Goal: Use online tool/utility: Use online tool/utility

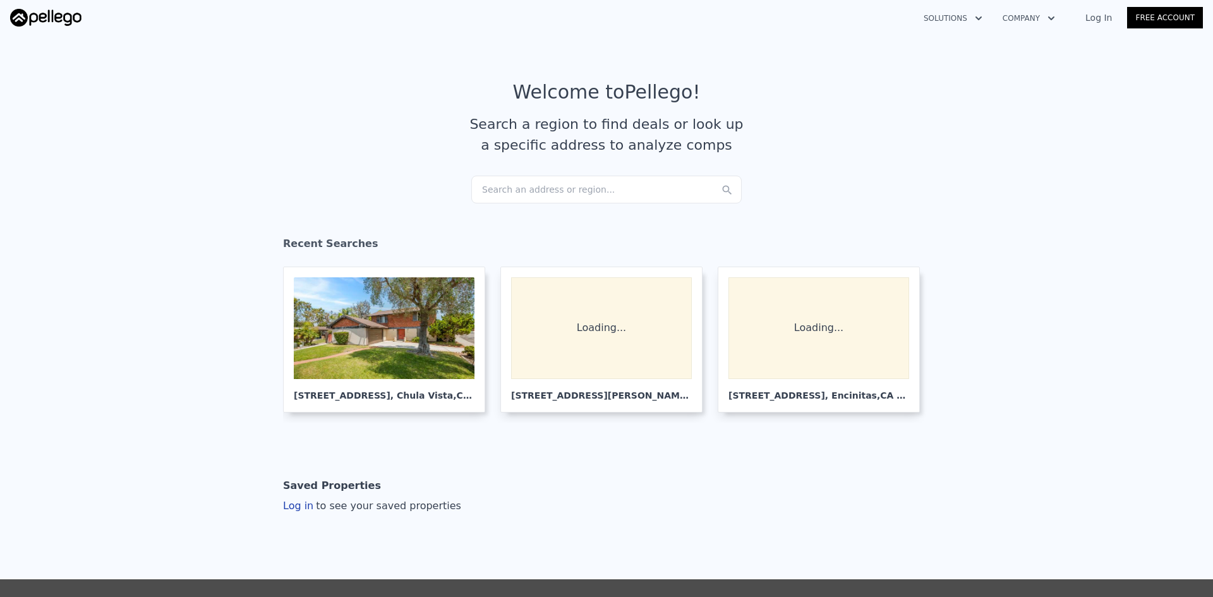
click at [491, 186] on div "Search an address or region..." at bounding box center [606, 190] width 270 height 28
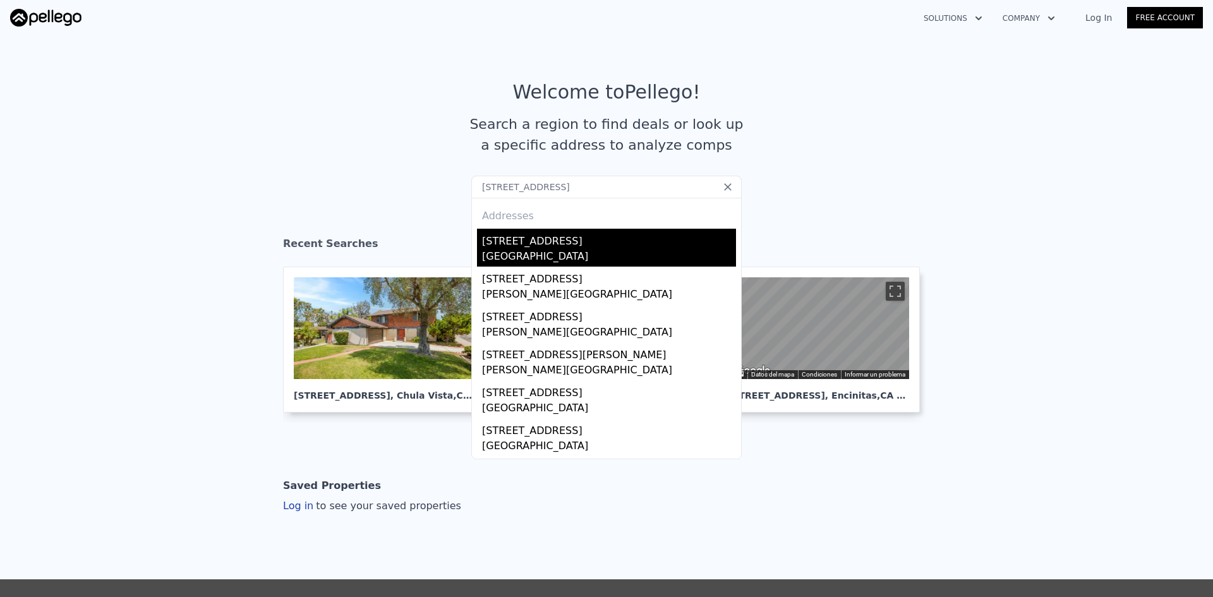
type input "10462 Park ave"
click at [575, 250] on div "Santee, CA 92071" at bounding box center [609, 258] width 254 height 18
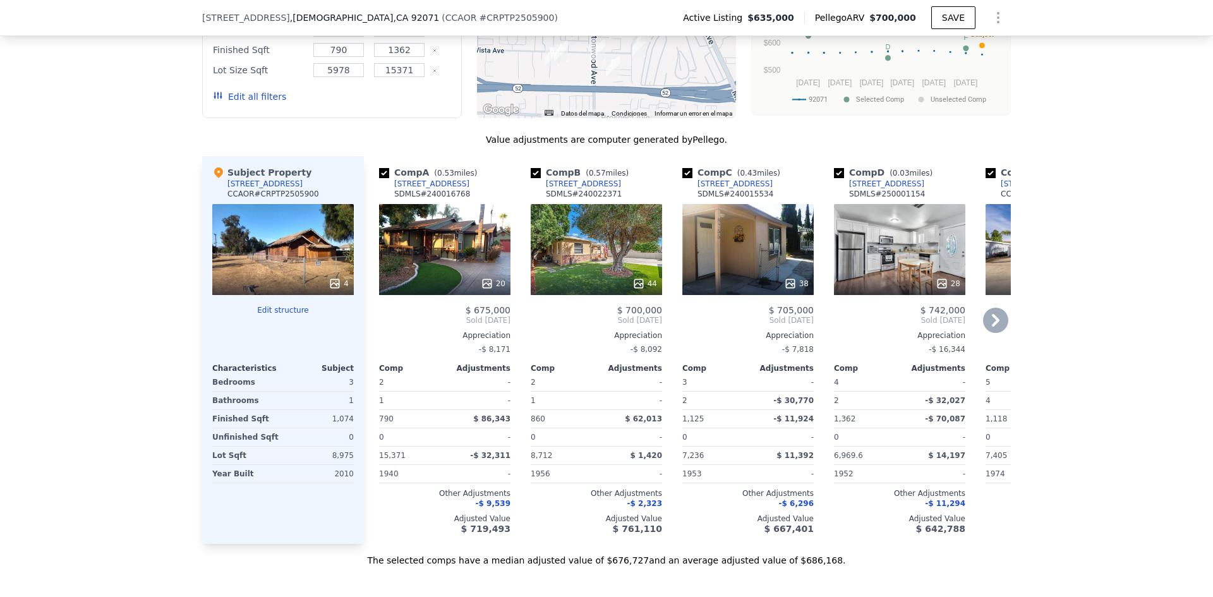
scroll to position [1175, 0]
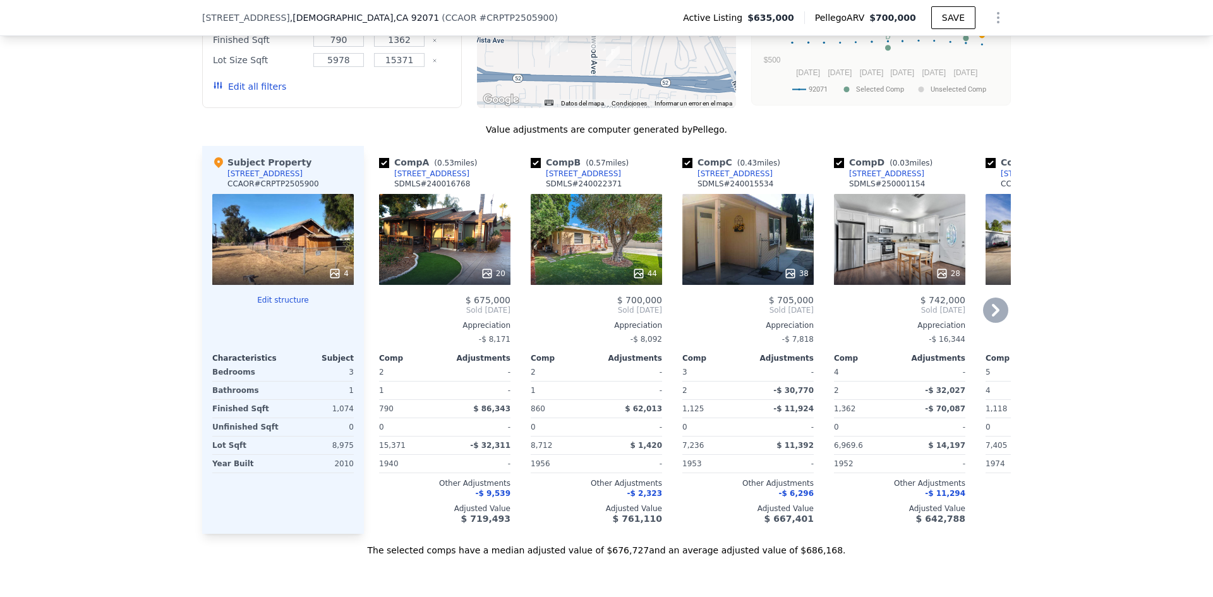
click at [992, 317] on icon at bounding box center [996, 310] width 8 height 13
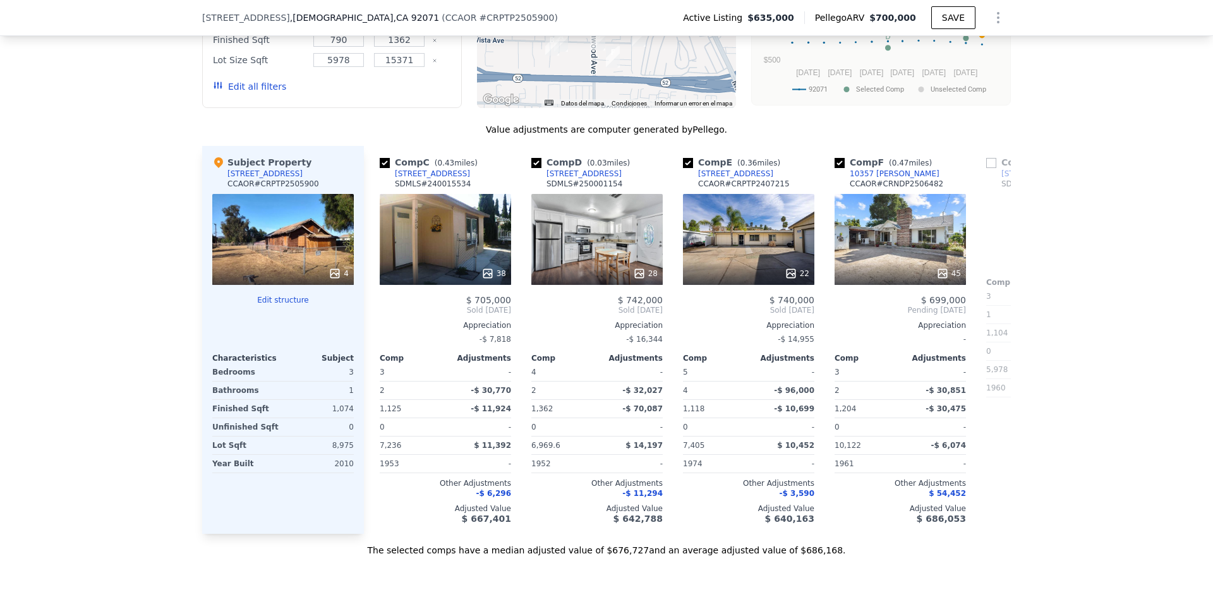
scroll to position [0, 303]
click at [995, 318] on icon at bounding box center [995, 310] width 25 height 25
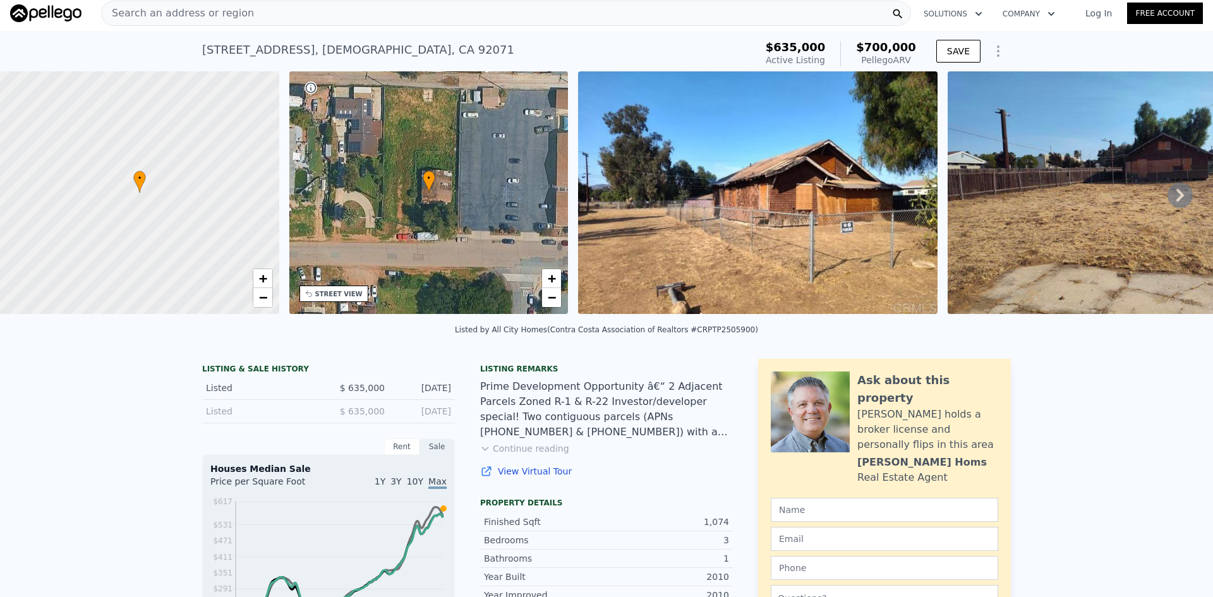
scroll to position [0, 0]
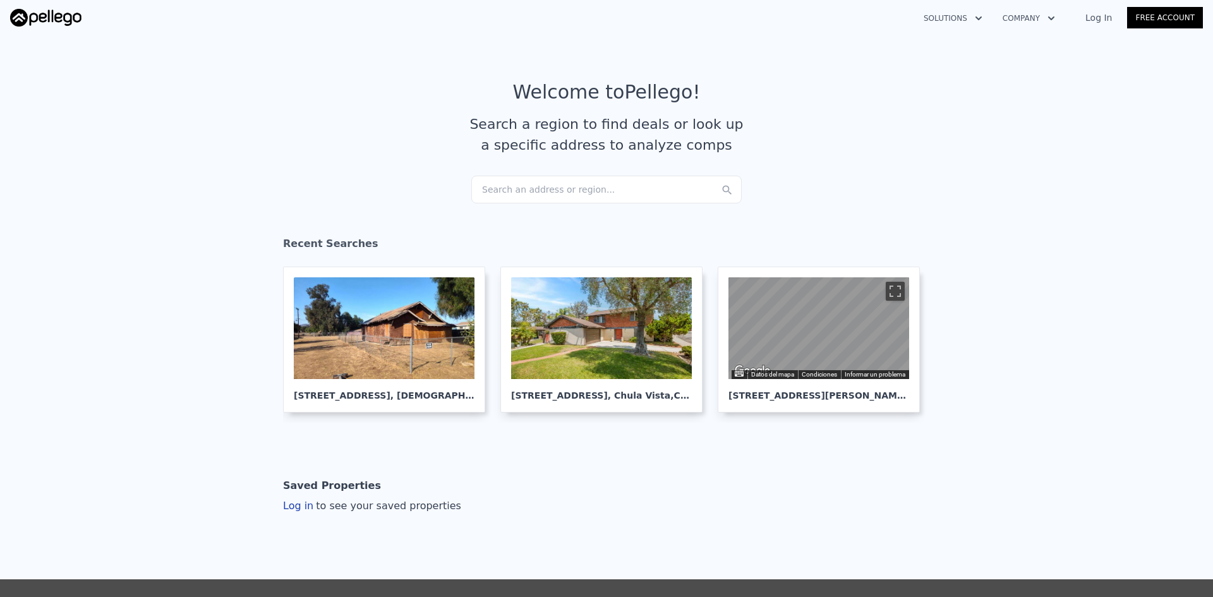
click at [598, 179] on div "Search an address or region..." at bounding box center [606, 190] width 270 height 28
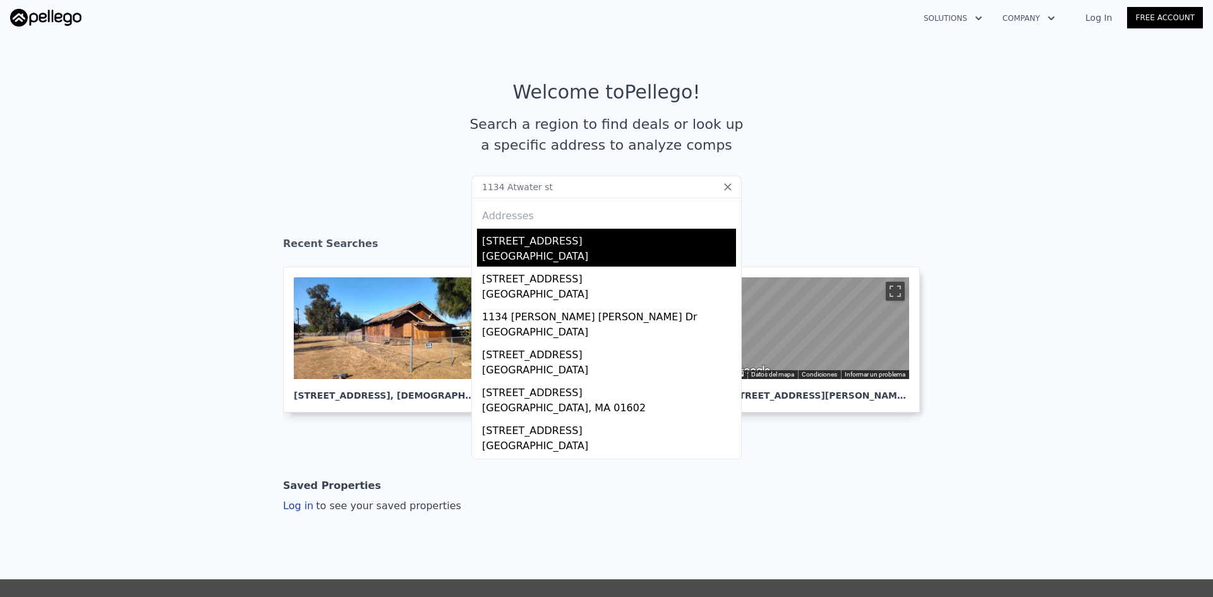
type input "1134 Atwater st"
click at [572, 239] on div "1134 Atwater St" at bounding box center [609, 239] width 254 height 20
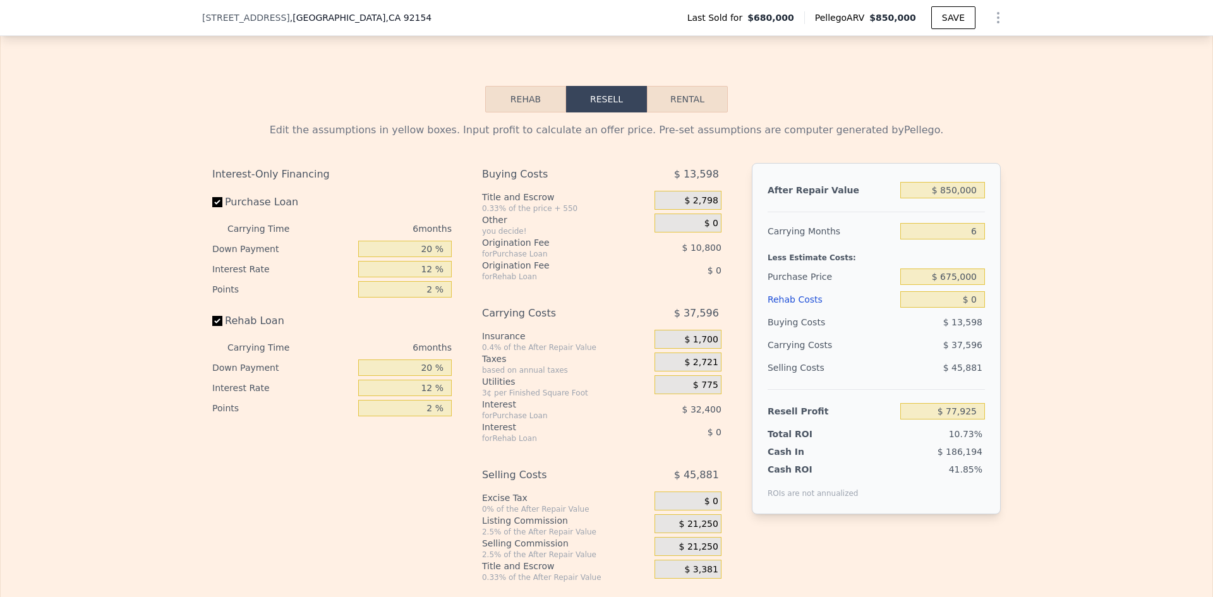
scroll to position [1933, 0]
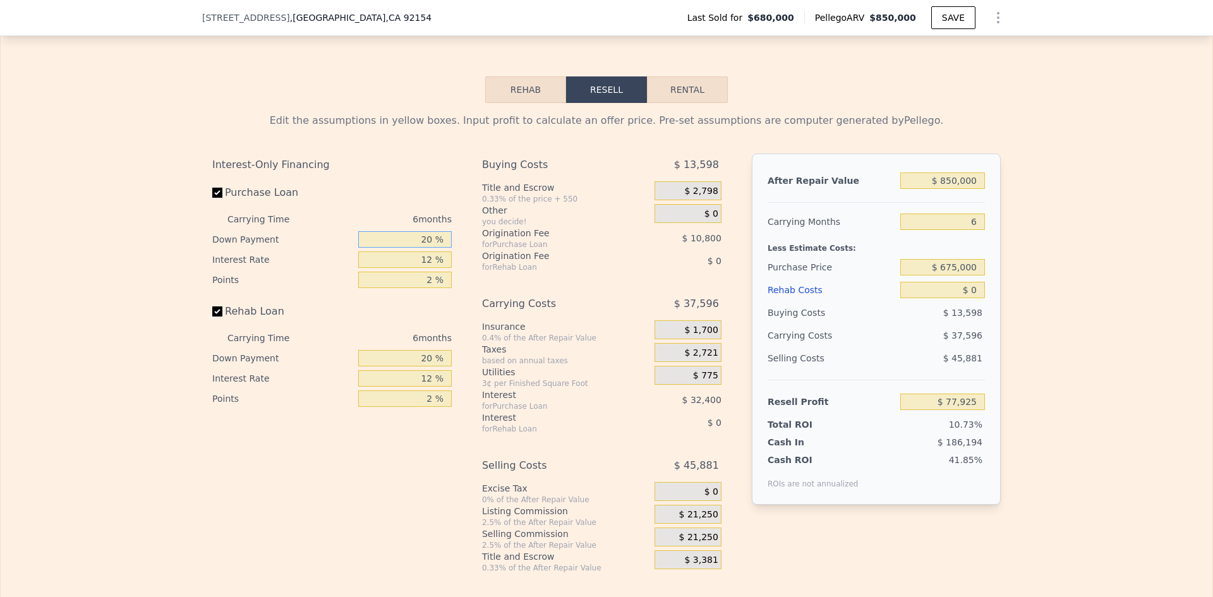
click at [416, 248] on input "20 %" at bounding box center [405, 239] width 94 height 16
type input "20 %"
type input "$ 77,925"
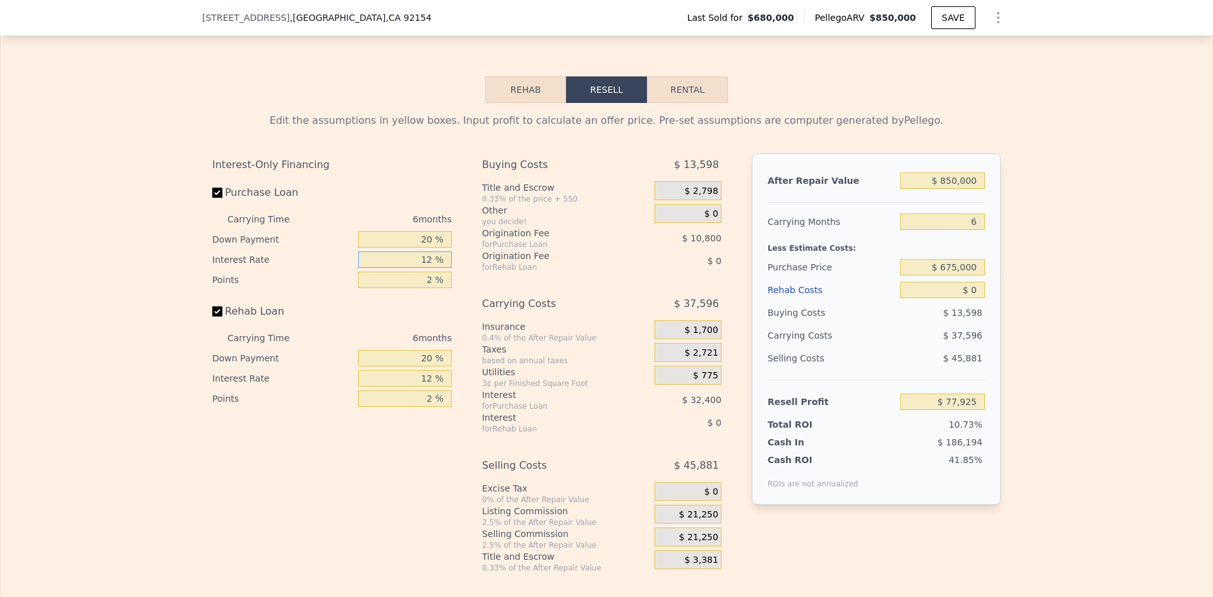
type input "1 %"
type input "$ 107,625"
type input "10 %"
type input "$ 83,325"
type input "10 %"
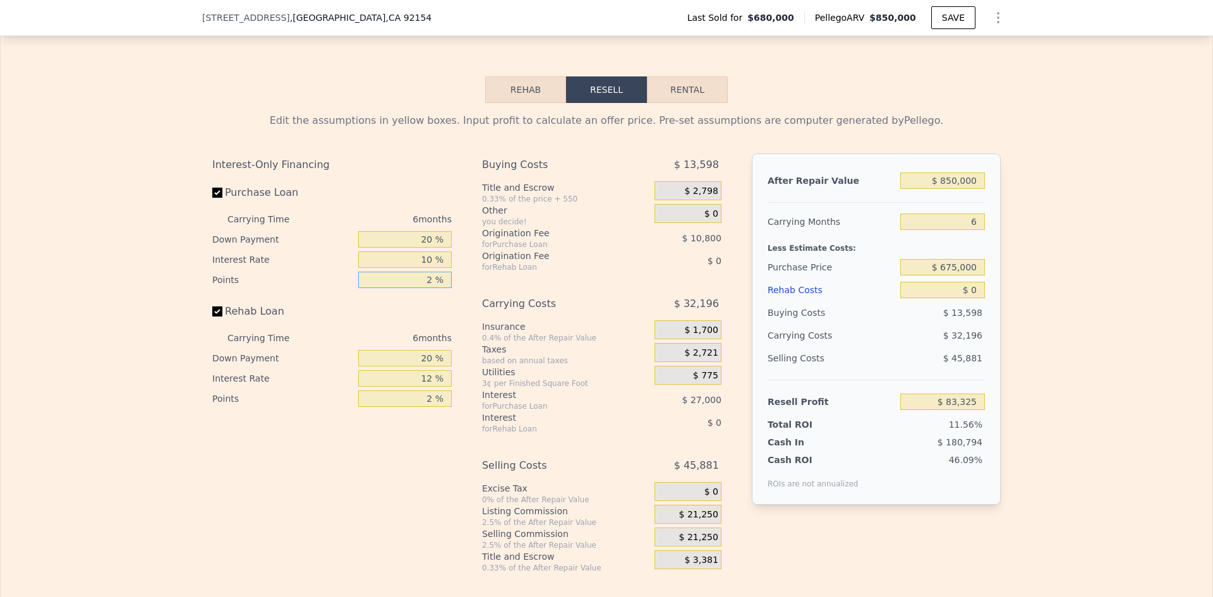
type input "3 %"
type input "$ 77,925"
type input "3 %"
type input "20 %"
type input "10 %"
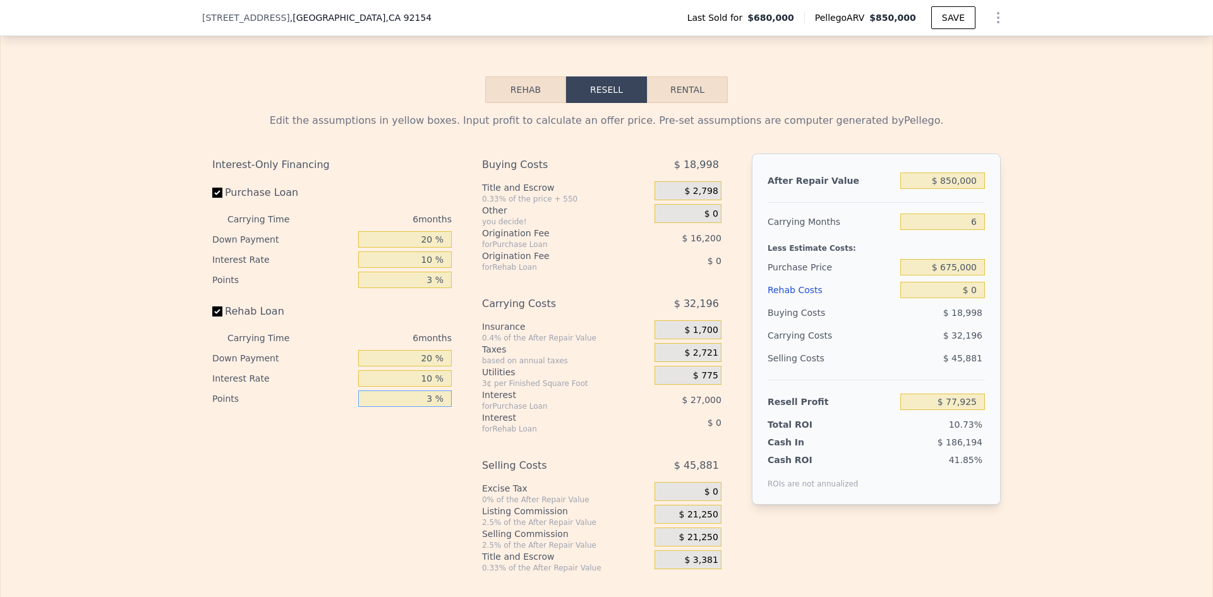
type input "3 %"
click at [979, 189] on input "$ 850,000" at bounding box center [942, 180] width 85 height 16
click at [974, 189] on input "$ 850,000" at bounding box center [942, 180] width 85 height 16
type input "$ 1"
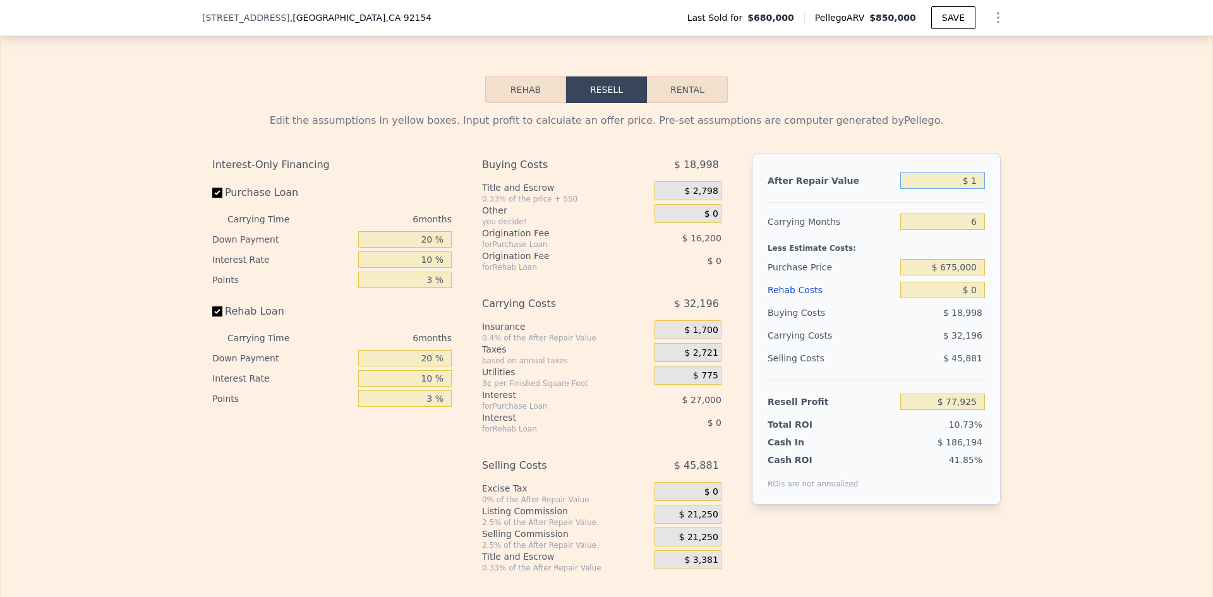
type input "-$ 725,043"
type input "$ 16"
type input "-$ 725,028"
type input "$ 168"
type input "-$ 724,885"
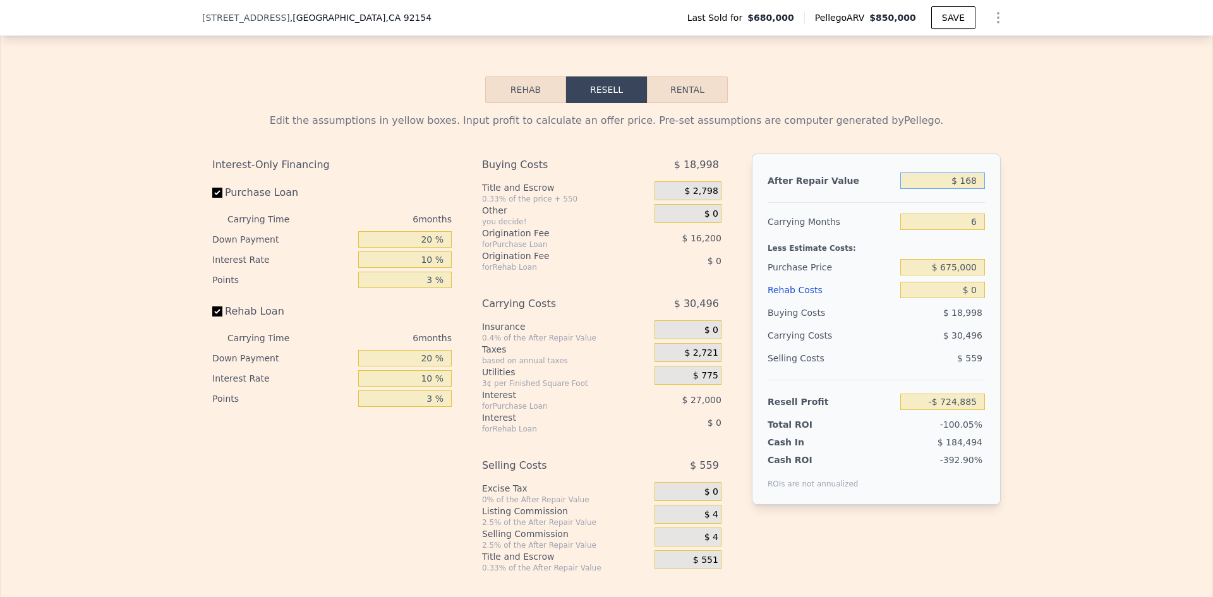
type input "$ 1,680"
type input "-$ 723,457"
type input "$ 16,800"
type input "-$ 709,174"
type input "$ 168,000"
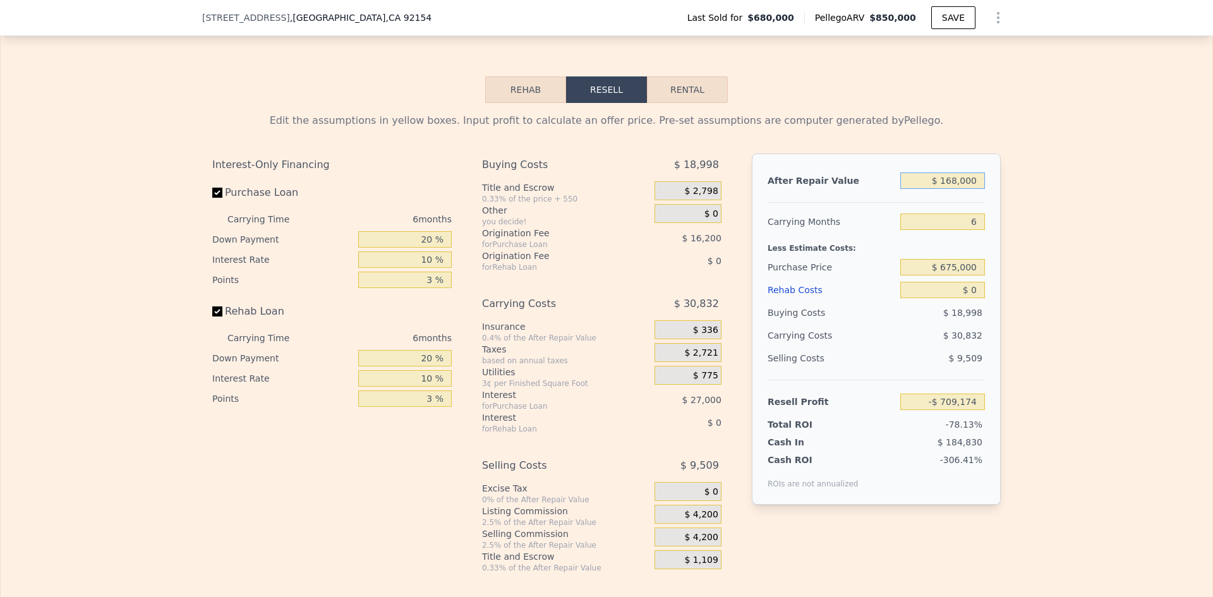
type input "-$ 566,339"
type input "$ 1,680,000"
type input "$ 862,002"
type input "$ 1,680,000"
click at [982, 236] on div "After Repair Value $ 1,680,000 Carrying Months 6 Less Estimate Costs: Purchase …" at bounding box center [876, 329] width 249 height 351
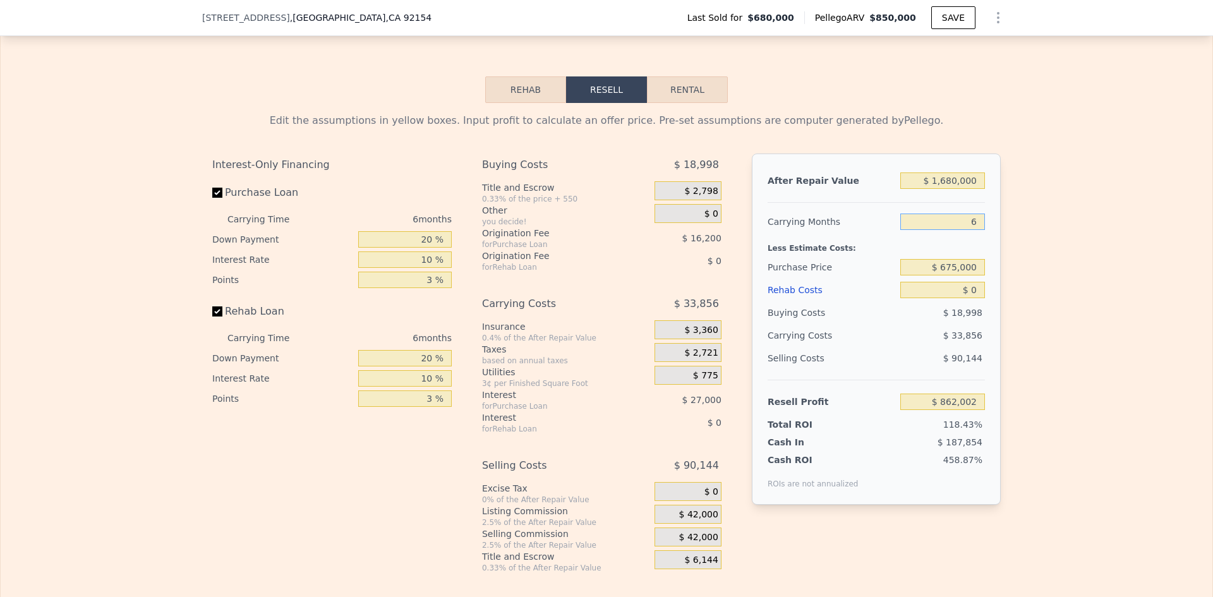
click at [979, 230] on input "6" at bounding box center [942, 222] width 85 height 16
type input "13"
type input "$ 822,503"
type input "1"
type input "$ 890,215"
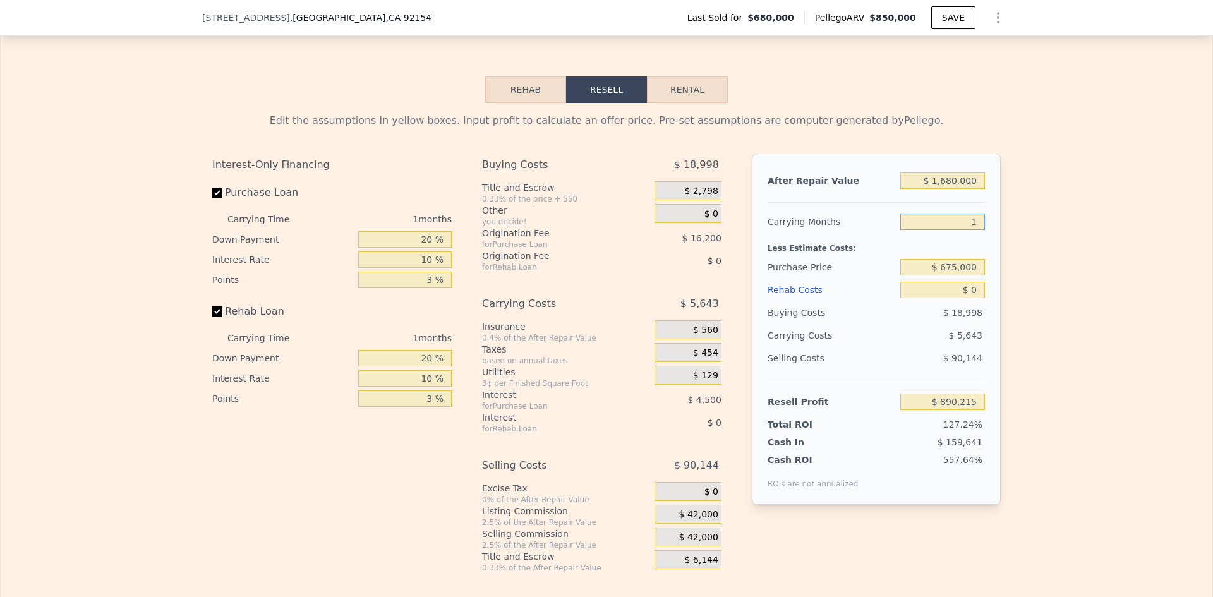
type input "14"
type input "$ 816,861"
type input "1"
type input "$ 890,215"
type input "15"
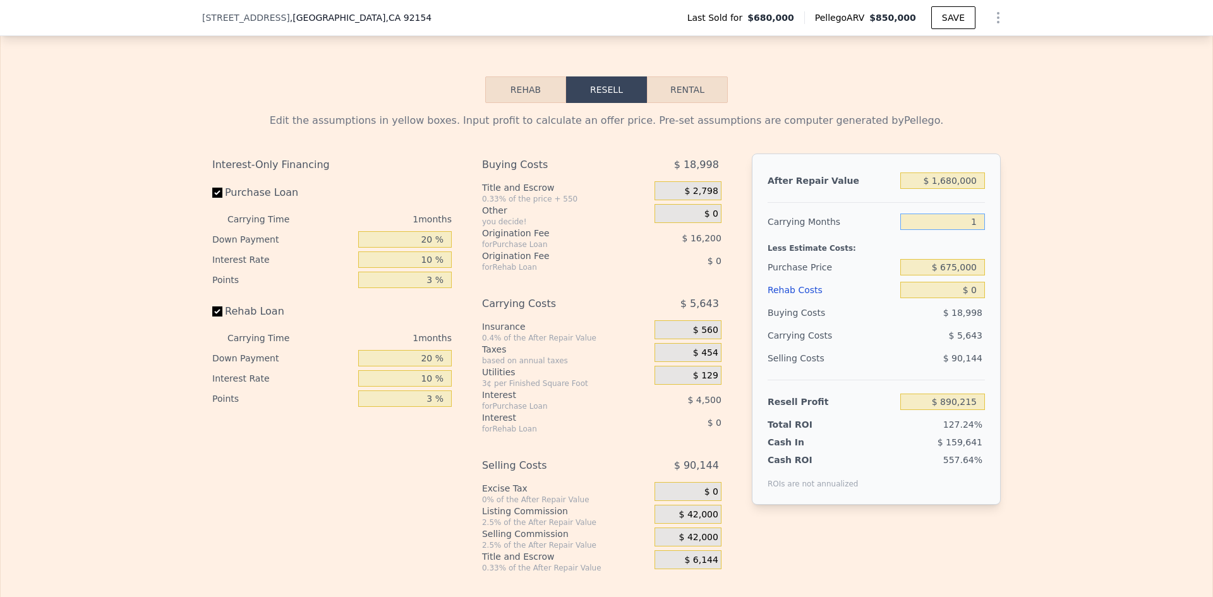
type input "$ 811,218"
type input "15"
click at [866, 347] on div "$ 84,640" at bounding box center [918, 335] width 133 height 23
click at [969, 298] on input "$ 0" at bounding box center [942, 290] width 85 height 16
click at [971, 275] on input "$ 675,000" at bounding box center [942, 267] width 85 height 16
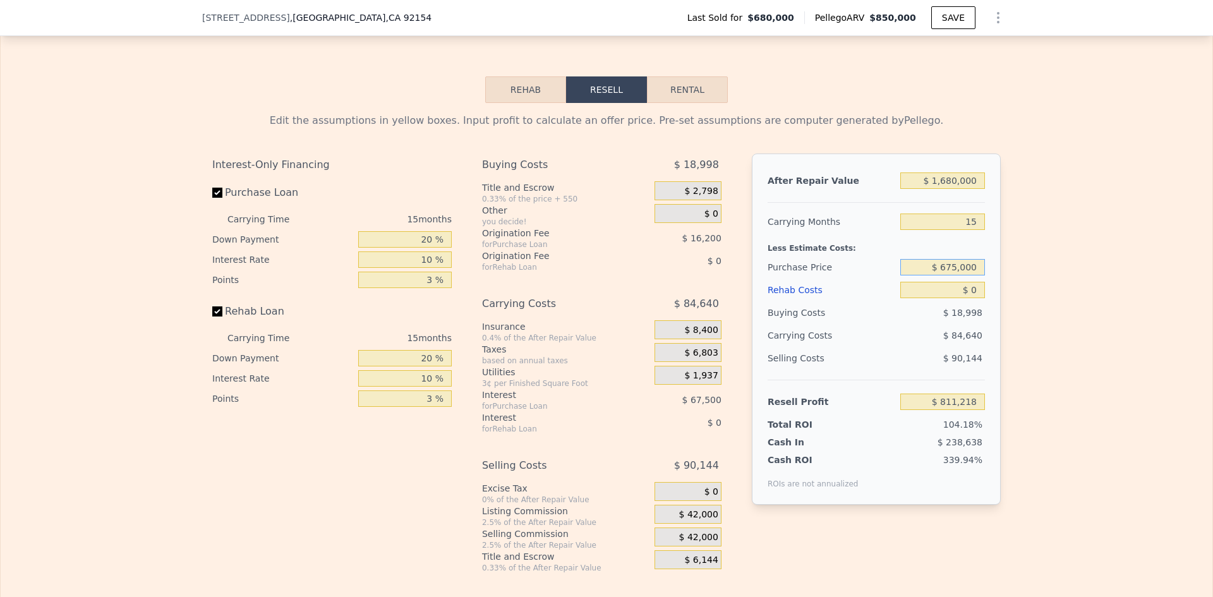
click at [971, 275] on input "$ 675,000" at bounding box center [942, 267] width 85 height 16
type input "$ 675,000"
click at [893, 347] on div "$ 84,640" at bounding box center [918, 335] width 133 height 23
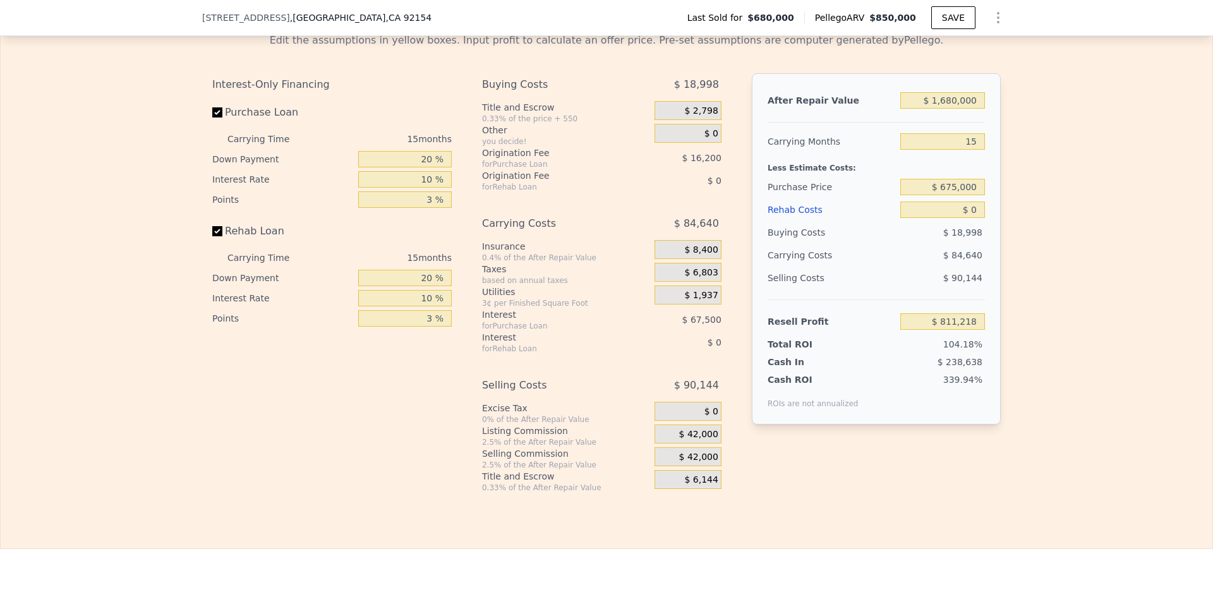
scroll to position [2017, 0]
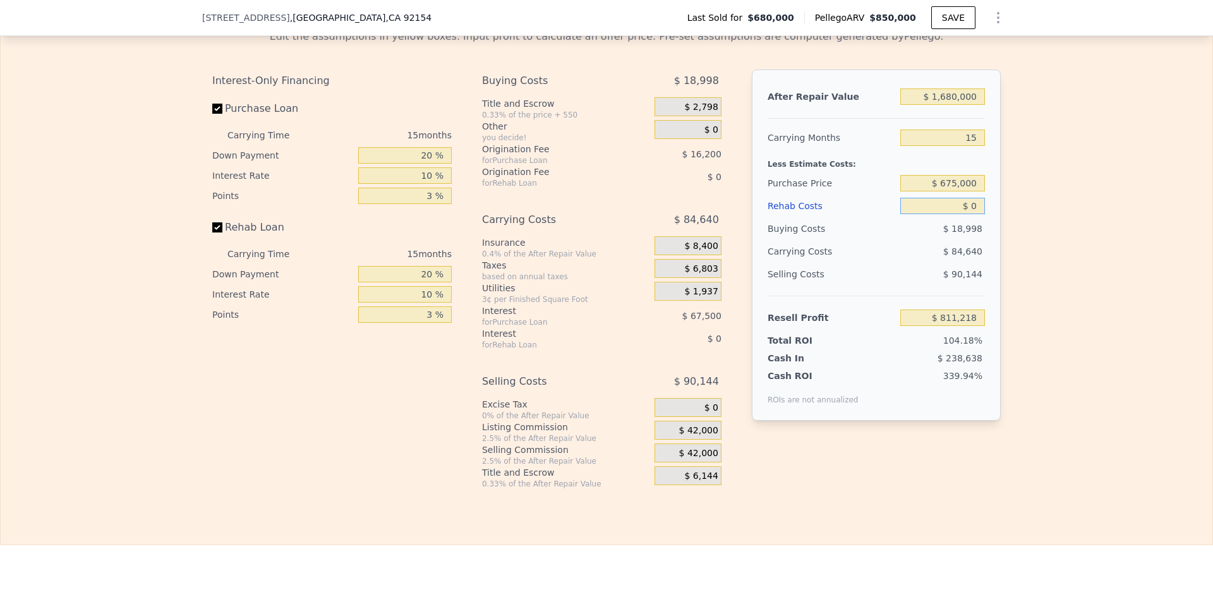
click at [957, 214] on input "$ 0" at bounding box center [942, 206] width 85 height 16
type input "$ 45"
type input "$ 811,172"
type input "$ 450"
type input "$ 810,712"
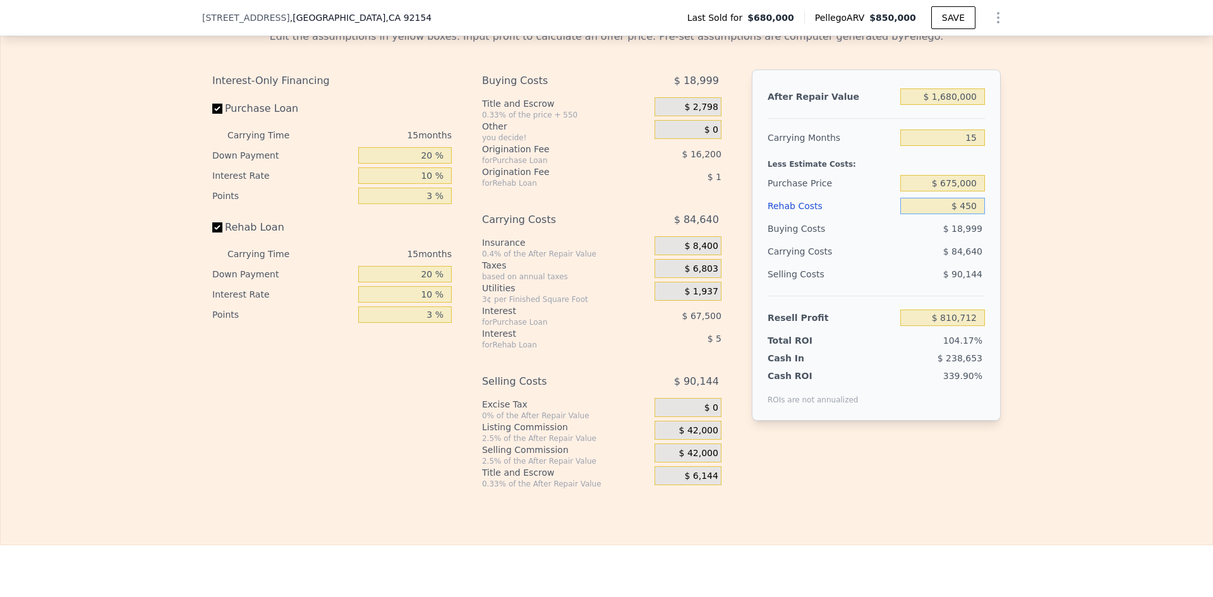
type input "$ 4,500"
type input "$ 806,160"
type input "$ 45,000"
type input "$ 760,638"
type input "$ 450,000"
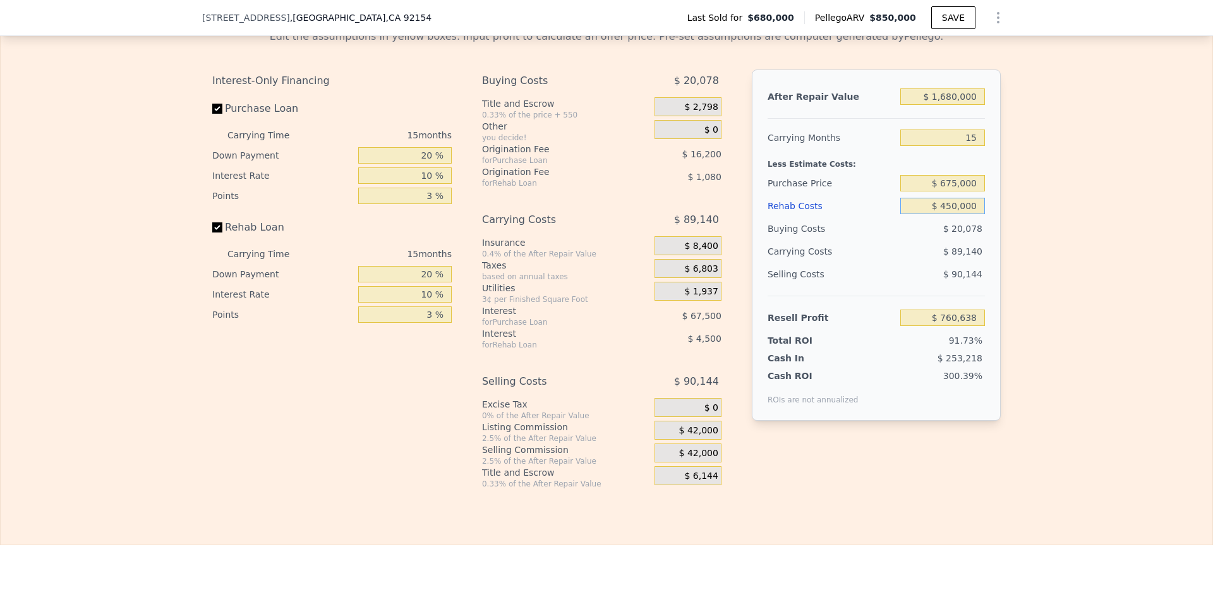
type input "$ 305,418"
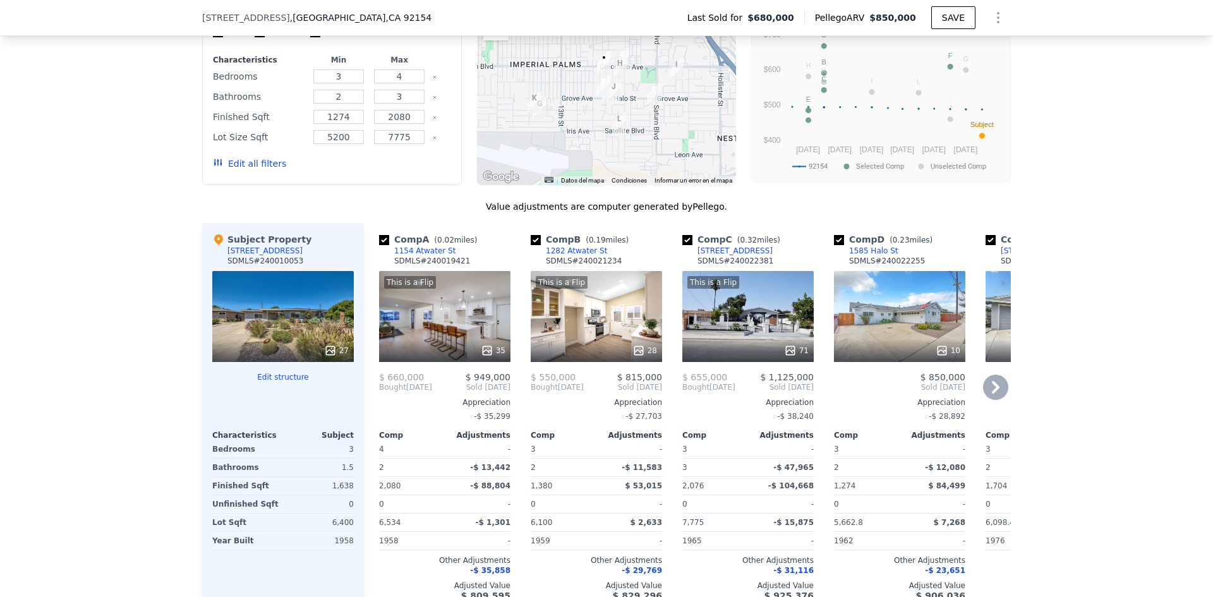
scroll to position [1259, 0]
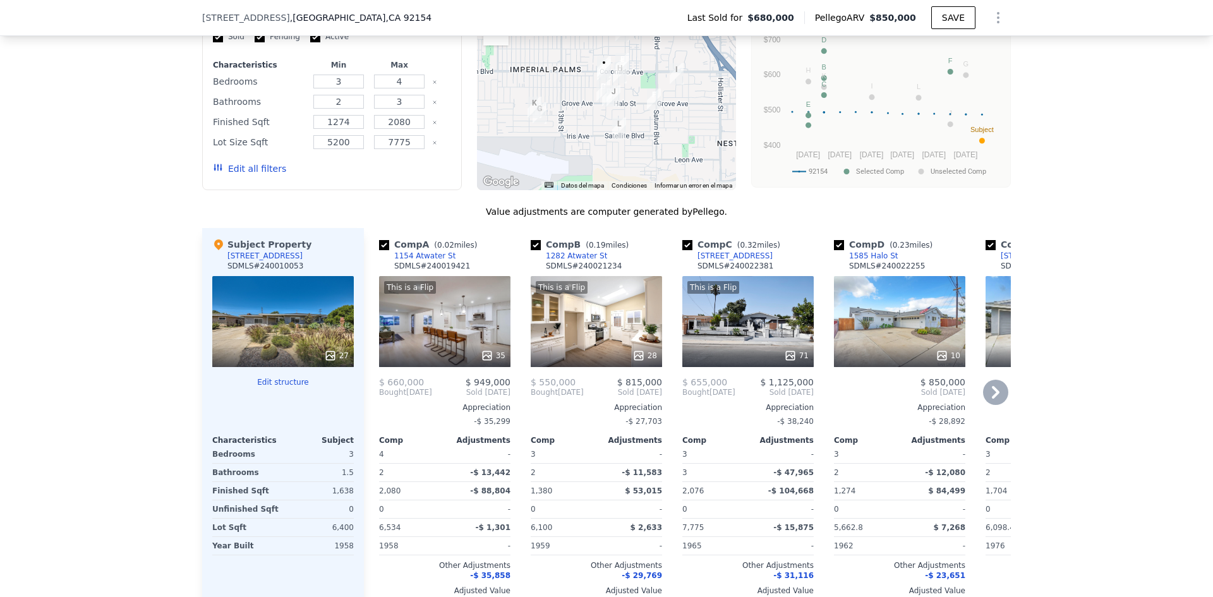
type input "$ 450,000"
click at [998, 399] on icon at bounding box center [995, 392] width 25 height 25
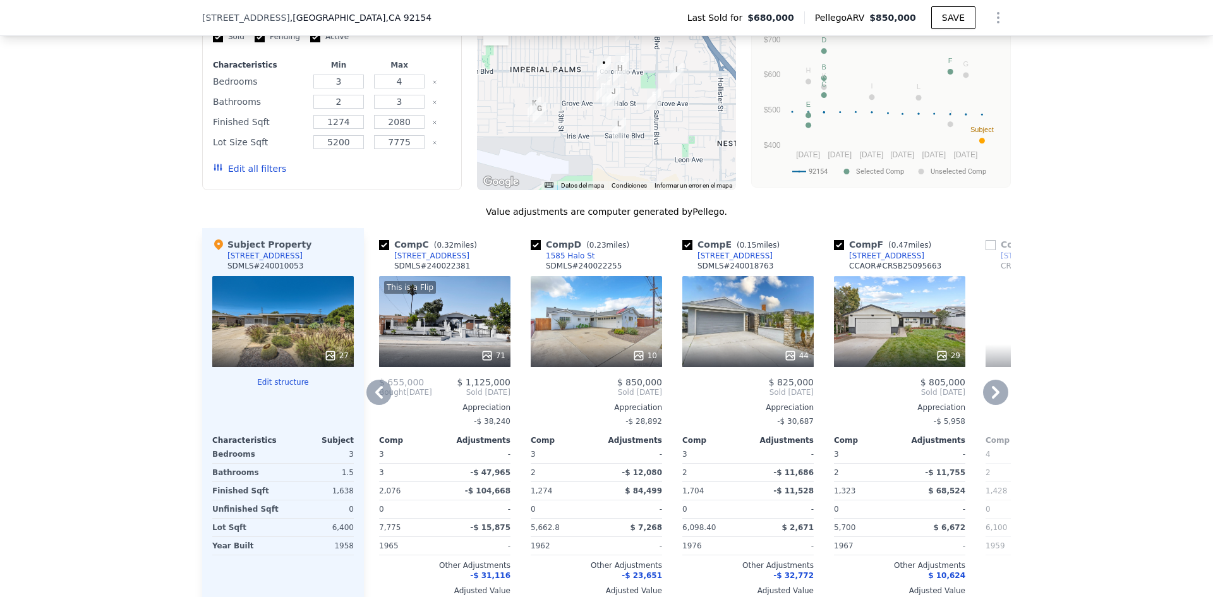
click at [996, 401] on icon at bounding box center [995, 392] width 25 height 25
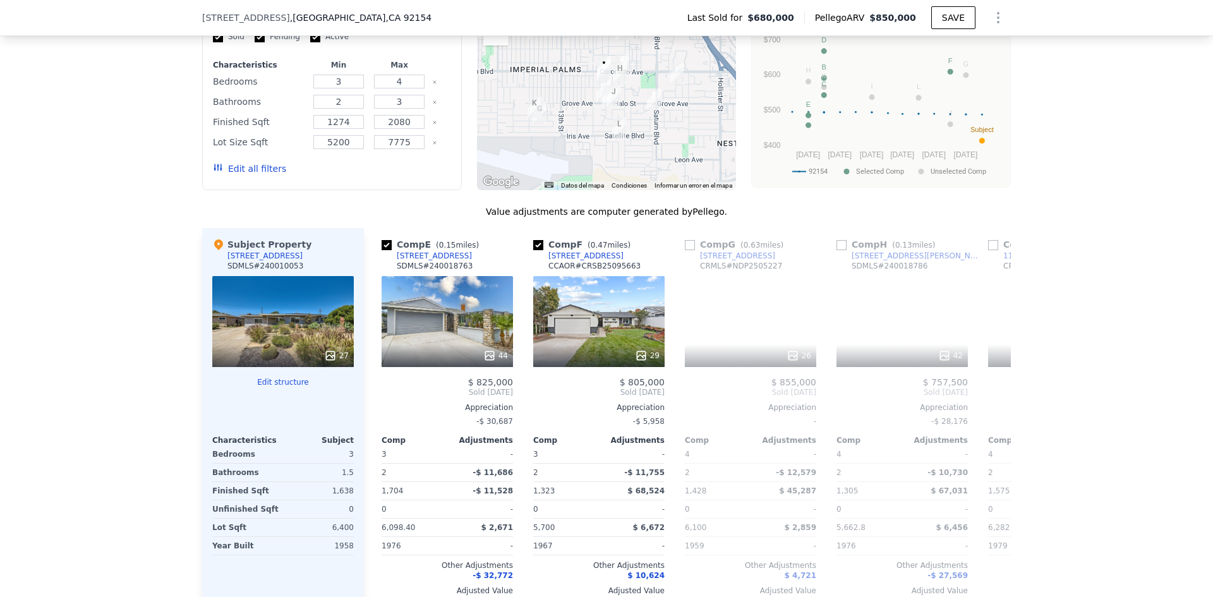
scroll to position [0, 607]
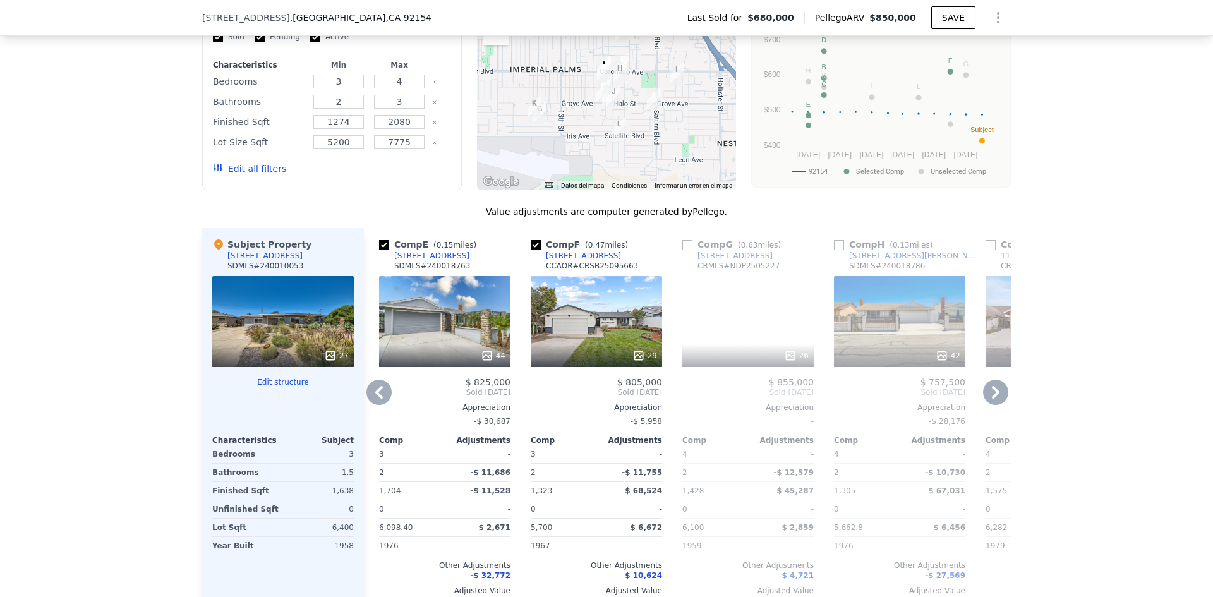
click at [987, 405] on icon at bounding box center [995, 392] width 25 height 25
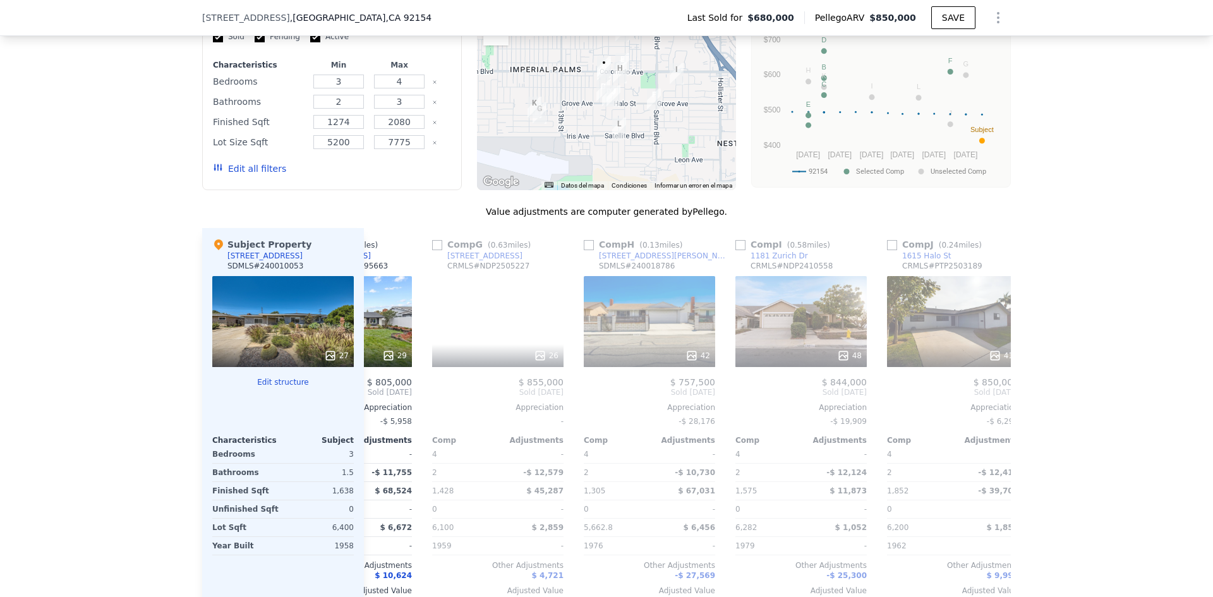
scroll to position [0, 910]
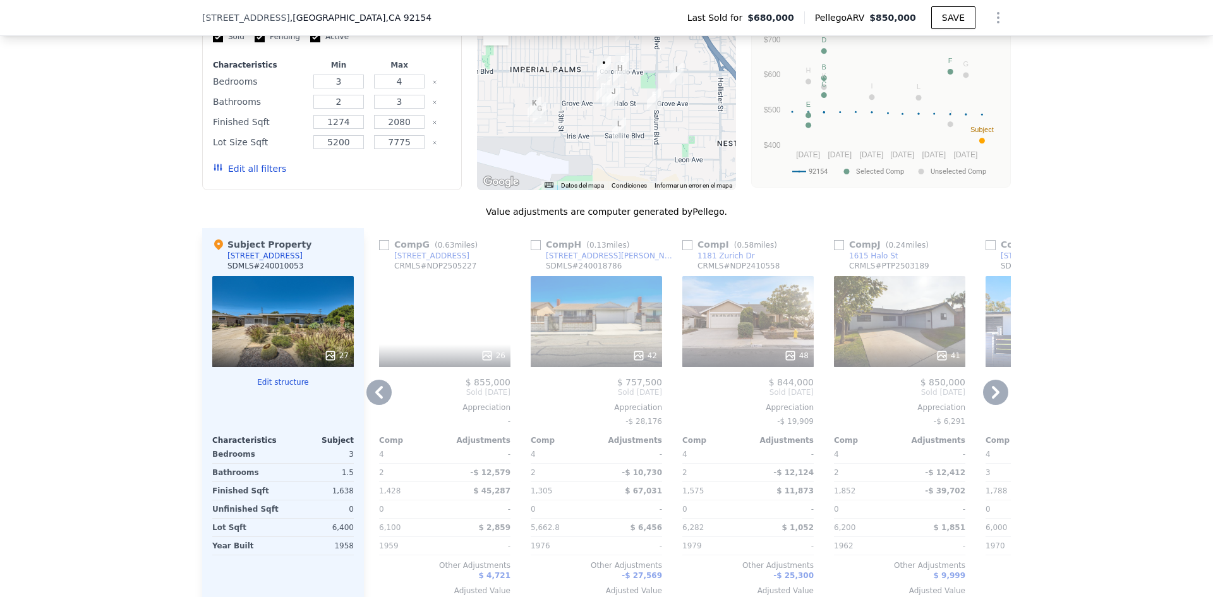
click at [988, 405] on icon at bounding box center [995, 392] width 25 height 25
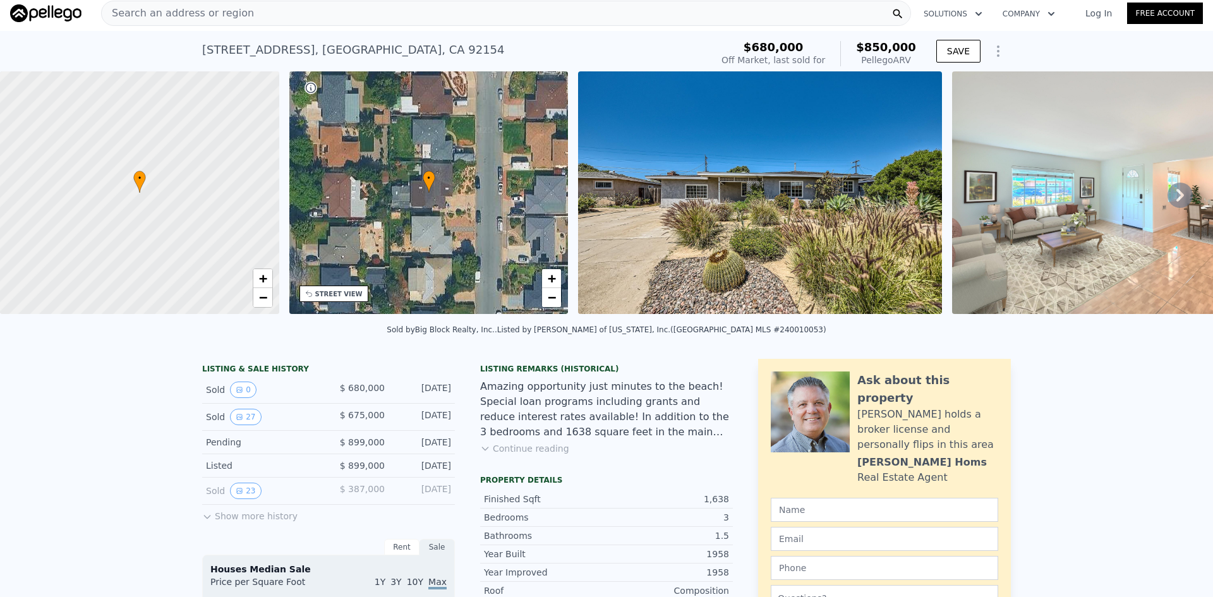
scroll to position [0, 0]
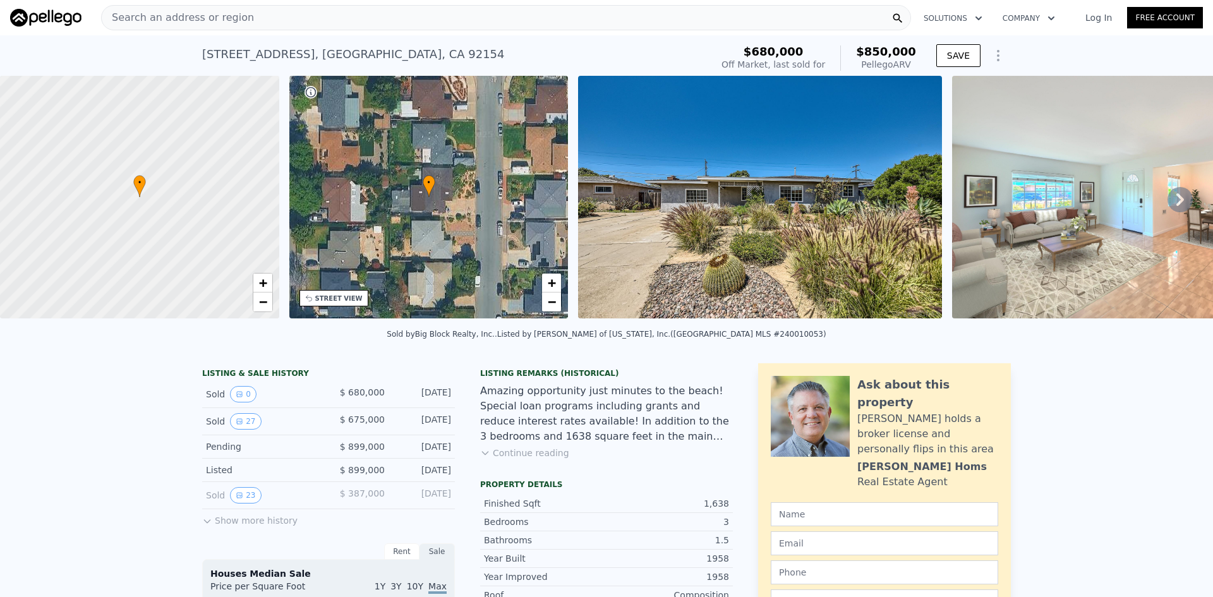
click at [268, 22] on div "Search an address or region" at bounding box center [506, 17] width 810 height 25
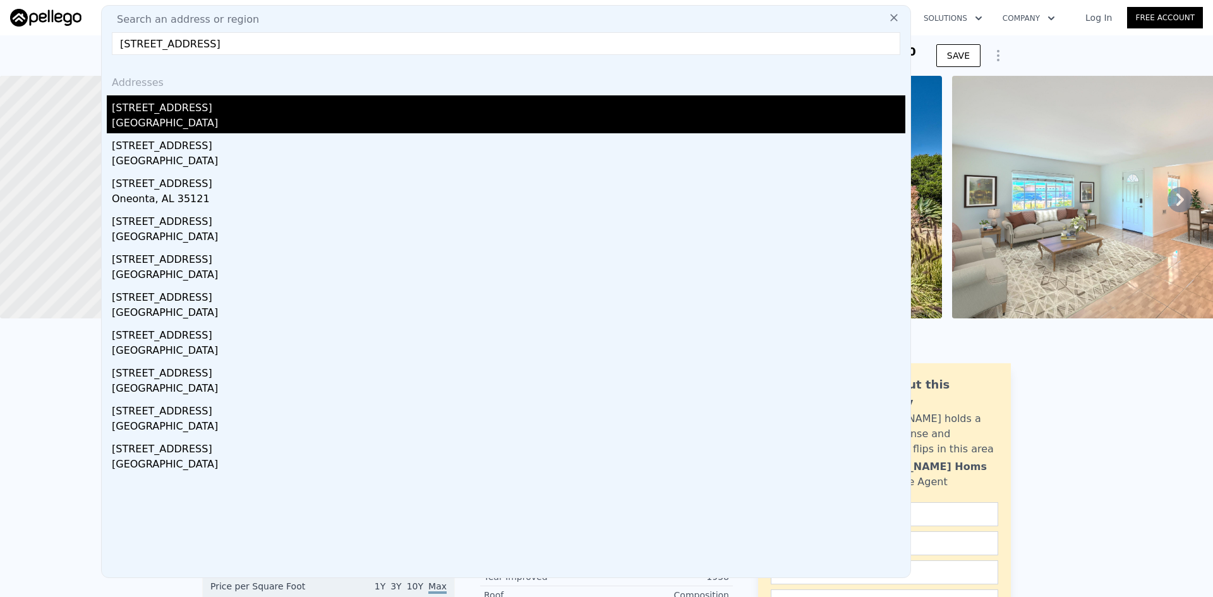
type input "837 oneonta ave"
click at [244, 110] on div "[STREET_ADDRESS]" at bounding box center [509, 105] width 794 height 20
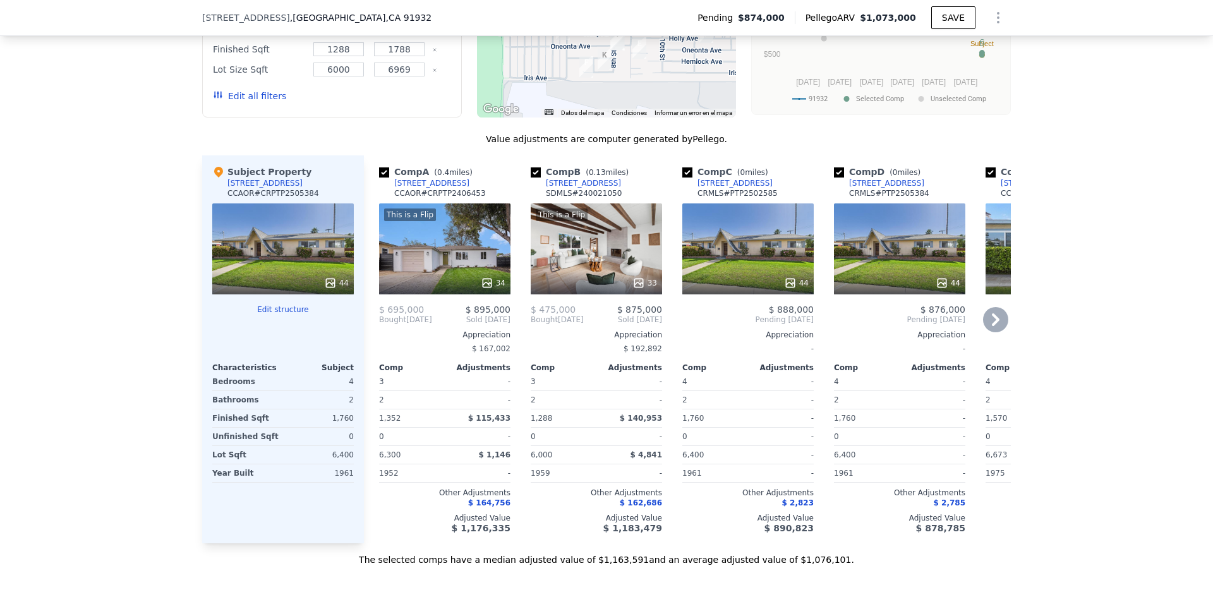
scroll to position [1264, 0]
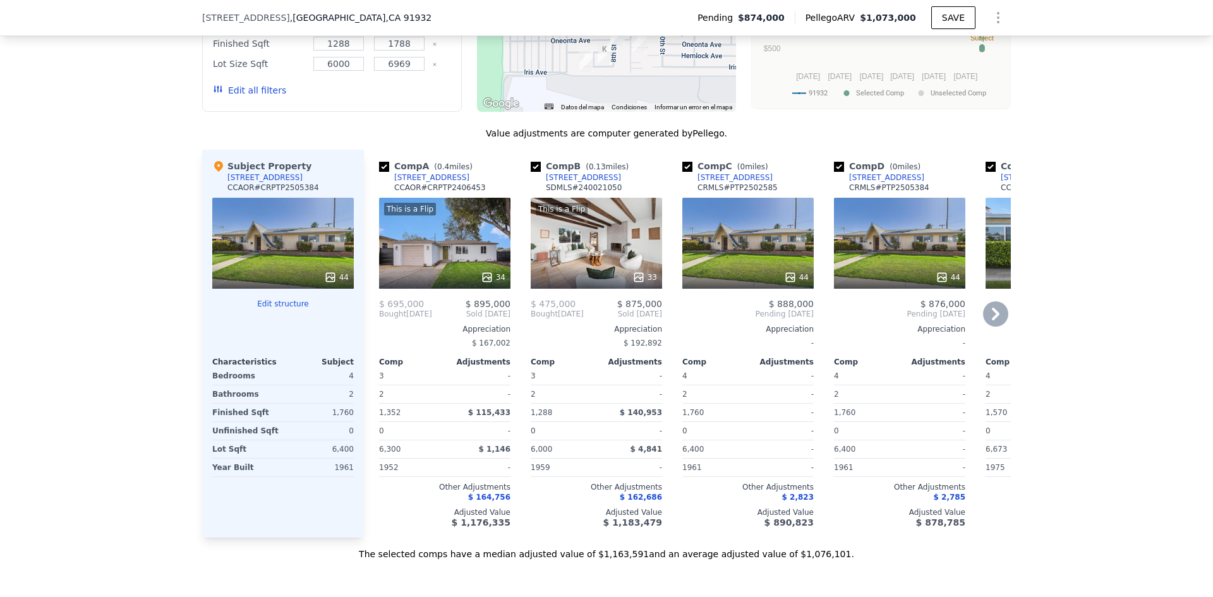
click at [1000, 315] on icon at bounding box center [995, 313] width 25 height 25
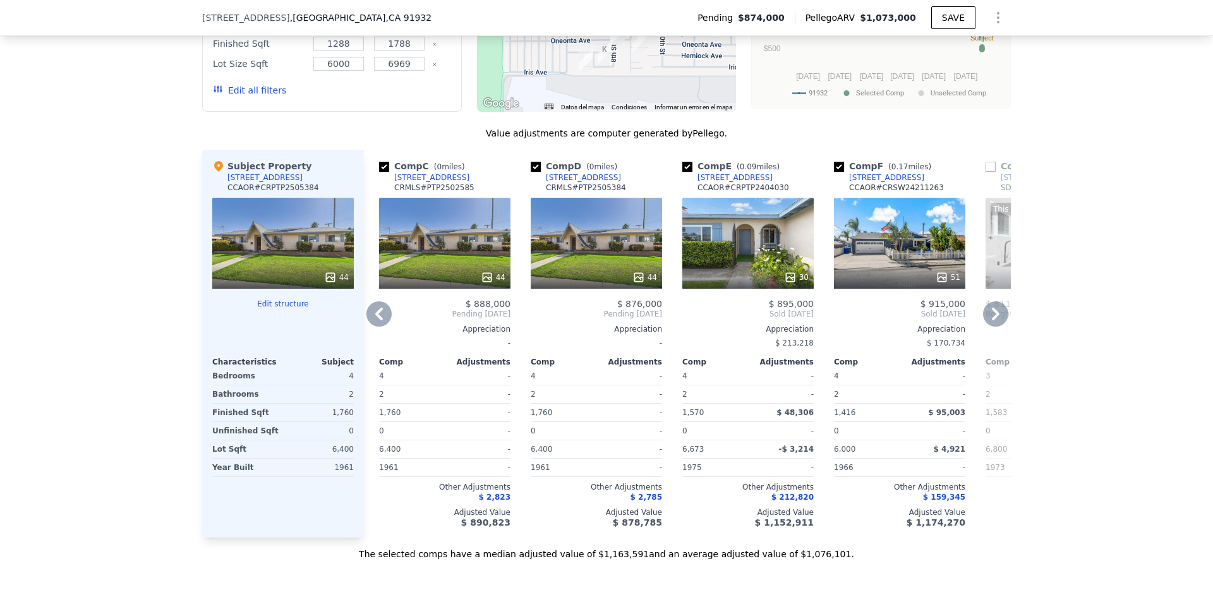
click at [996, 314] on icon at bounding box center [995, 313] width 25 height 25
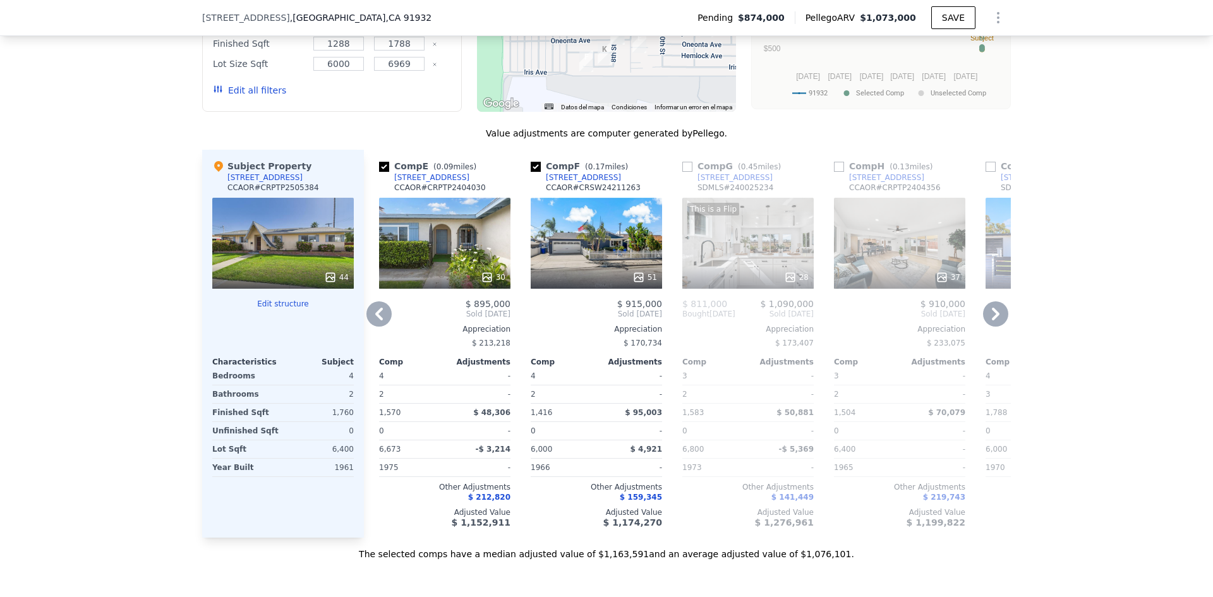
click at [996, 314] on icon at bounding box center [995, 313] width 25 height 25
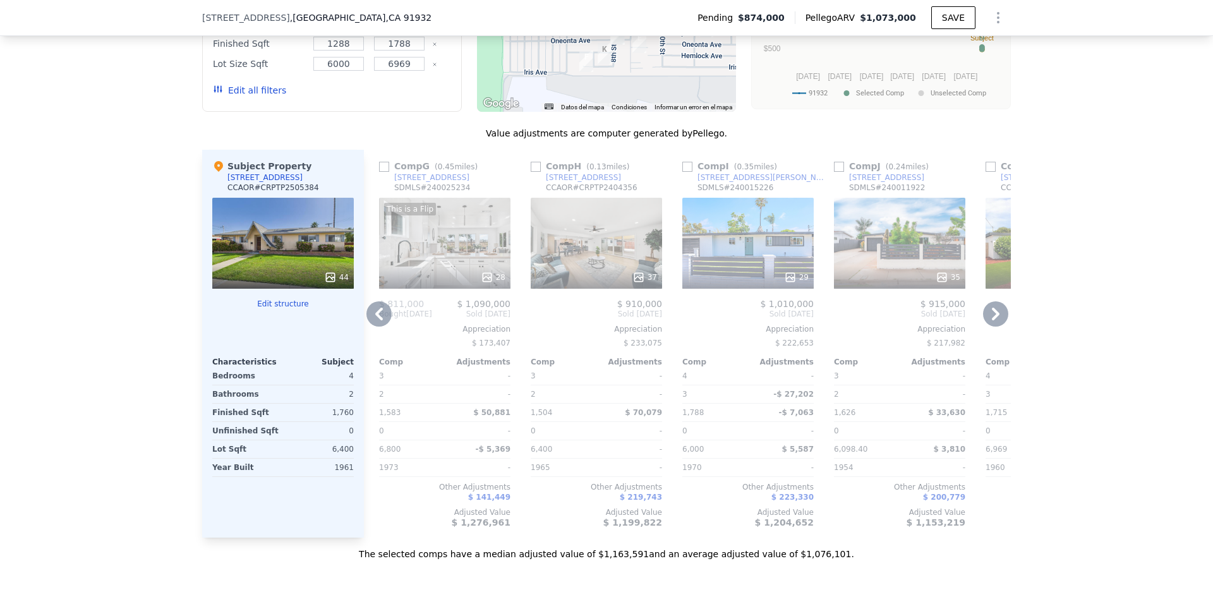
click at [996, 314] on icon at bounding box center [995, 313] width 25 height 25
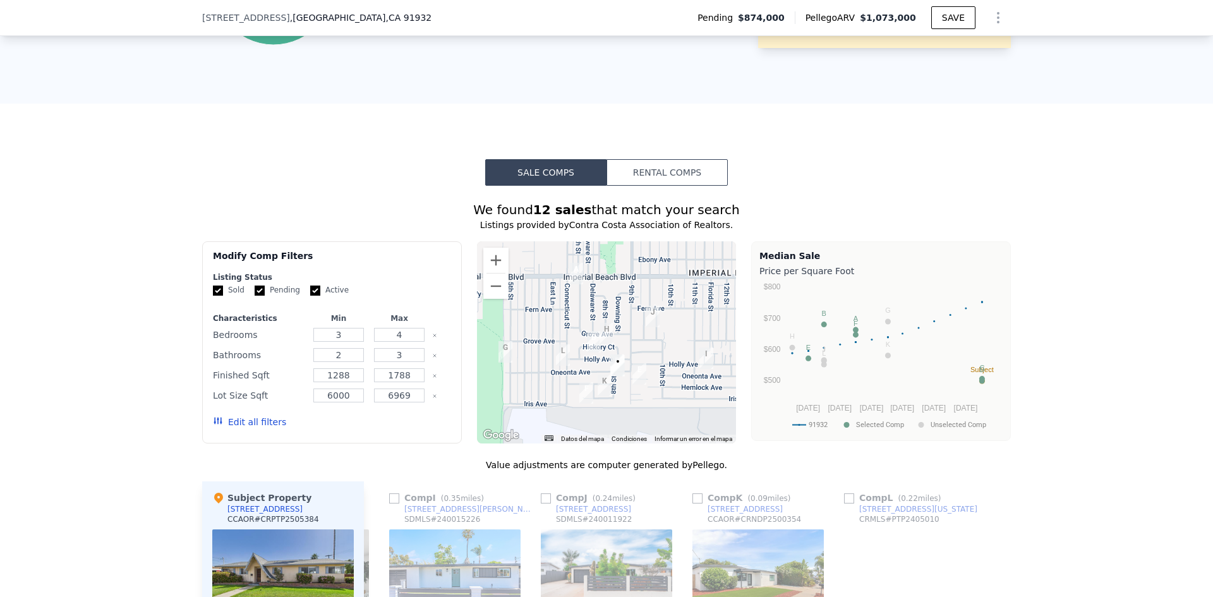
scroll to position [927, 0]
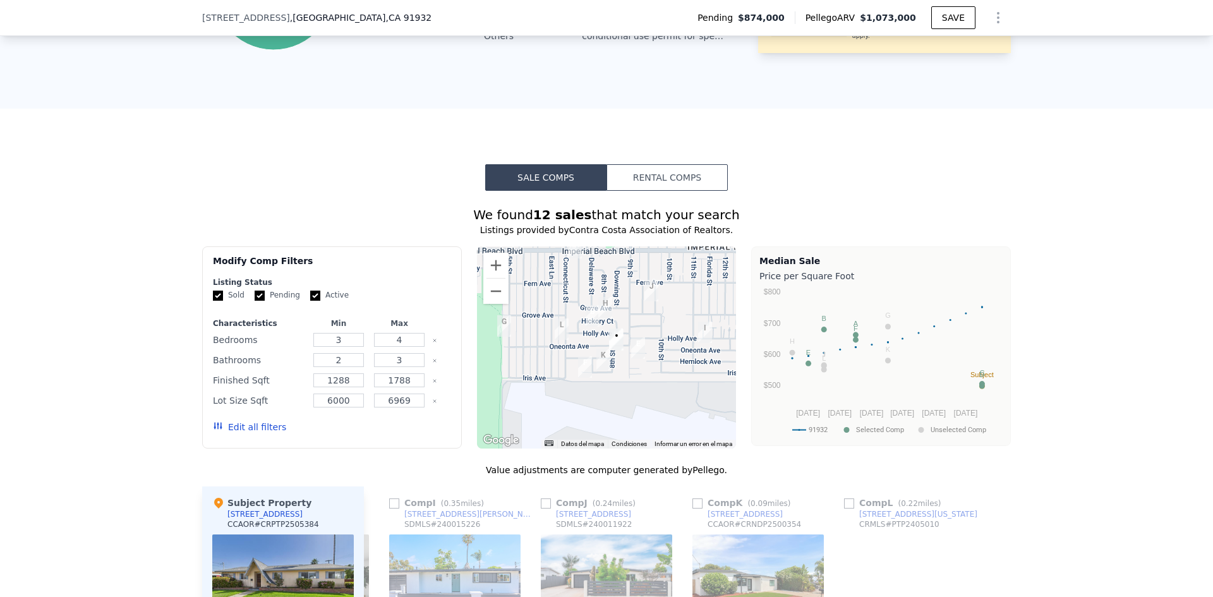
drag, startPoint x: 648, startPoint y: 345, endPoint x: 644, endPoint y: 308, distance: 37.4
click at [644, 308] on div at bounding box center [607, 347] width 260 height 202
click at [491, 269] on button "Acercar" at bounding box center [495, 265] width 25 height 25
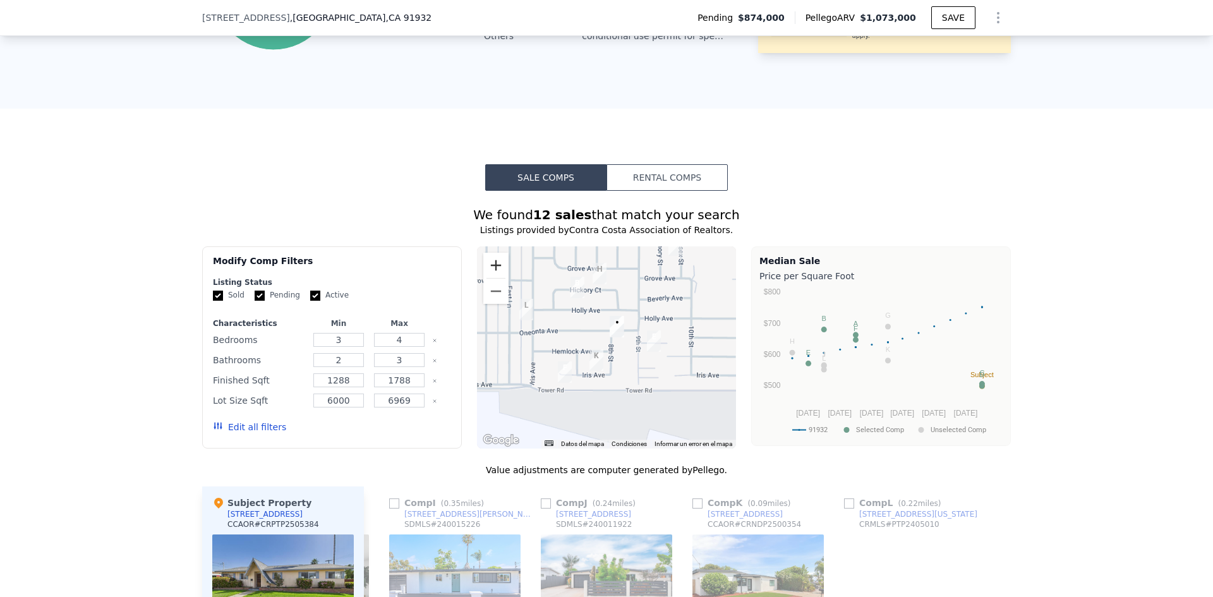
click at [491, 269] on button "Acercar" at bounding box center [495, 265] width 25 height 25
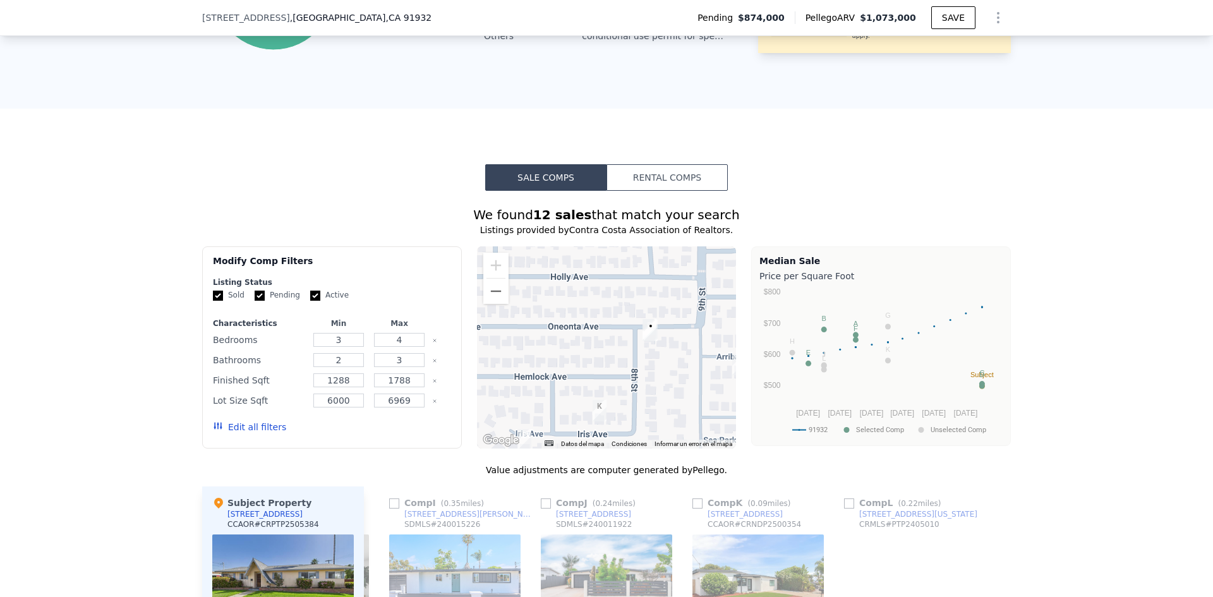
click at [597, 359] on div at bounding box center [607, 347] width 260 height 202
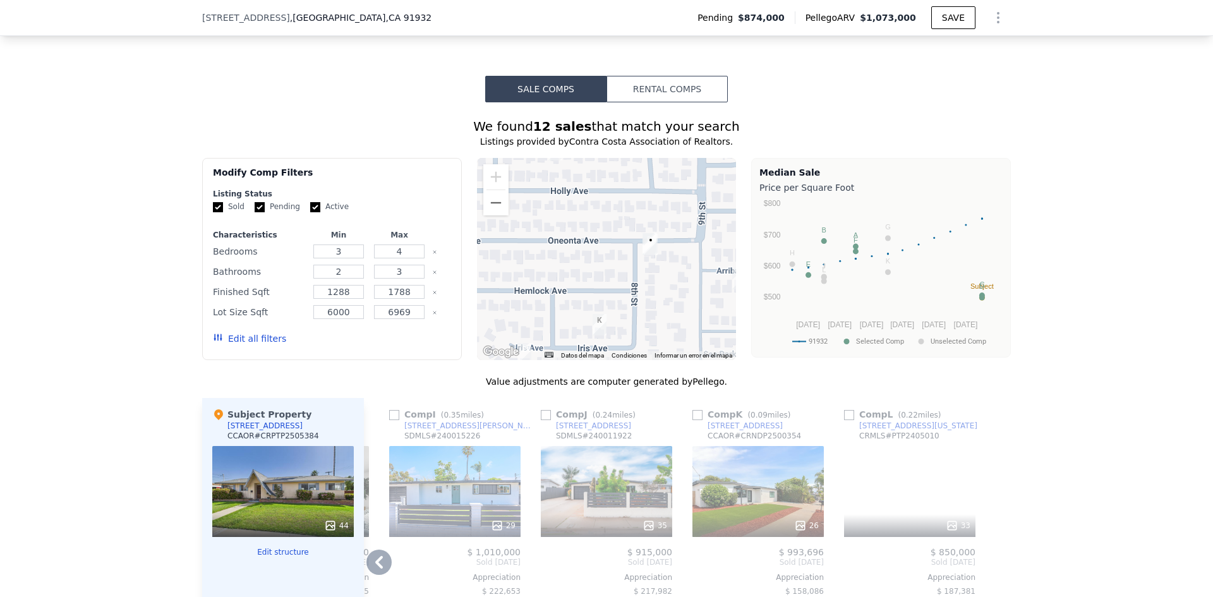
scroll to position [1011, 0]
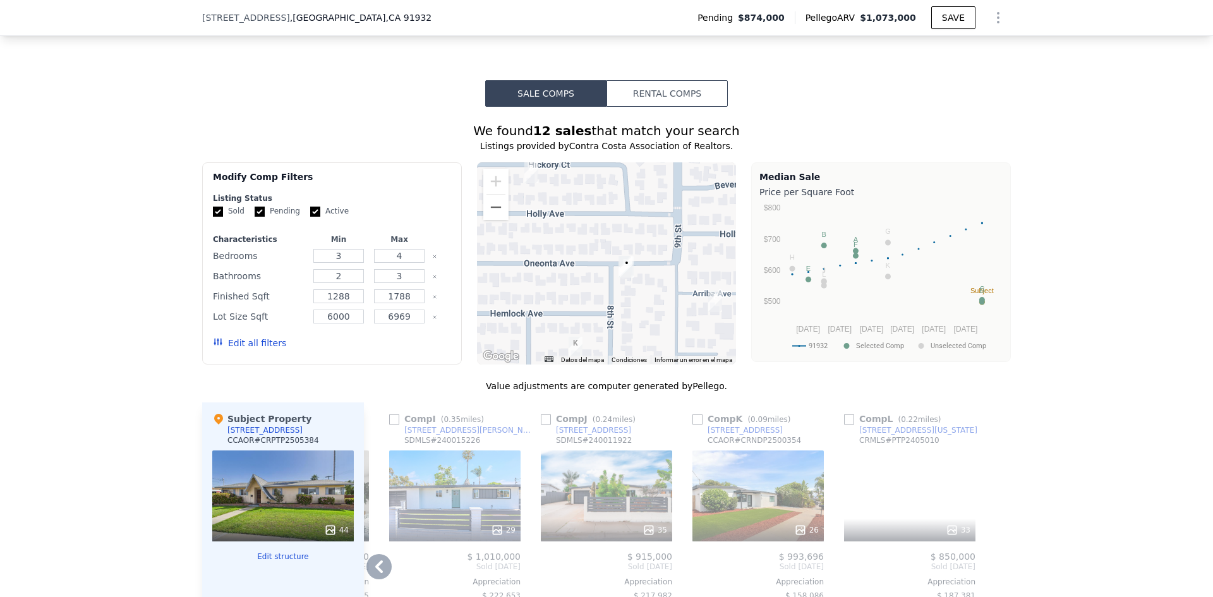
drag, startPoint x: 673, startPoint y: 269, endPoint x: 634, endPoint y: 295, distance: 47.3
click at [635, 294] on div at bounding box center [607, 263] width 260 height 202
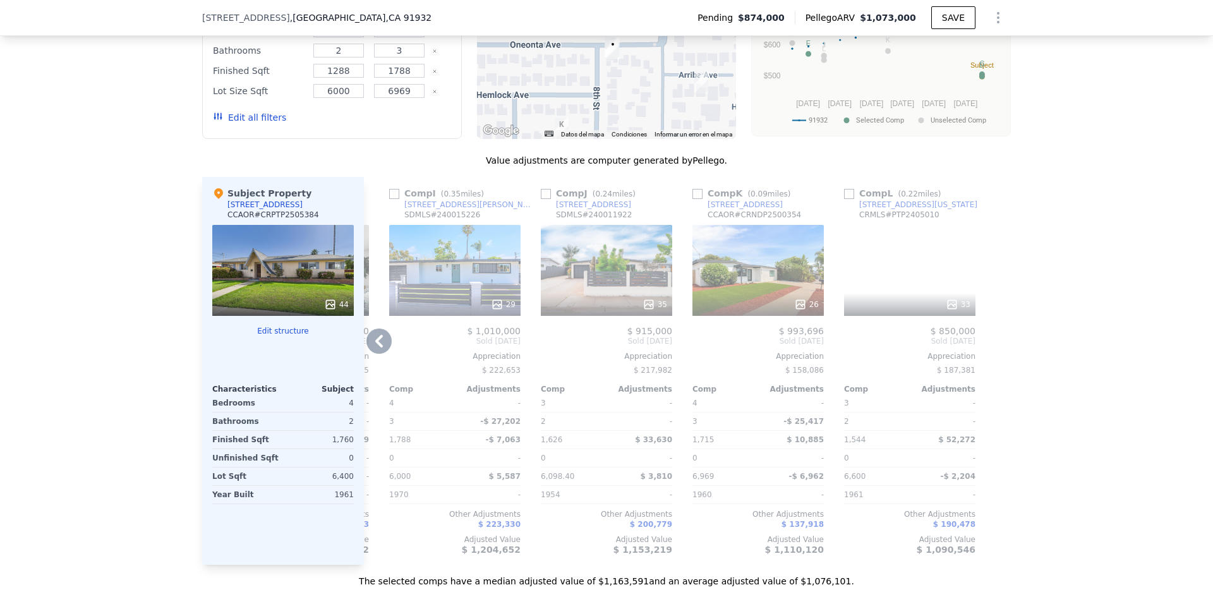
scroll to position [1264, 0]
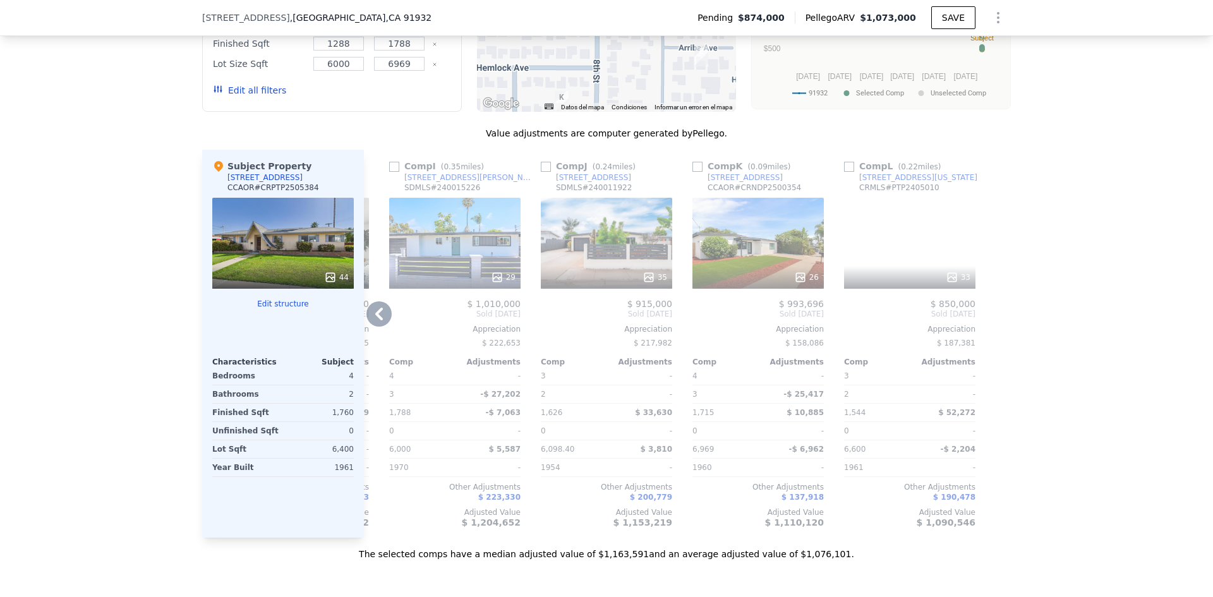
click at [375, 316] on icon at bounding box center [379, 314] width 8 height 13
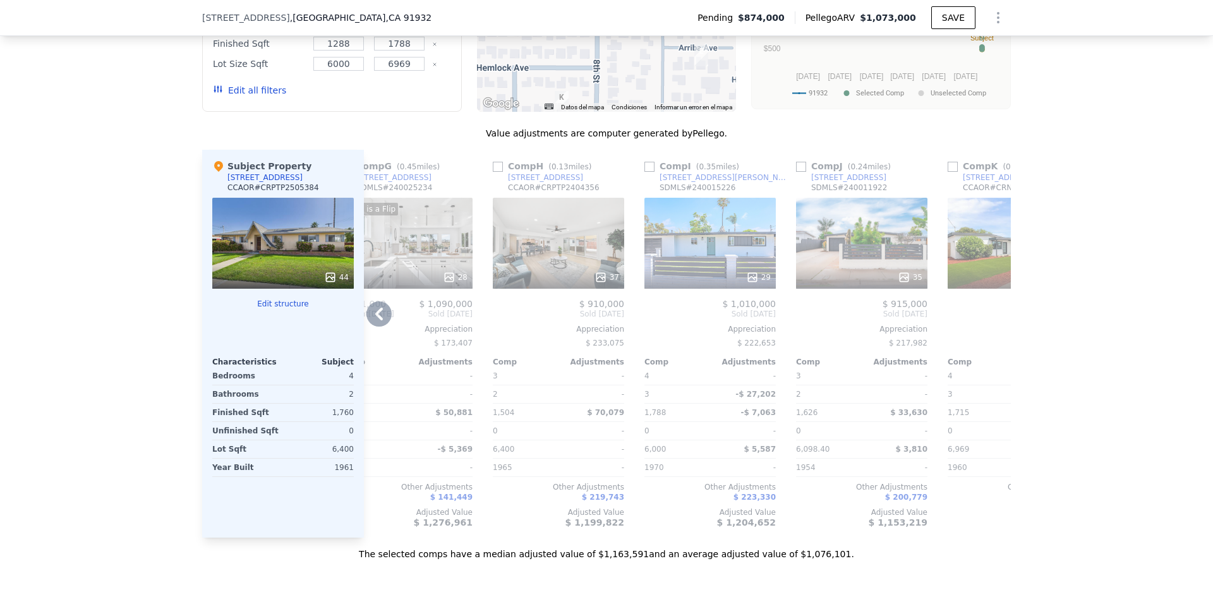
click at [373, 316] on div "Bought May 2024 Sold Feb 2025" at bounding box center [406, 314] width 131 height 10
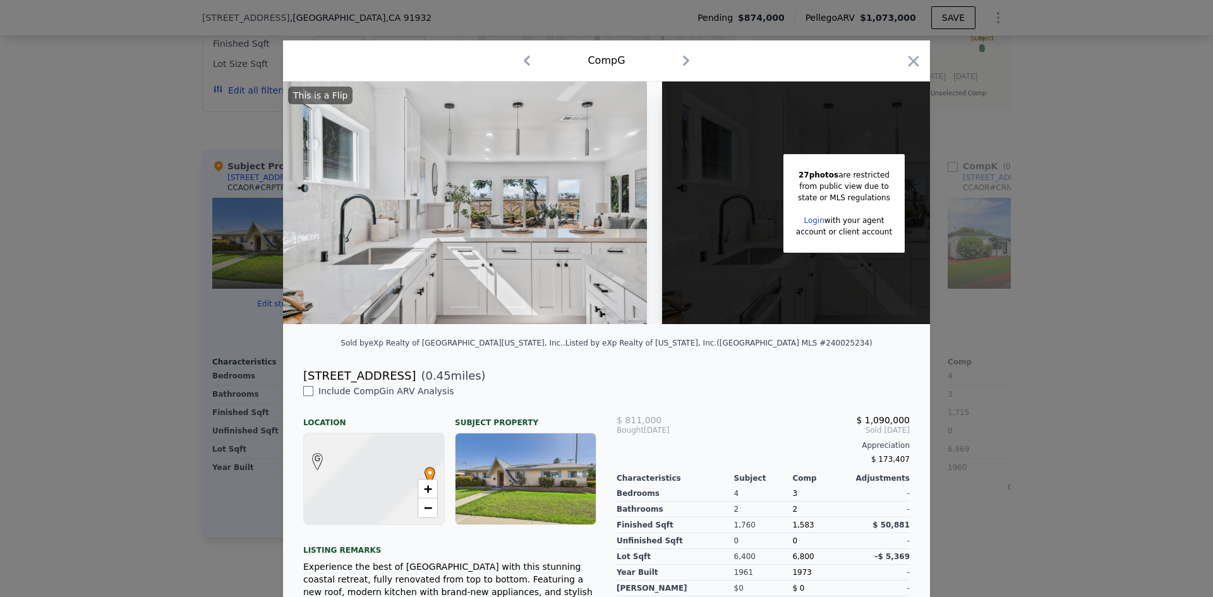
scroll to position [0, 900]
click at [905, 63] on icon "button" at bounding box center [914, 61] width 18 height 18
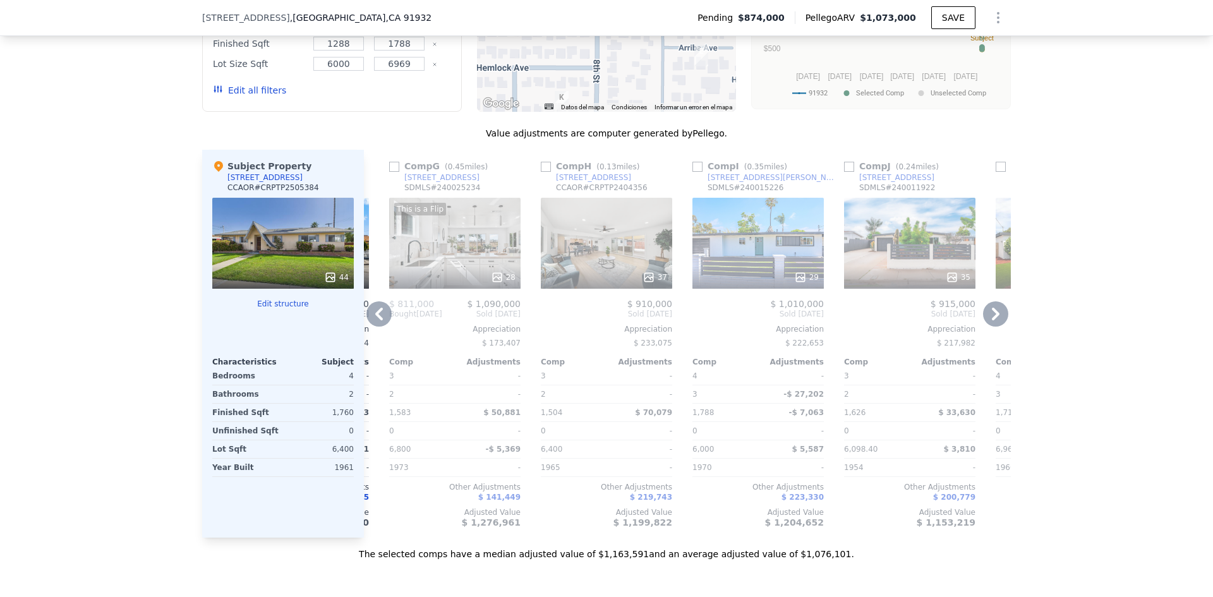
click at [375, 313] on icon at bounding box center [378, 313] width 25 height 25
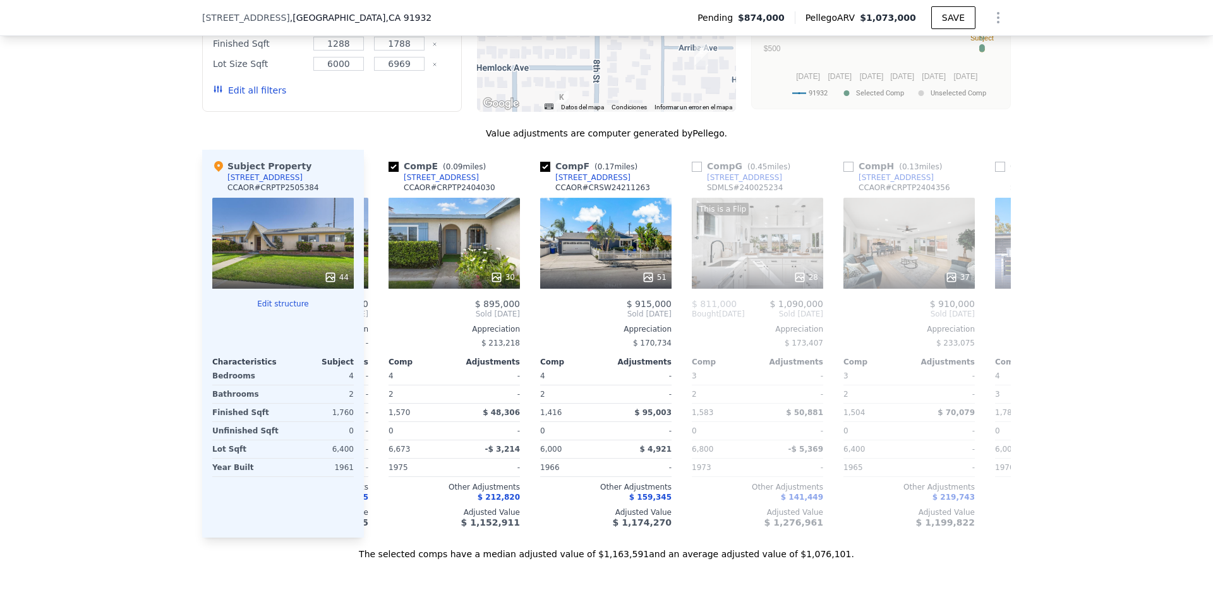
scroll to position [0, 596]
click at [380, 306] on icon at bounding box center [378, 313] width 25 height 25
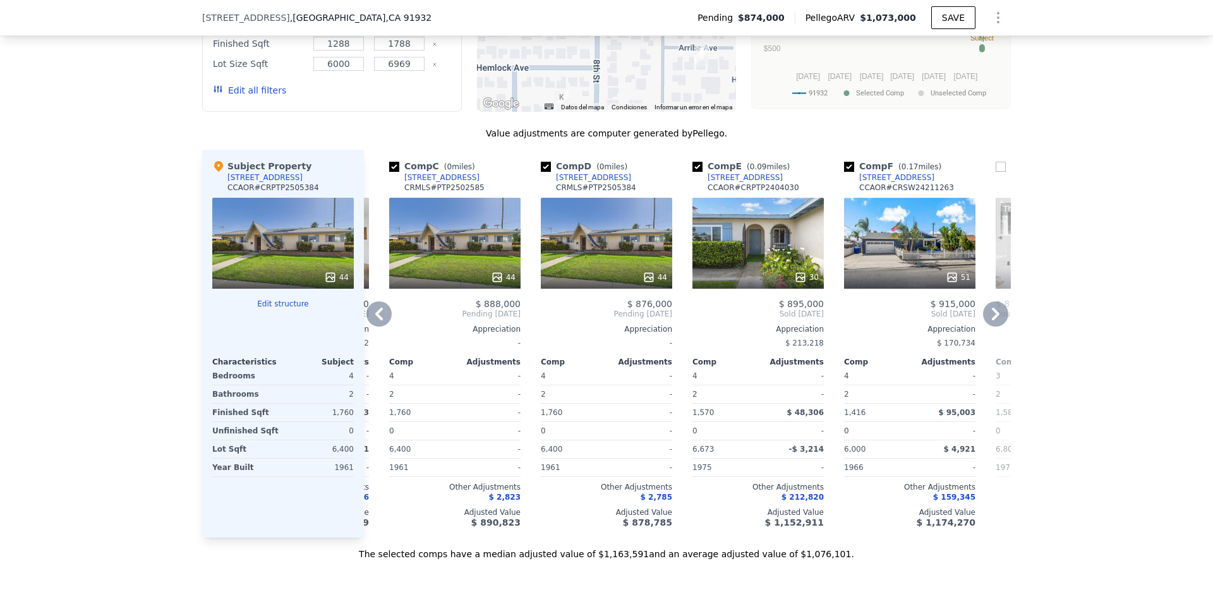
click at [380, 312] on icon at bounding box center [378, 313] width 25 height 25
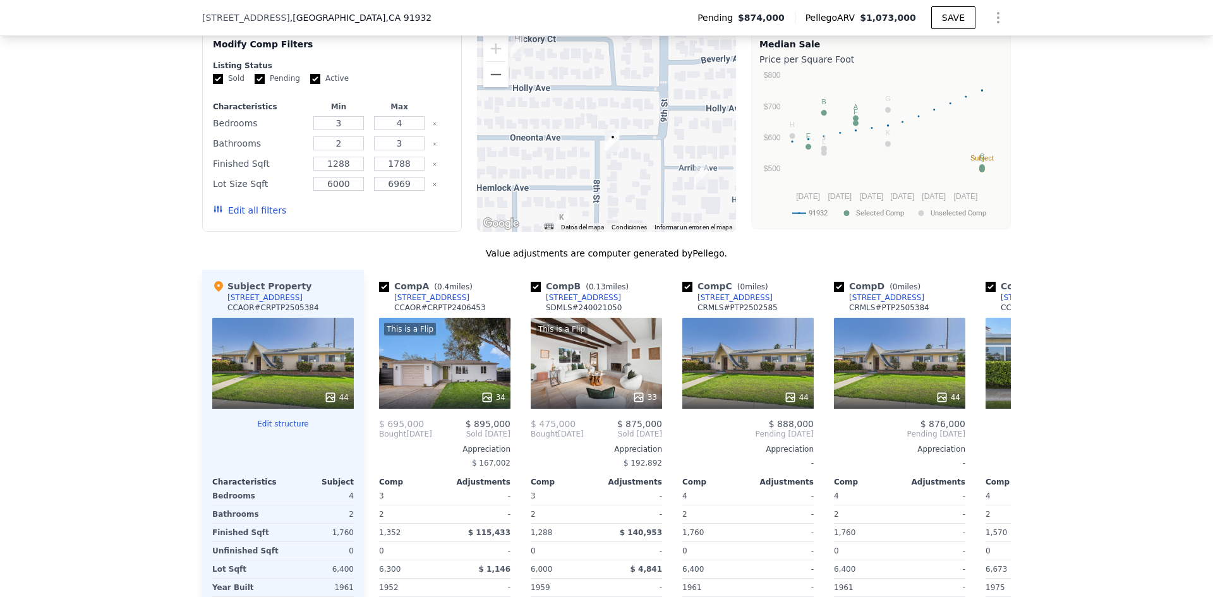
scroll to position [1095, 0]
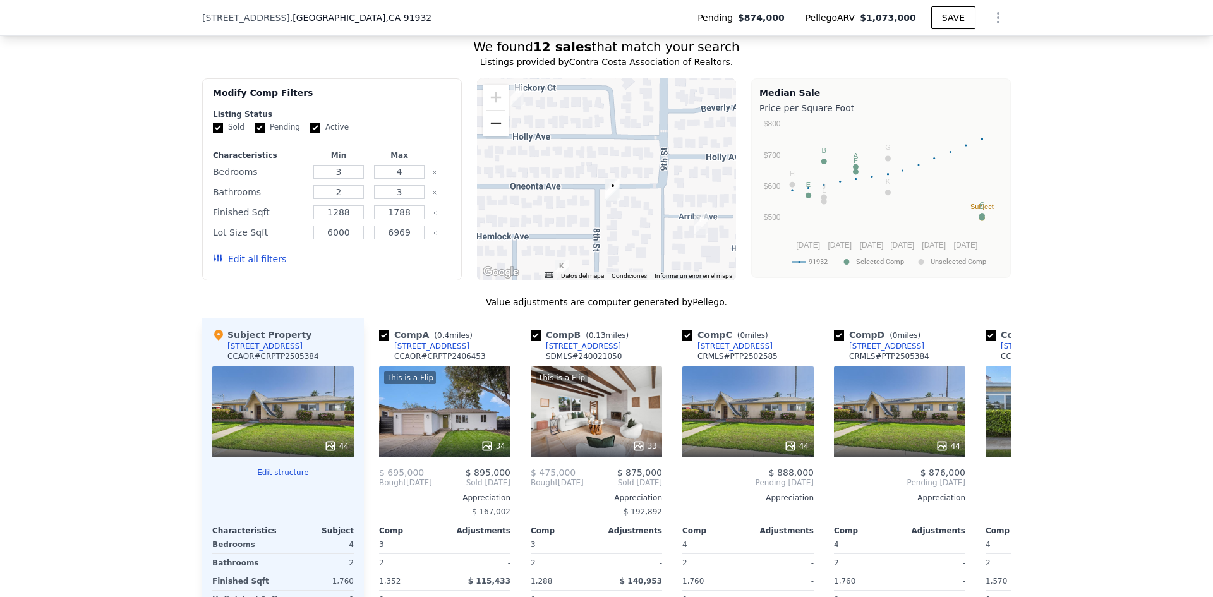
click at [495, 126] on button "Alejar" at bounding box center [495, 123] width 25 height 25
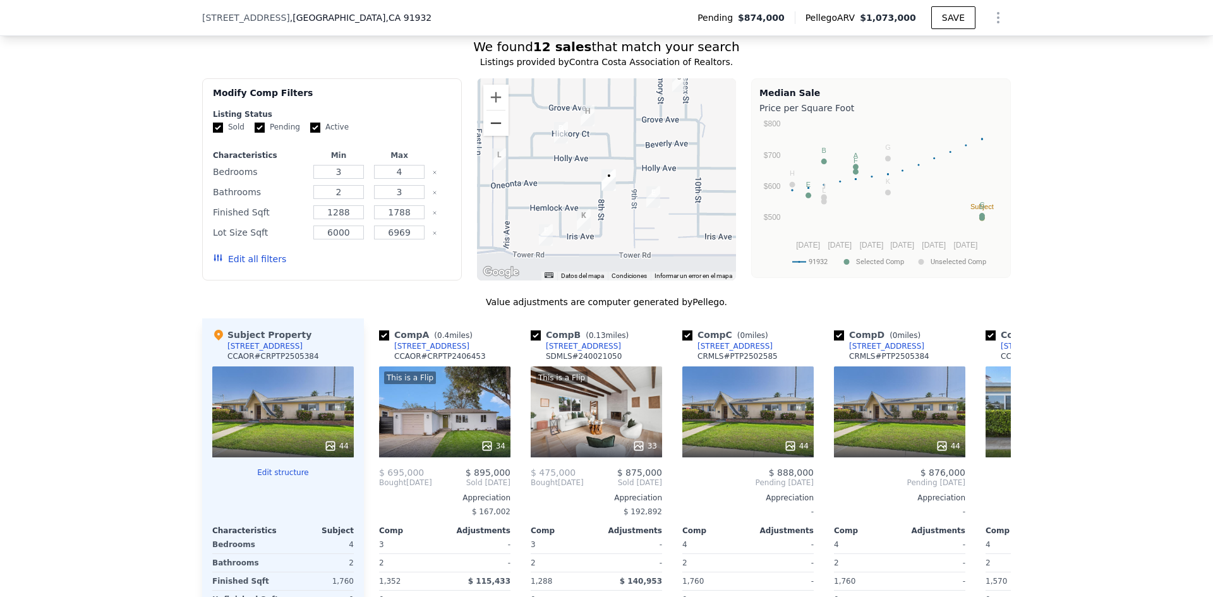
click at [495, 126] on button "Alejar" at bounding box center [495, 123] width 25 height 25
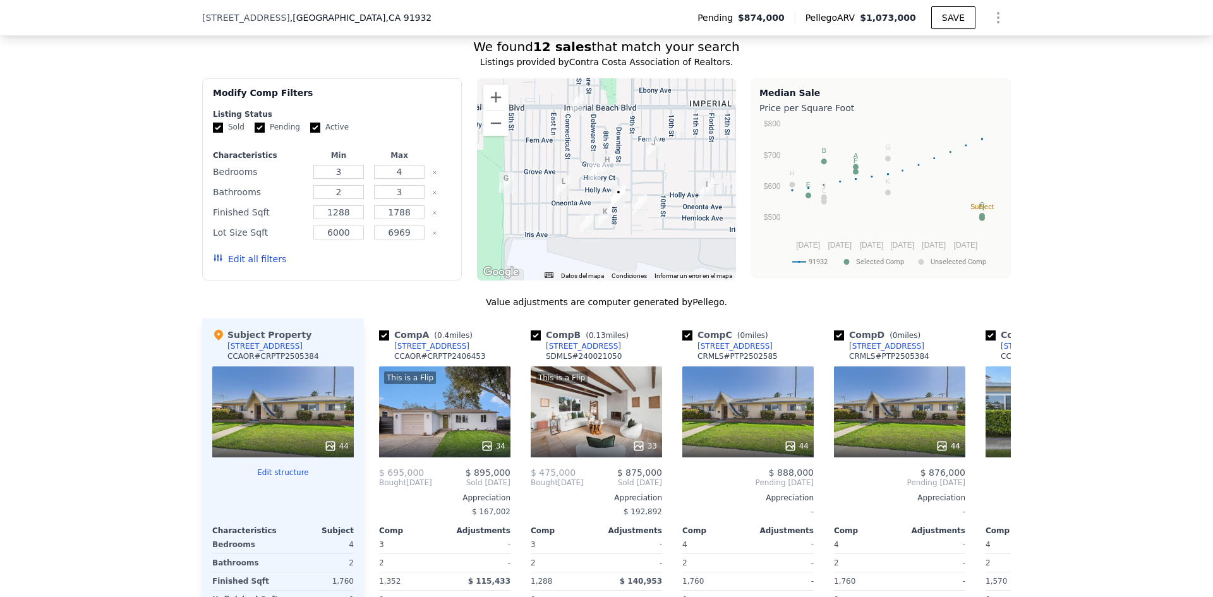
drag, startPoint x: 555, startPoint y: 161, endPoint x: 566, endPoint y: 183, distance: 24.9
click at [566, 183] on div at bounding box center [607, 179] width 260 height 202
click at [998, 488] on icon at bounding box center [995, 482] width 25 height 25
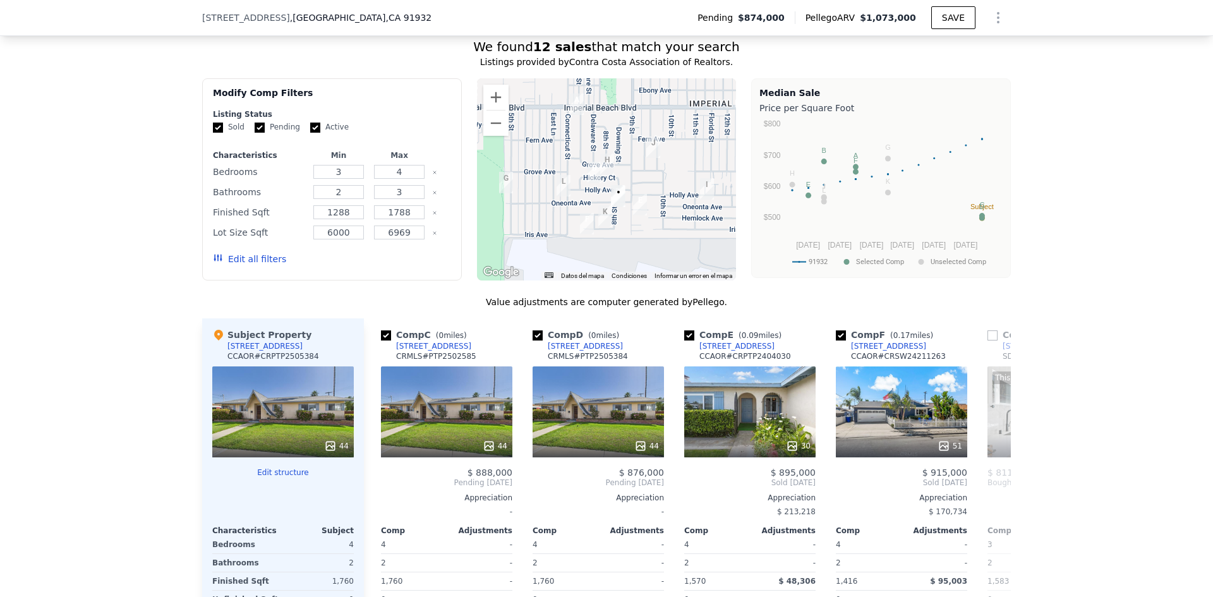
scroll to position [0, 303]
click at [995, 483] on span "Bought" at bounding box center [999, 483] width 27 height 10
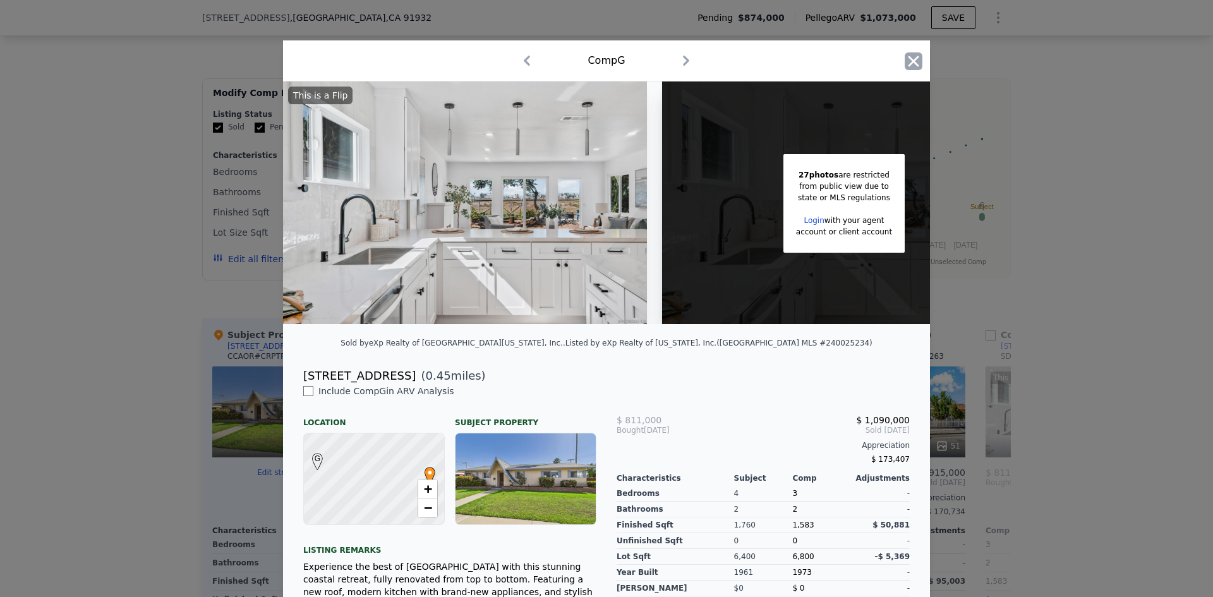
click at [909, 60] on icon "button" at bounding box center [914, 61] width 11 height 11
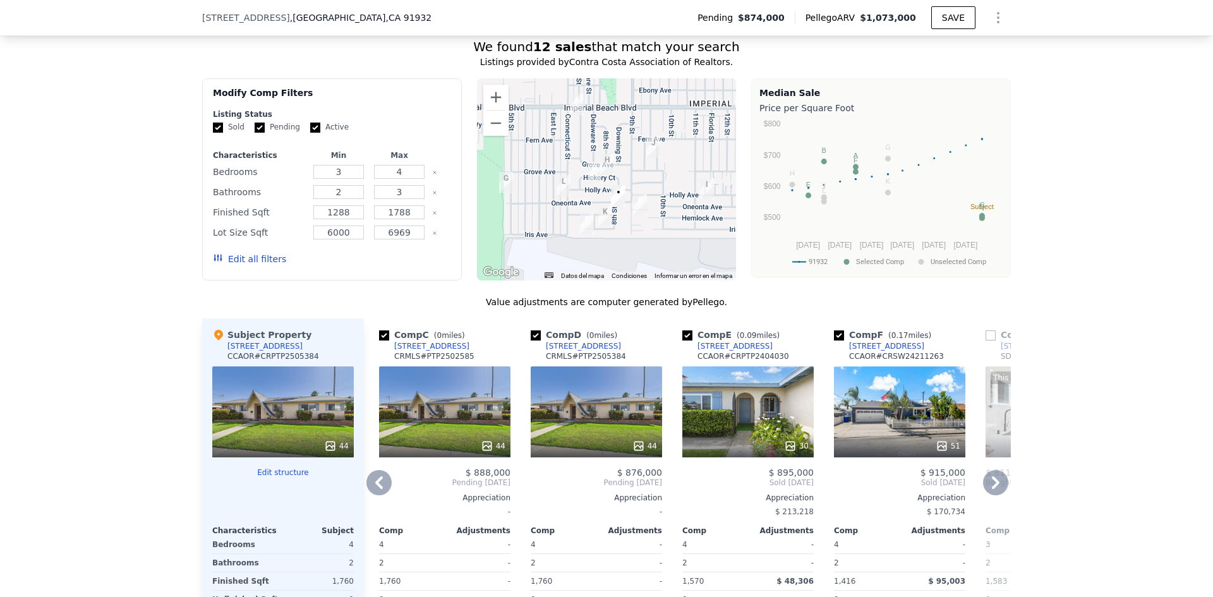
click at [996, 485] on icon at bounding box center [995, 482] width 25 height 25
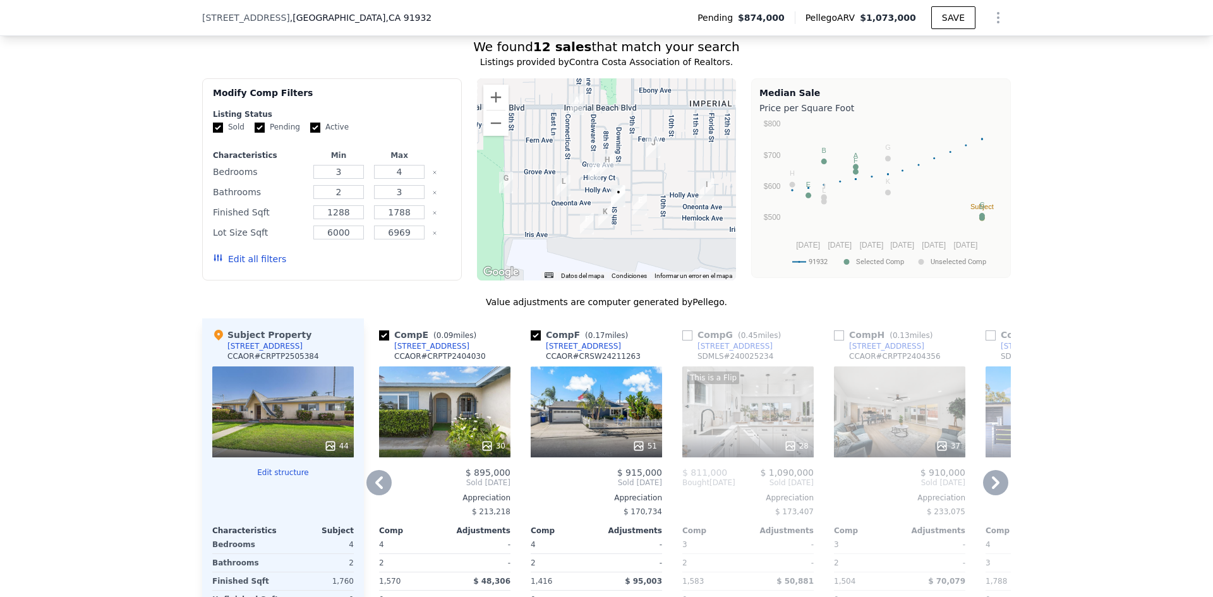
click at [994, 485] on icon at bounding box center [995, 482] width 25 height 25
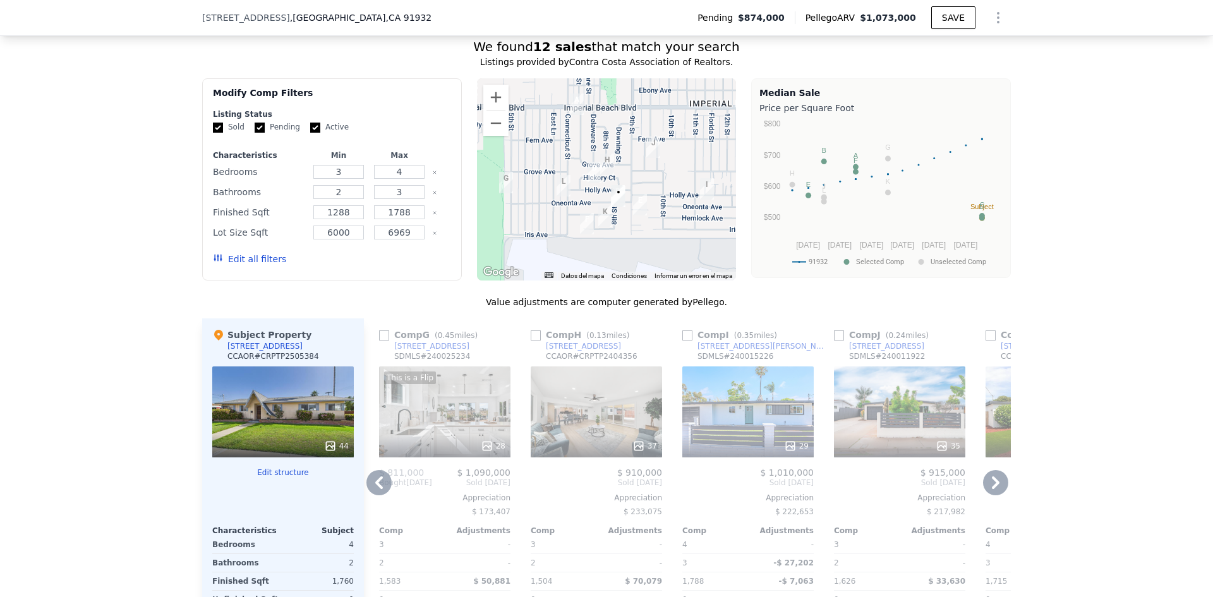
click at [994, 485] on icon at bounding box center [995, 482] width 25 height 25
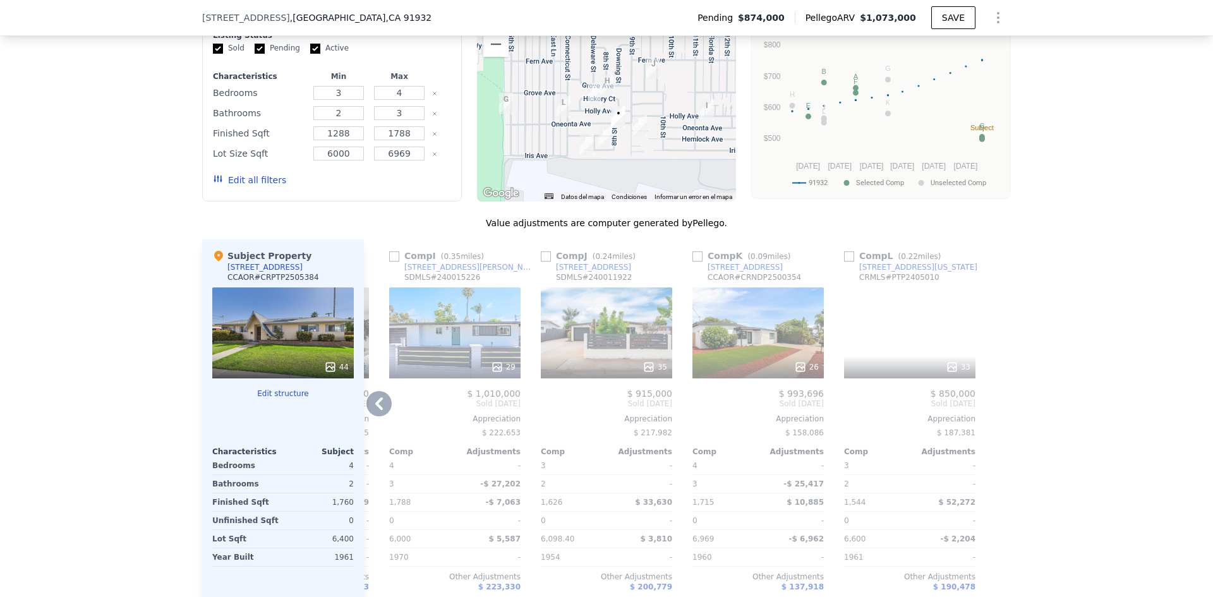
scroll to position [1180, 0]
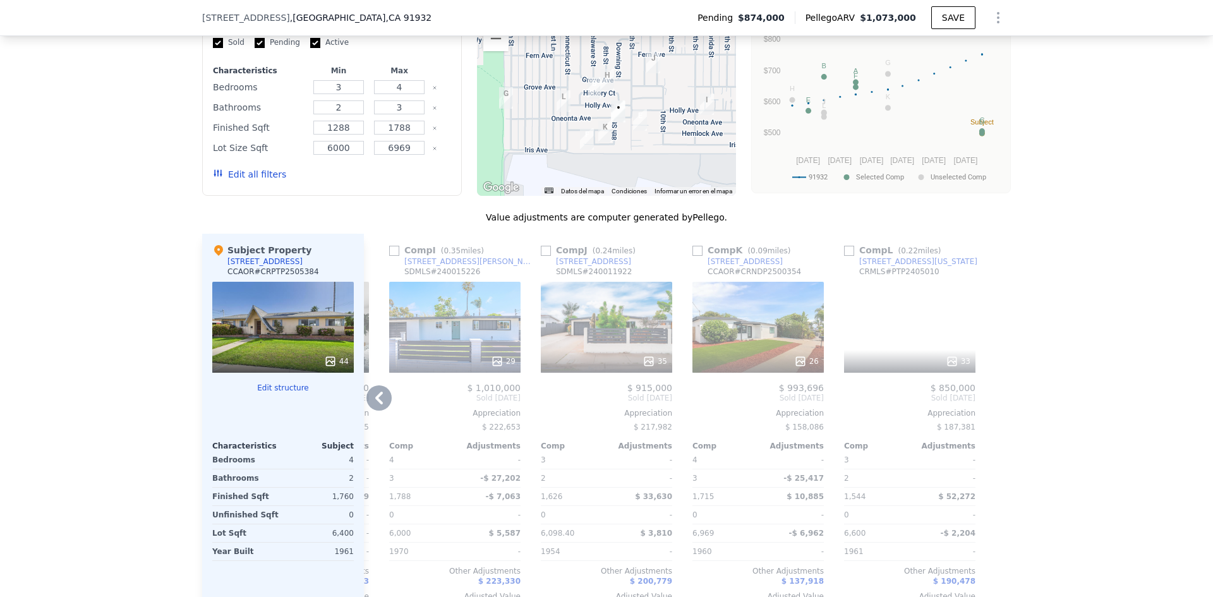
click at [382, 397] on icon at bounding box center [378, 397] width 25 height 25
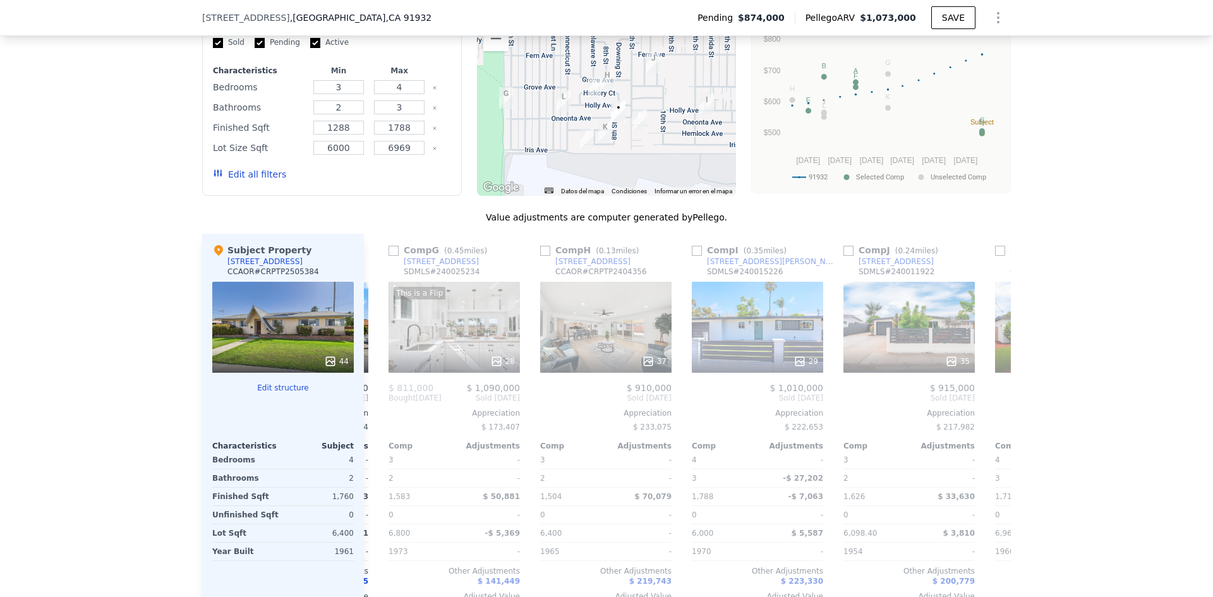
scroll to position [0, 900]
click at [382, 397] on div "Comp A ( 0.4 miles) 1114 7th St CCAOR # CRPTP2406453 This is a Flip 34 $ 695,00…" at bounding box center [687, 428] width 647 height 388
click at [380, 397] on icon at bounding box center [378, 397] width 25 height 25
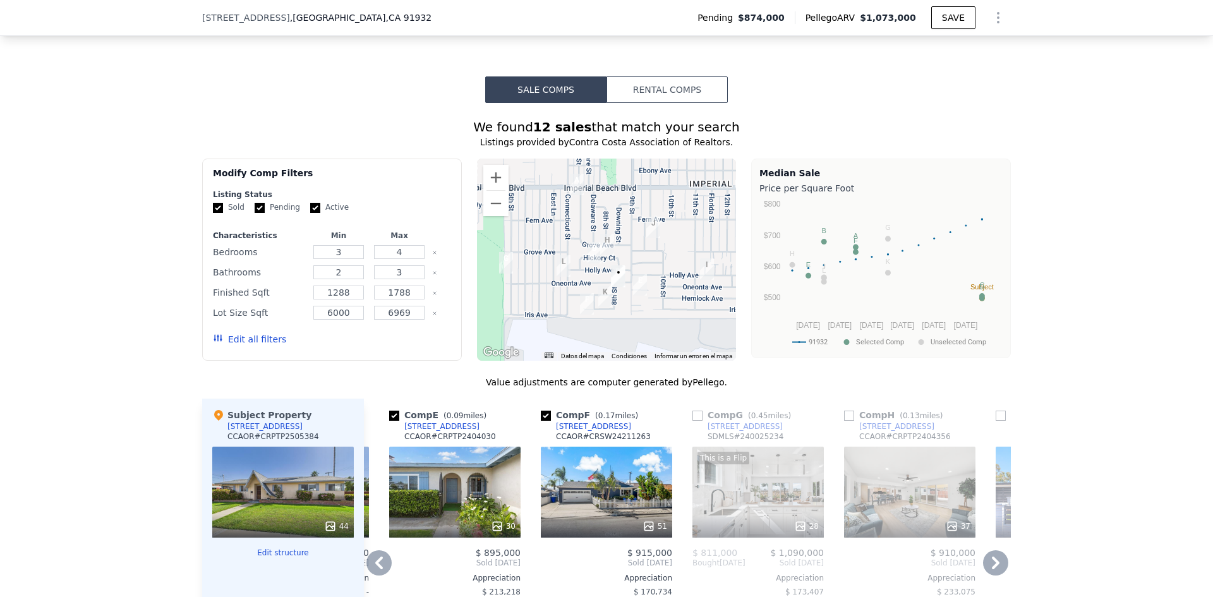
scroll to position [1011, 0]
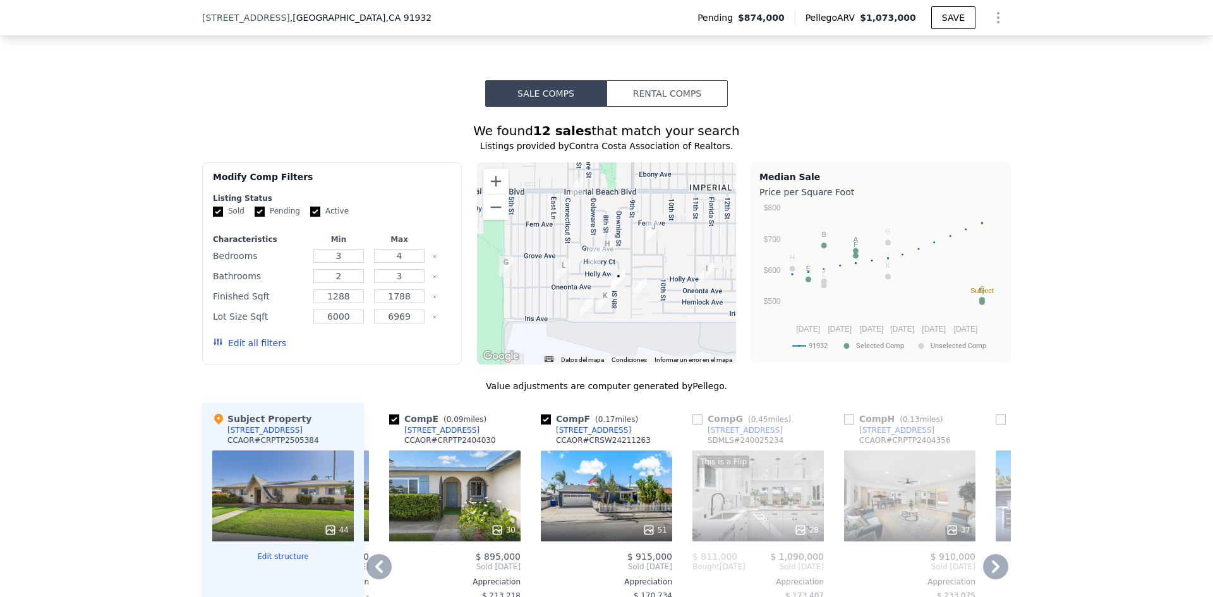
click at [993, 555] on icon at bounding box center [995, 566] width 25 height 25
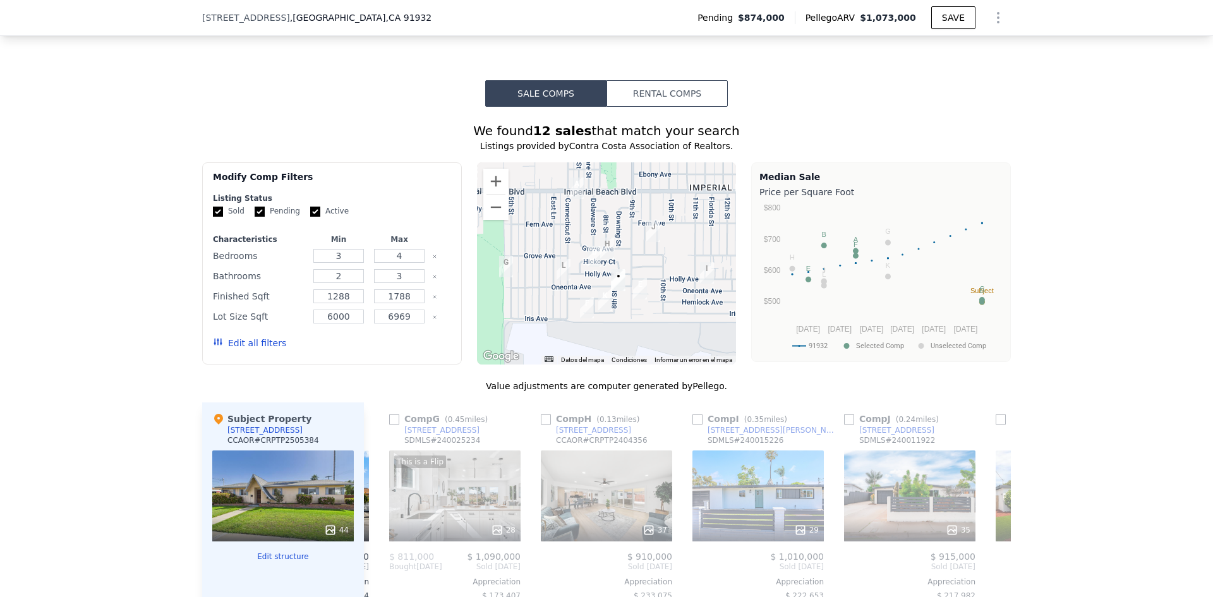
click at [993, 558] on div "Comp A ( 0.4 miles) 1114 7th St CCAOR # CRPTP2406453 This is a Flip 34 $ 695,00…" at bounding box center [687, 596] width 647 height 388
click at [993, 558] on icon at bounding box center [995, 566] width 25 height 25
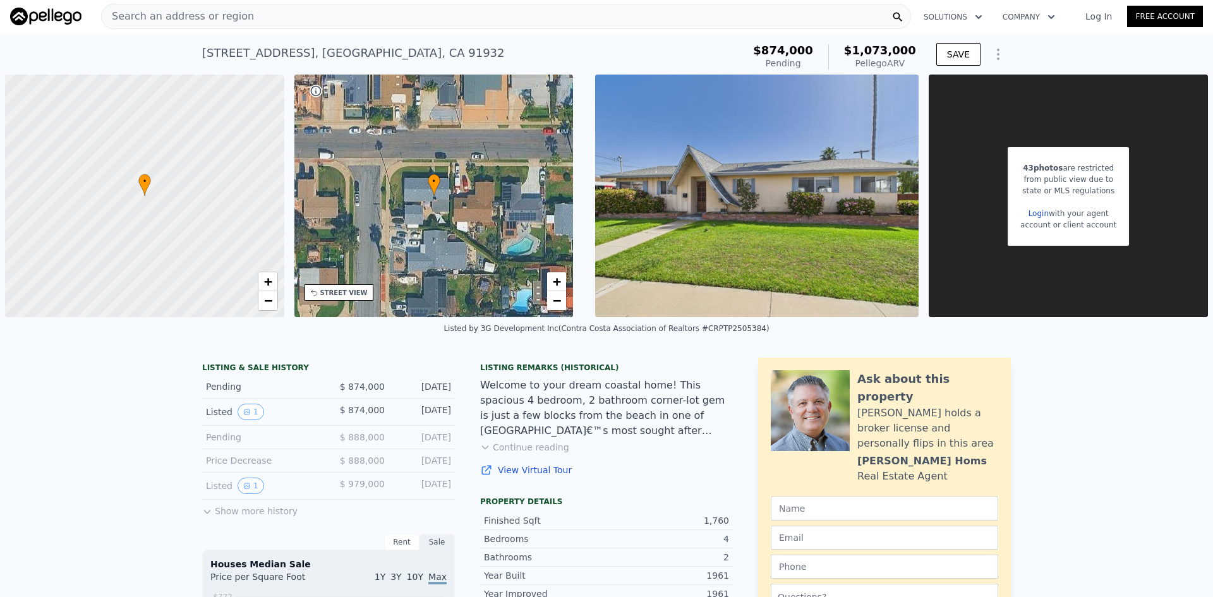
scroll to position [0, 0]
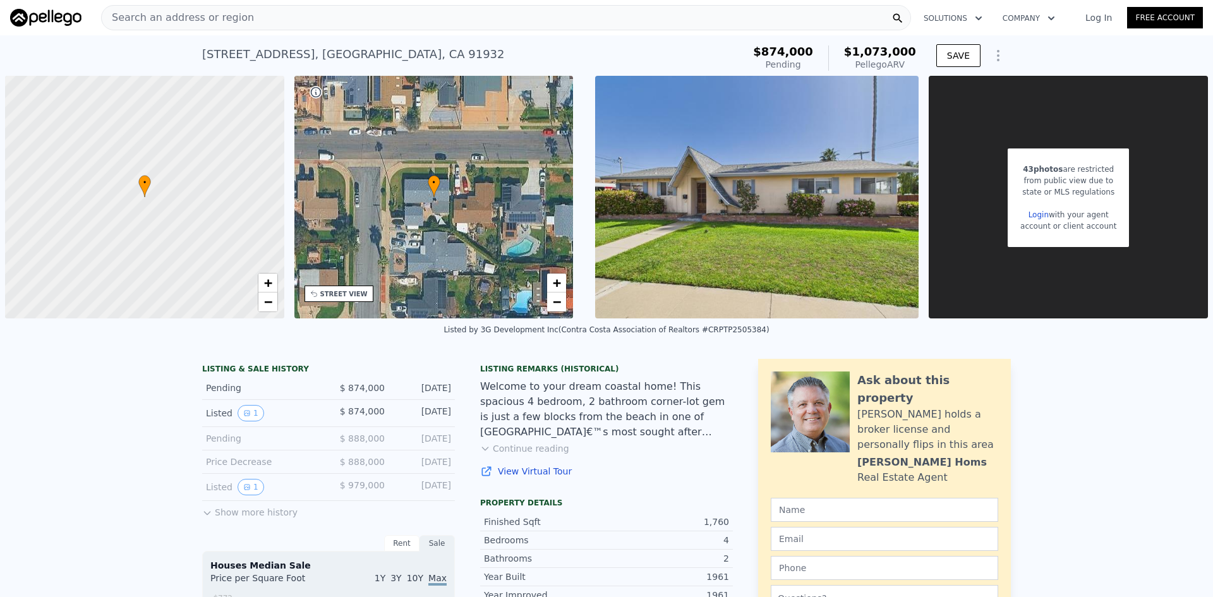
click at [479, 229] on div "• + −" at bounding box center [433, 197] width 279 height 243
click at [269, 284] on span "+" at bounding box center [267, 283] width 8 height 16
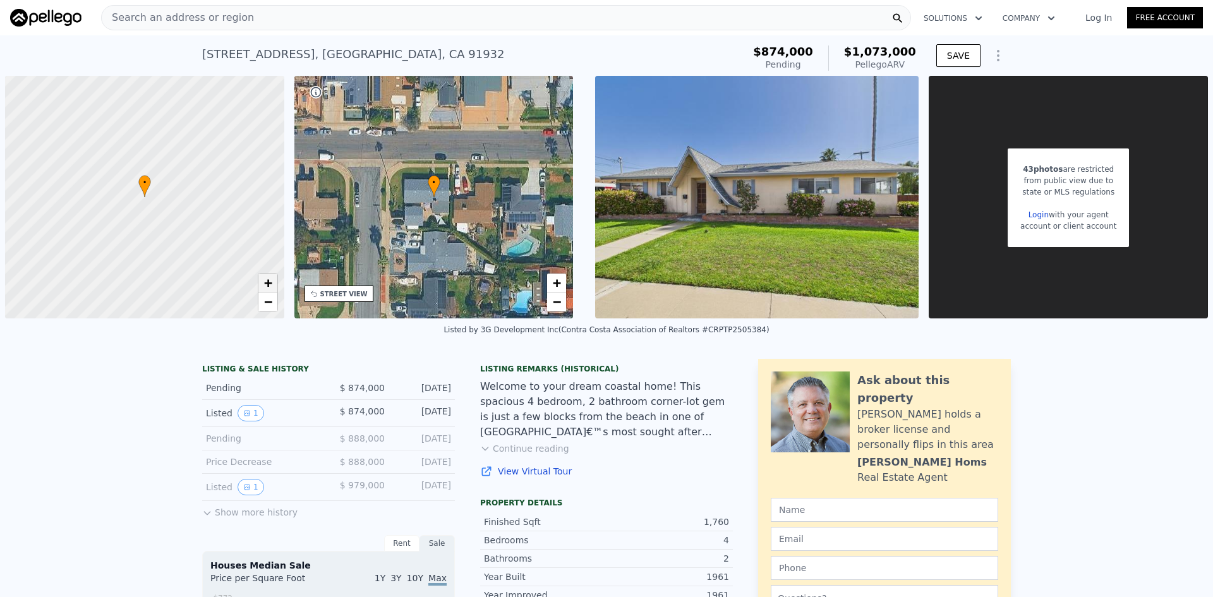
click at [269, 284] on span "+" at bounding box center [267, 283] width 8 height 16
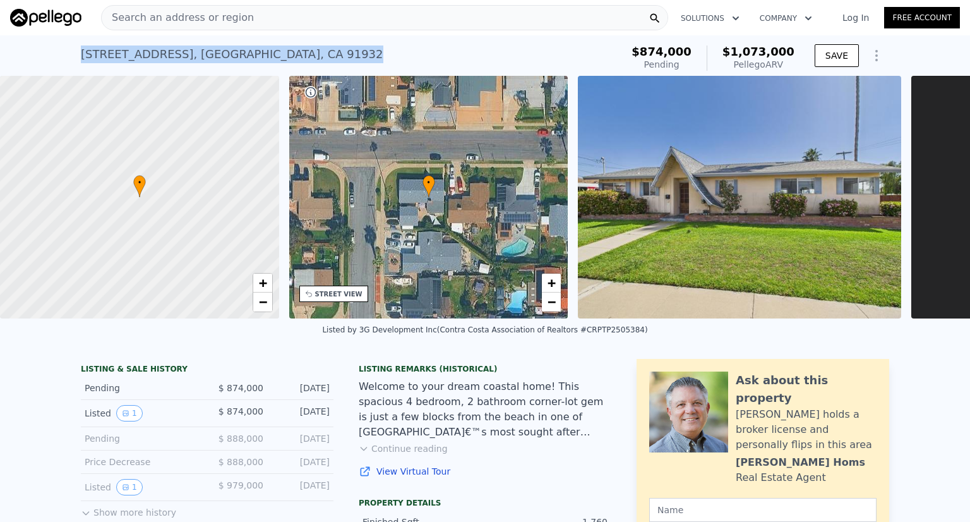
drag, startPoint x: 315, startPoint y: 55, endPoint x: 8, endPoint y: 61, distance: 307.7
click at [8, 61] on div "[STREET_ADDRESS] Pending from $874k (~ARV $1.073m ) $874,000 Pending $1,073,000…" at bounding box center [485, 55] width 970 height 40
copy div "[STREET_ADDRESS]"
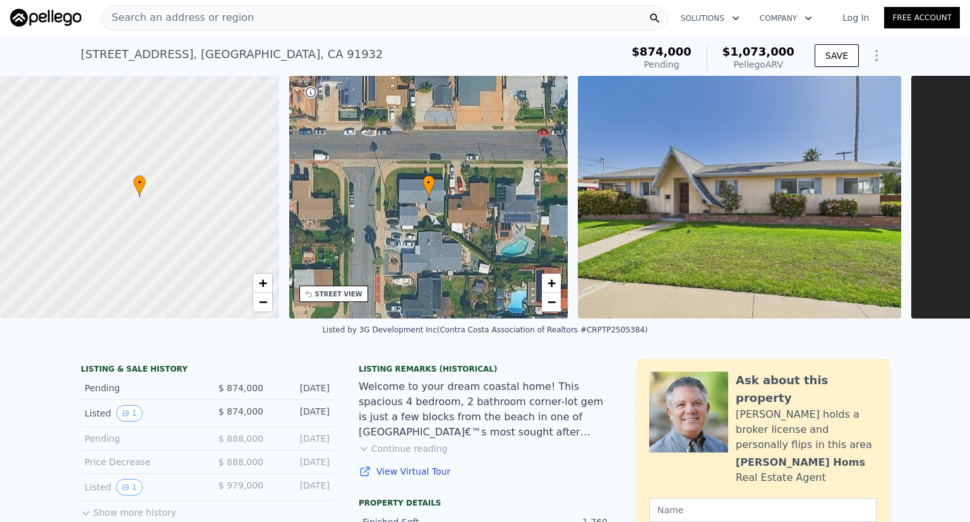
click at [495, 250] on div "• + −" at bounding box center [428, 197] width 279 height 243
click at [475, 239] on div "• + −" at bounding box center [428, 197] width 279 height 243
click at [550, 281] on span "+" at bounding box center [552, 283] width 8 height 16
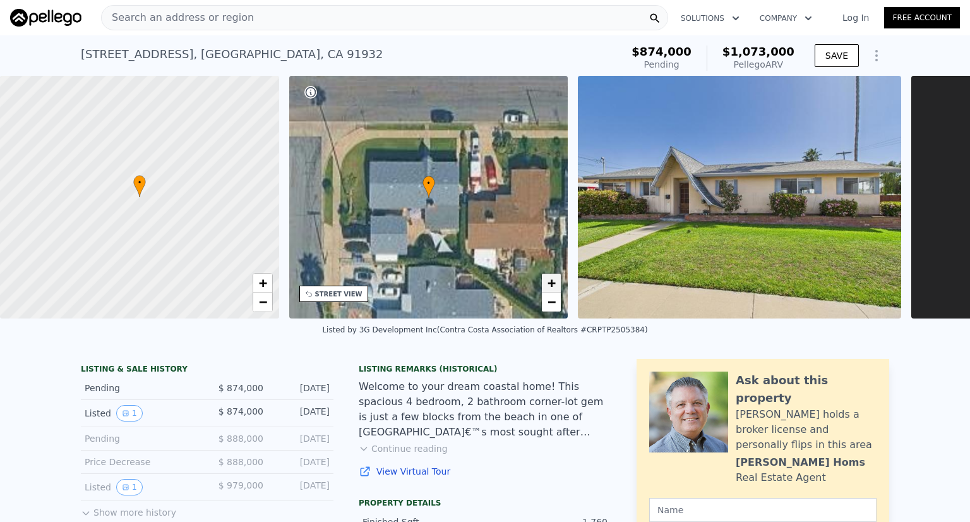
click at [550, 281] on span "+" at bounding box center [552, 283] width 8 height 16
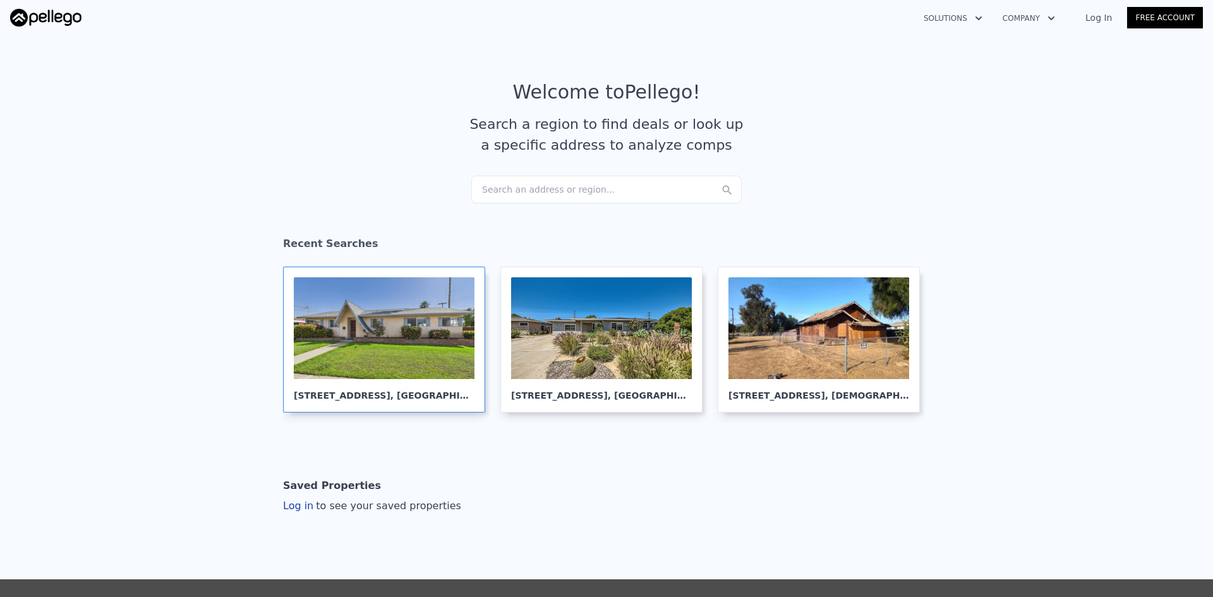
click at [361, 322] on div at bounding box center [384, 328] width 181 height 102
click at [442, 326] on div at bounding box center [384, 328] width 181 height 102
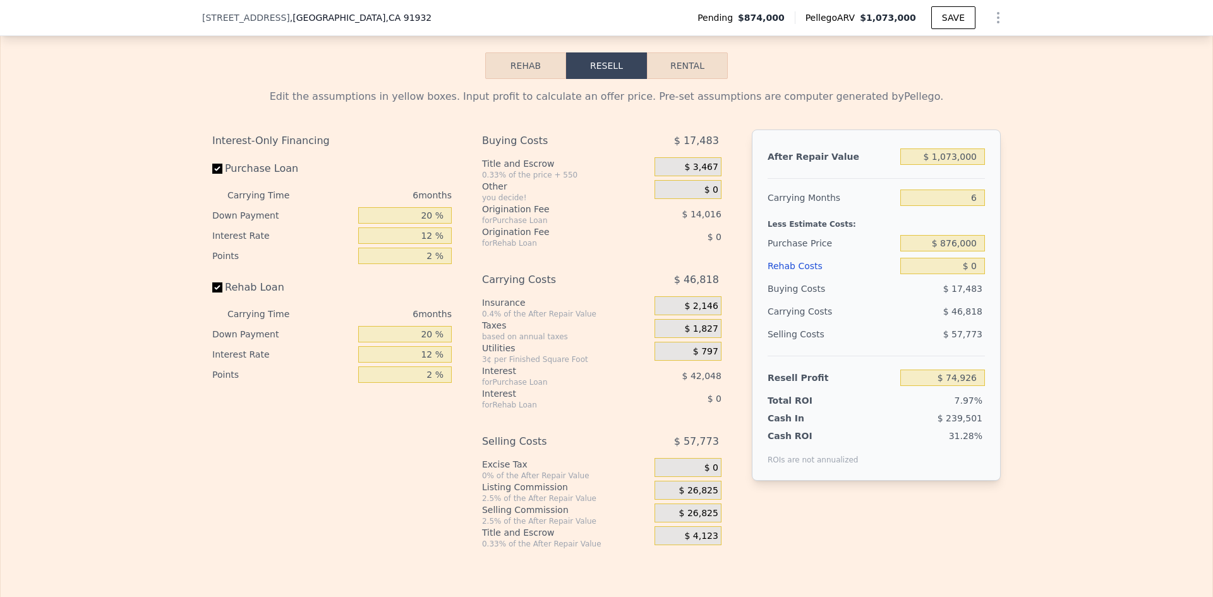
scroll to position [1933, 0]
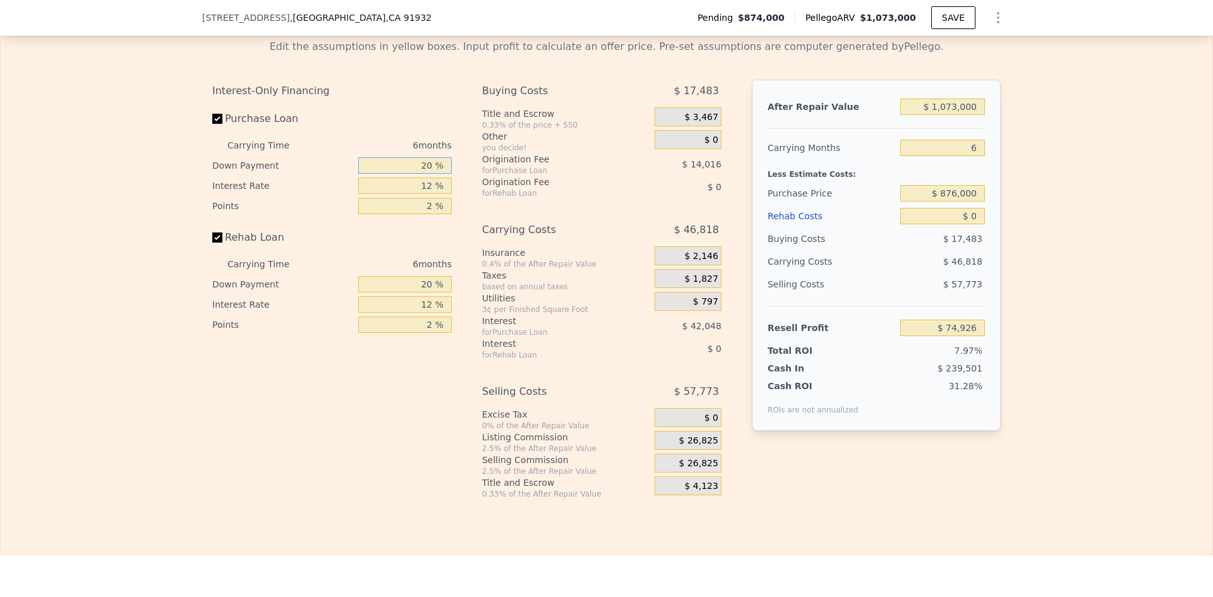
click at [429, 174] on input "20 %" at bounding box center [405, 165] width 94 height 16
type input "2 %"
type input "$ 62,310"
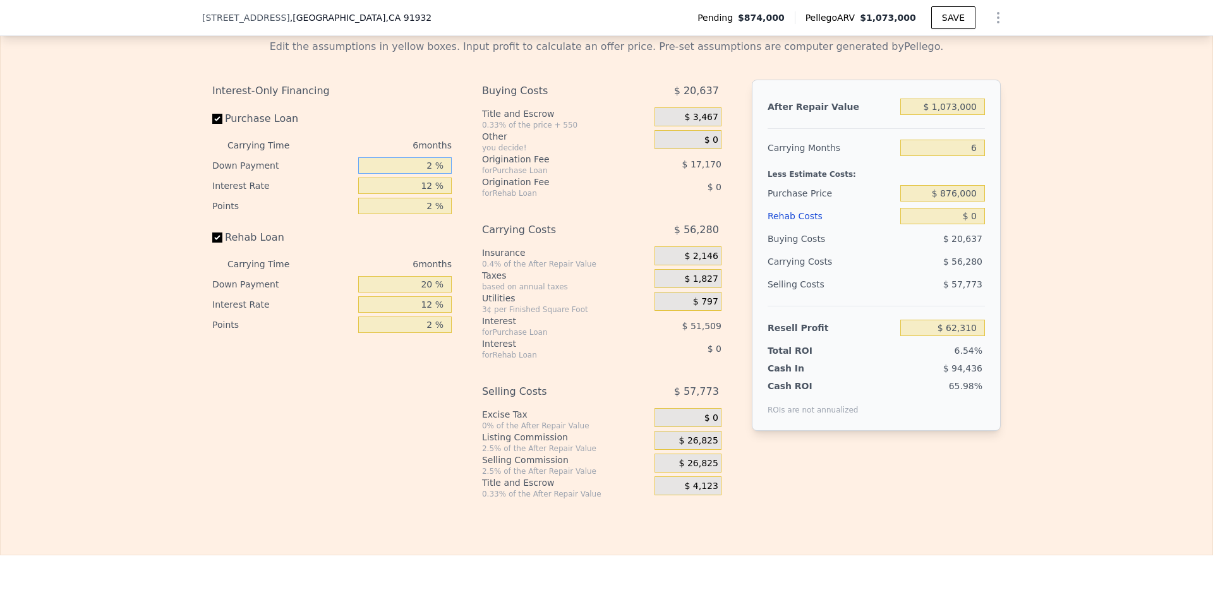
type input "20 %"
type input "$ 74,926"
type input "1 %"
type input "$ 113,470"
type input "10 %"
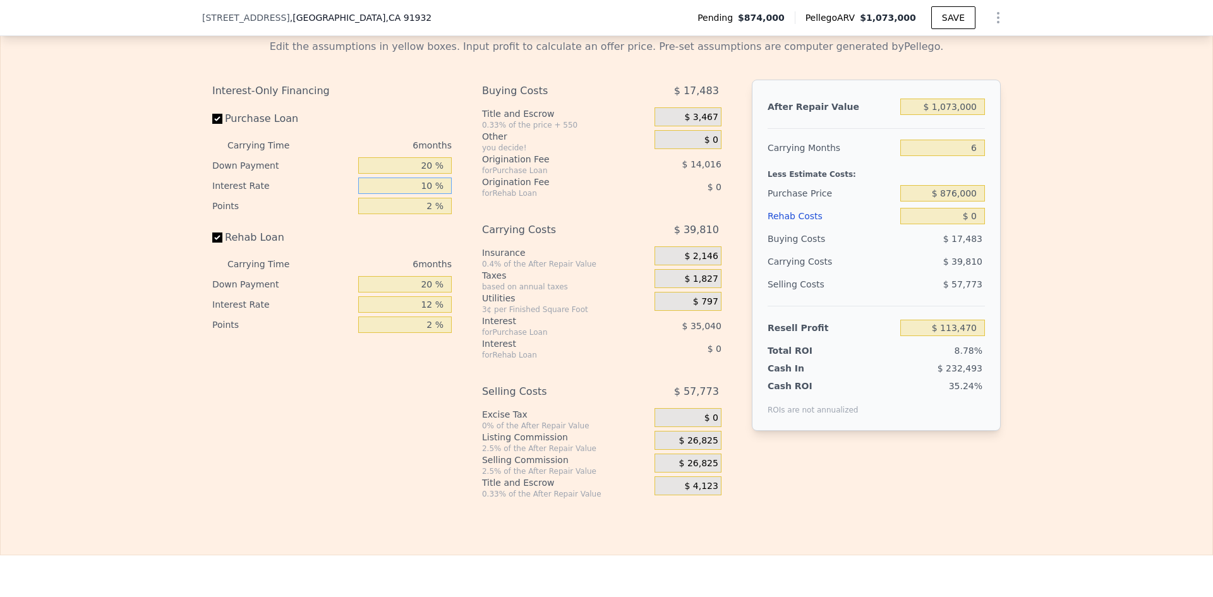
type input "$ 81,934"
type input "10 %"
type input "1 %"
type input "$ 88,942"
type input "3 %"
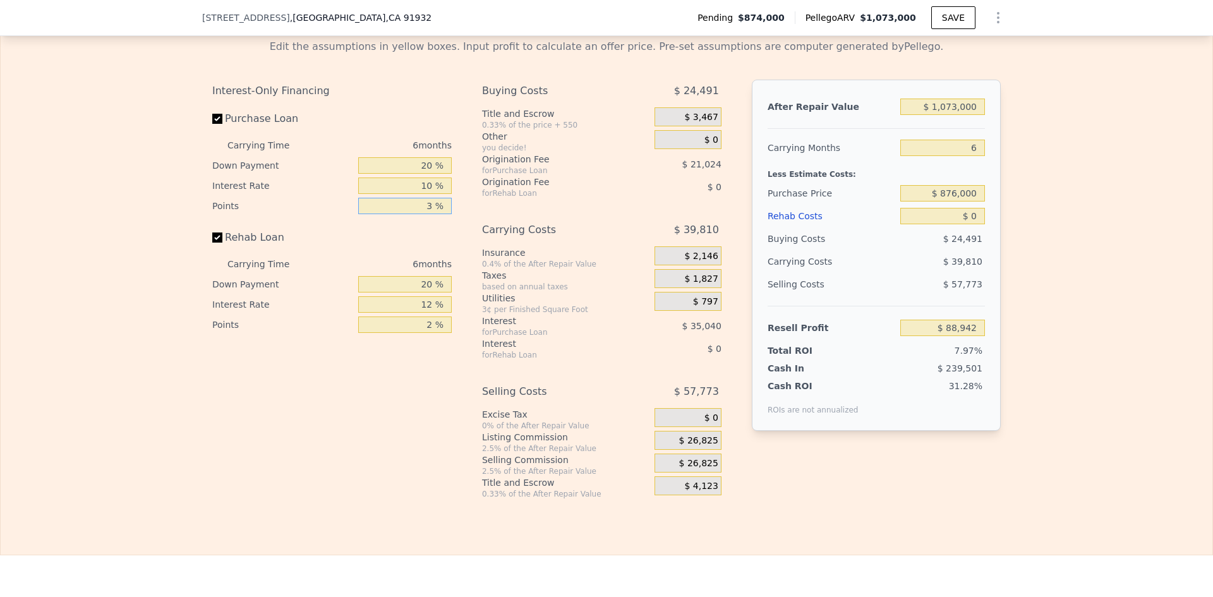
type input "$ 74,926"
type input "3 %"
type input "20 %"
type input "10 %"
type input "3 %"
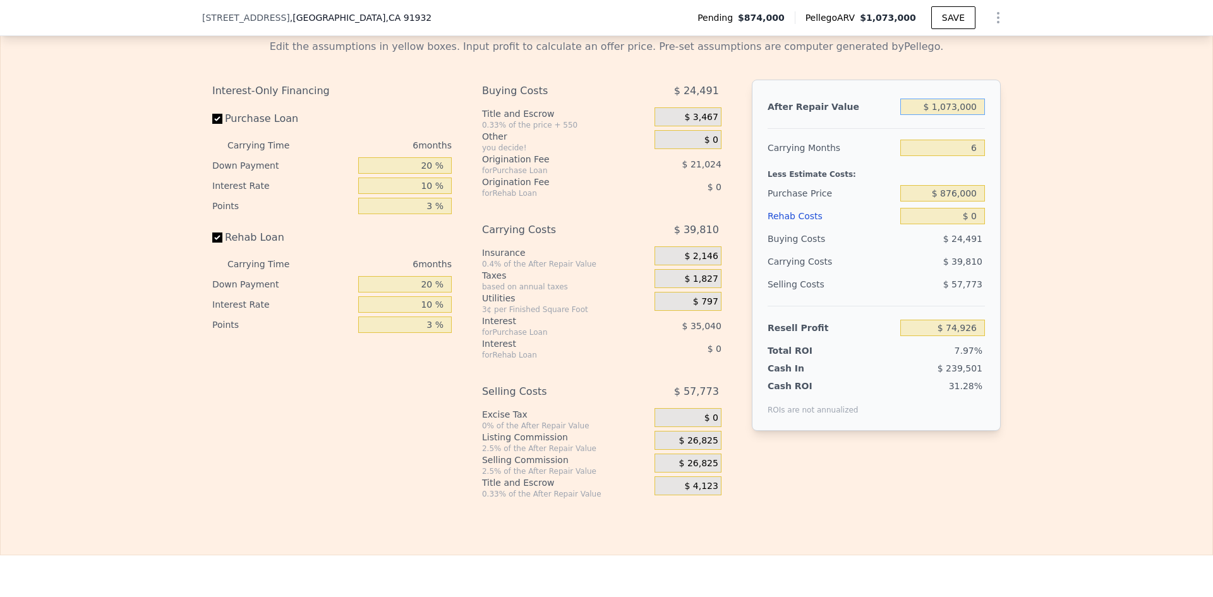
type input "$ 1"
type input "-$ 938,704"
type input "$ 15"
type input "-$ 938,690"
type input "$ 150"
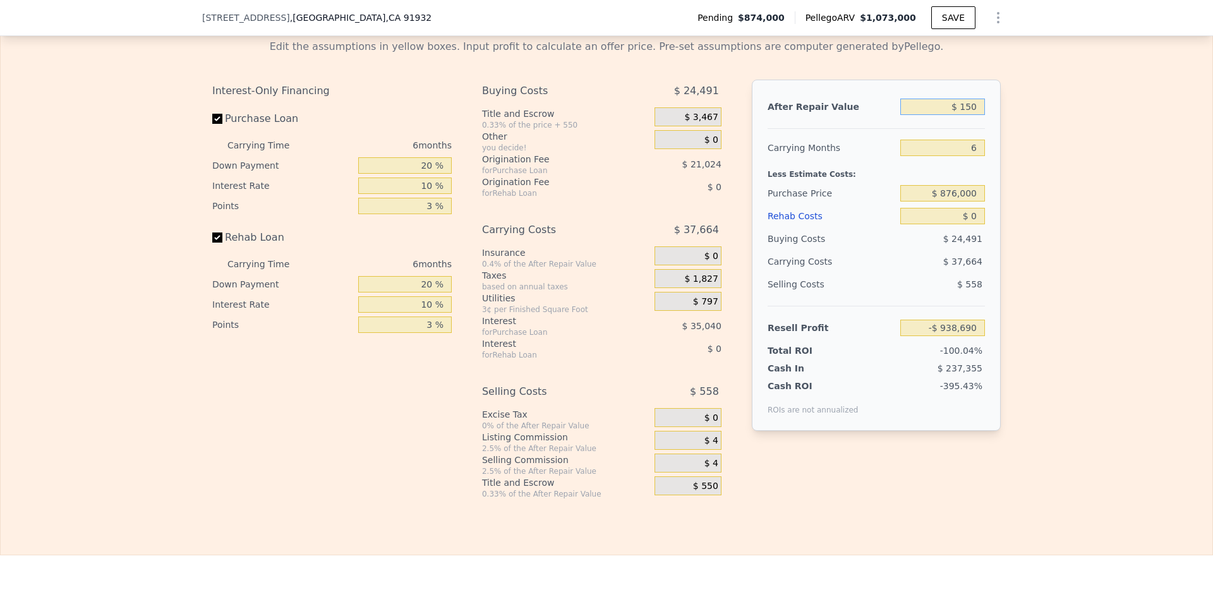
type input "-$ 938,563"
type input "$ 1,500"
type input "-$ 937,289"
type input "$ 15,000"
type input "-$ 924,535"
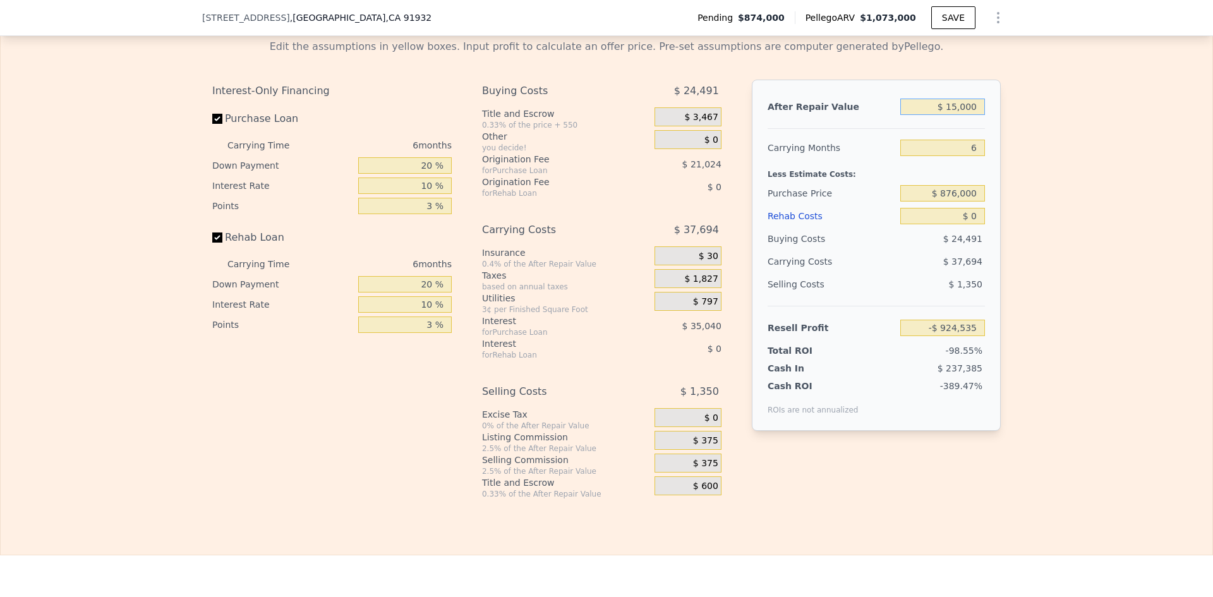
type input "$ 150,000"
type input "-$ 797,005"
type input "$ 1,500,000"
type input "$ 478,300"
type input "$ 1,500,000"
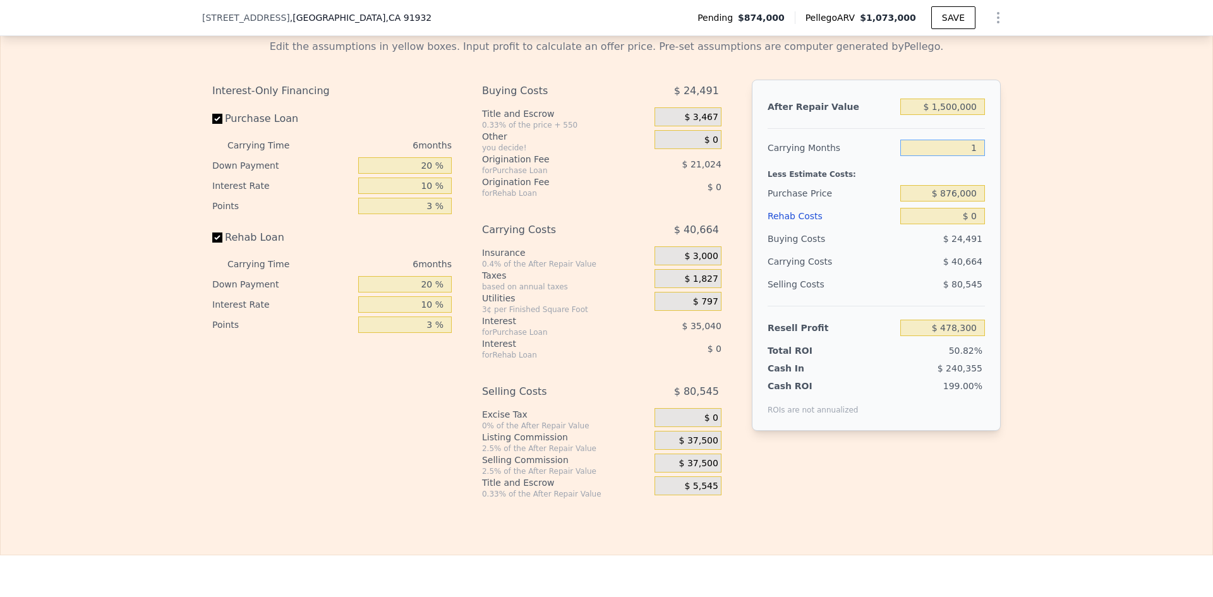
type input "12"
type input "$ 437,637"
type input "12"
type input "$ 855,000"
type input "$ 460,891"
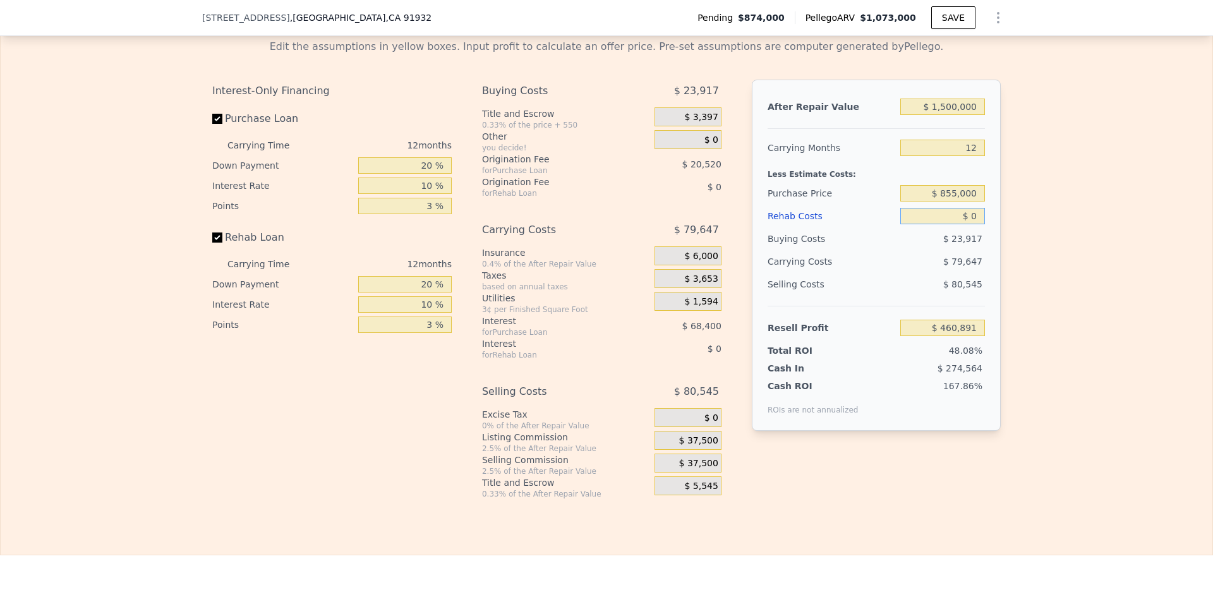
type input "$ 3"
type input "$ 460,888"
type input "$ 35"
type input "$ 460,855"
type input "$ 355"
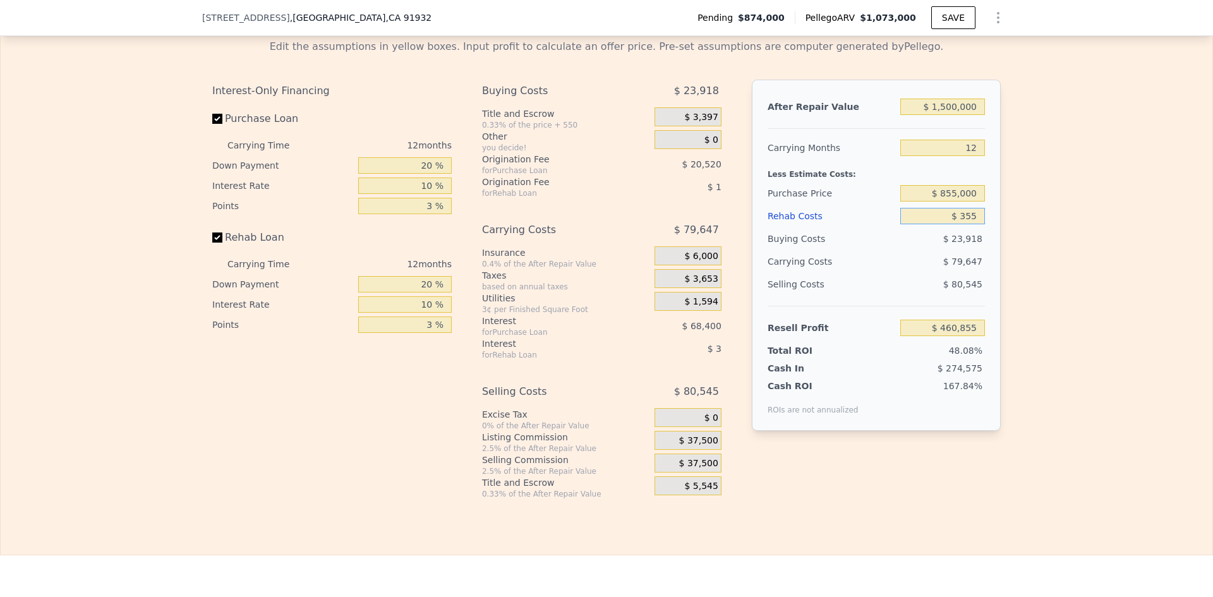
type input "$ 460,503"
type input "$ 3,550"
type input "$ 456,968"
type input "$ 35,500"
type input "$ 421,695"
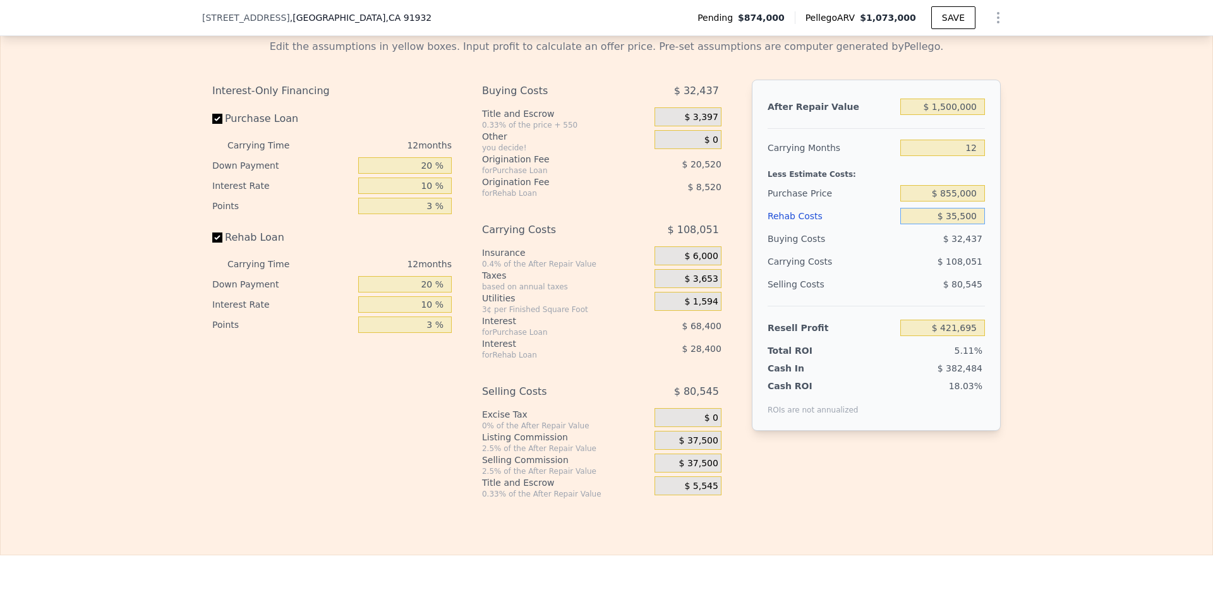
type input "$ 355,000"
type input "$ 68,967"
type input "$ 355,000"
click at [864, 375] on div "$ 382,484" at bounding box center [918, 368] width 133 height 13
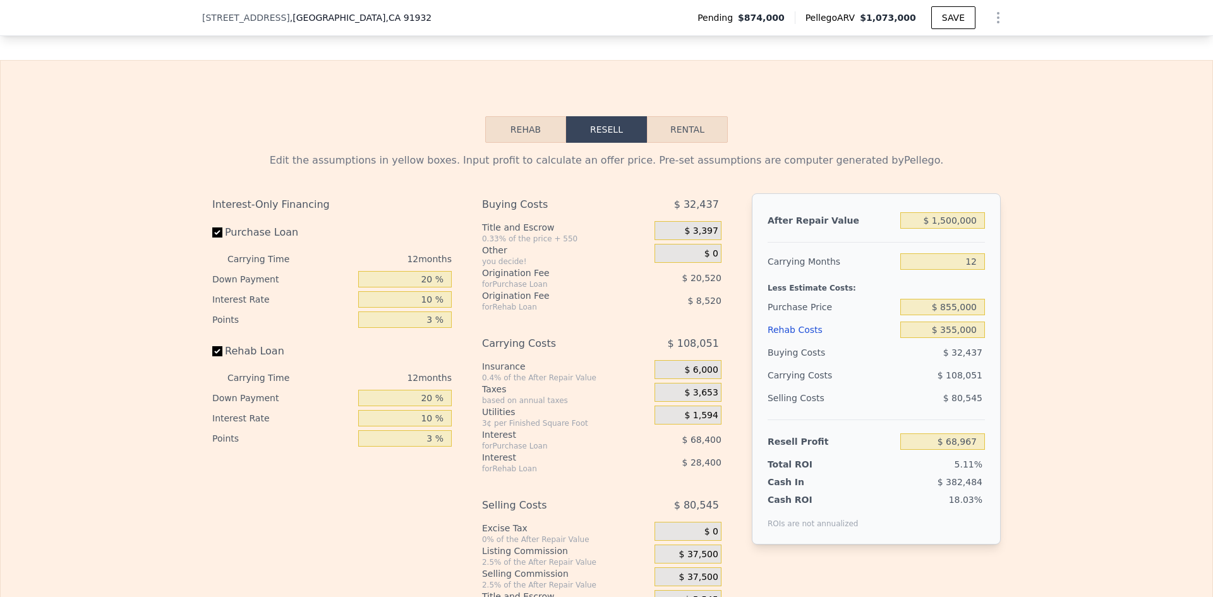
scroll to position [1765, 0]
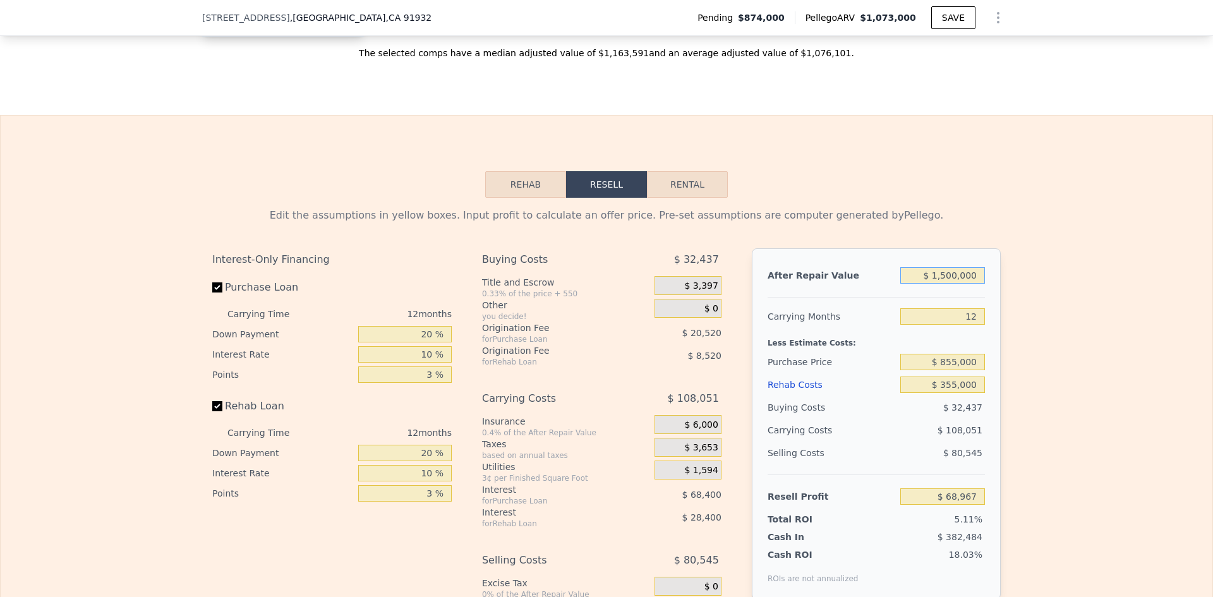
click at [945, 282] on input "$ 1,500,000" at bounding box center [942, 275] width 85 height 16
type input "$ 100,000"
type input "-$ 1,250,771"
type input "$ 1,600,000"
type input "$ 163,234"
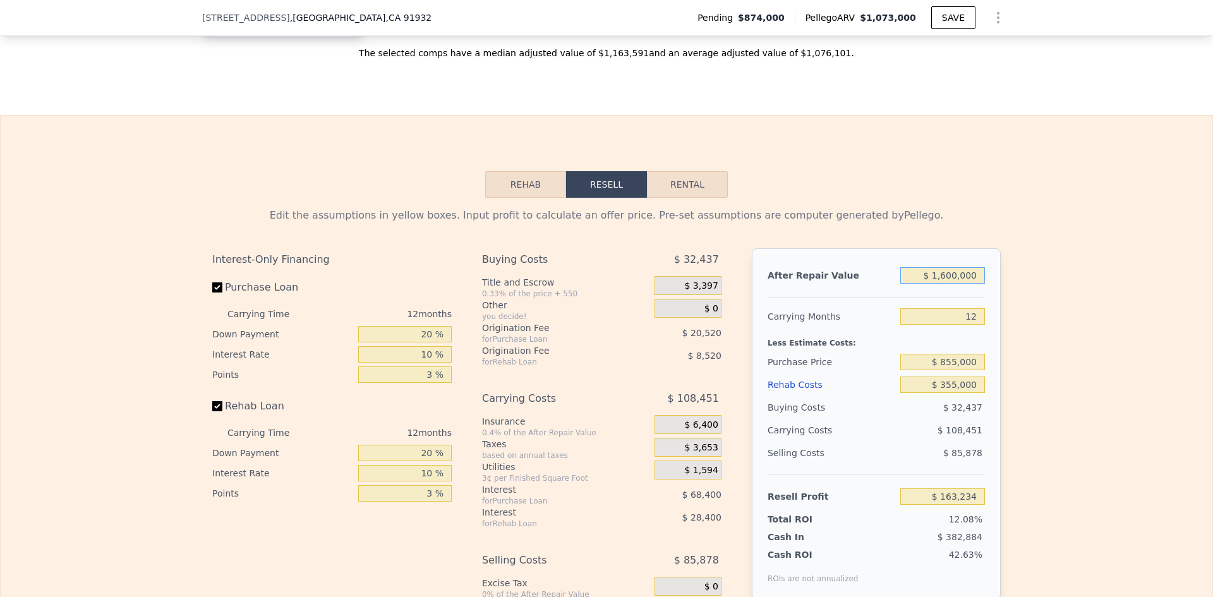
type input "$ 1,600,000"
click at [917, 442] on div "$ 108,451" at bounding box center [918, 430] width 133 height 23
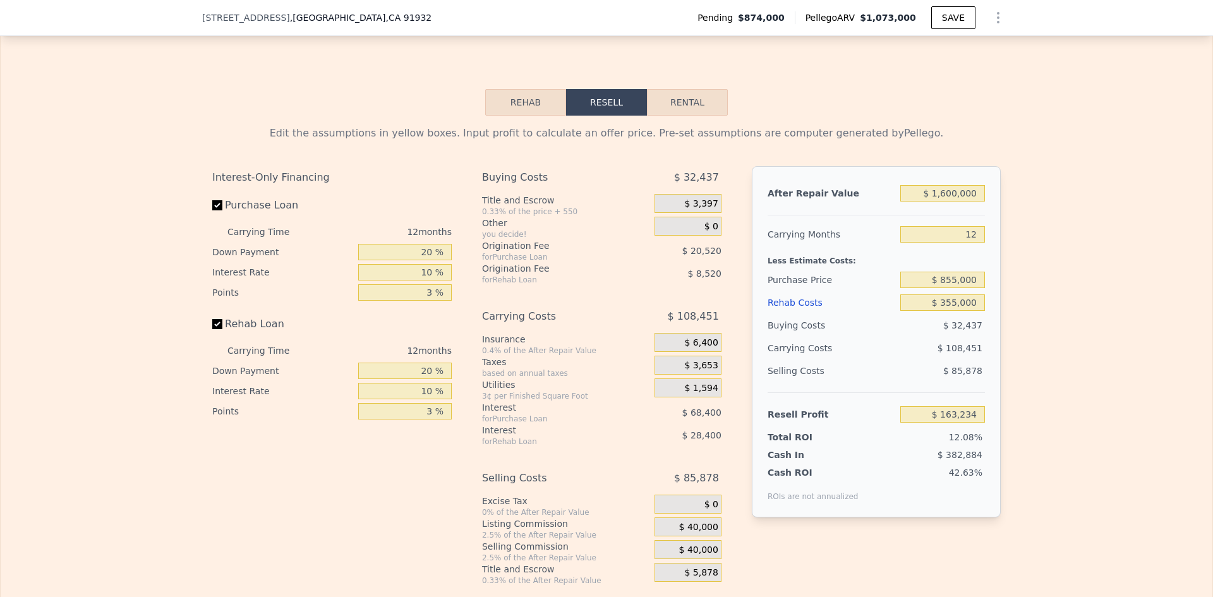
scroll to position [1849, 0]
click at [967, 286] on input "$ 855,000" at bounding box center [942, 278] width 85 height 16
type input "$ 800,000"
type input "$ 224,141"
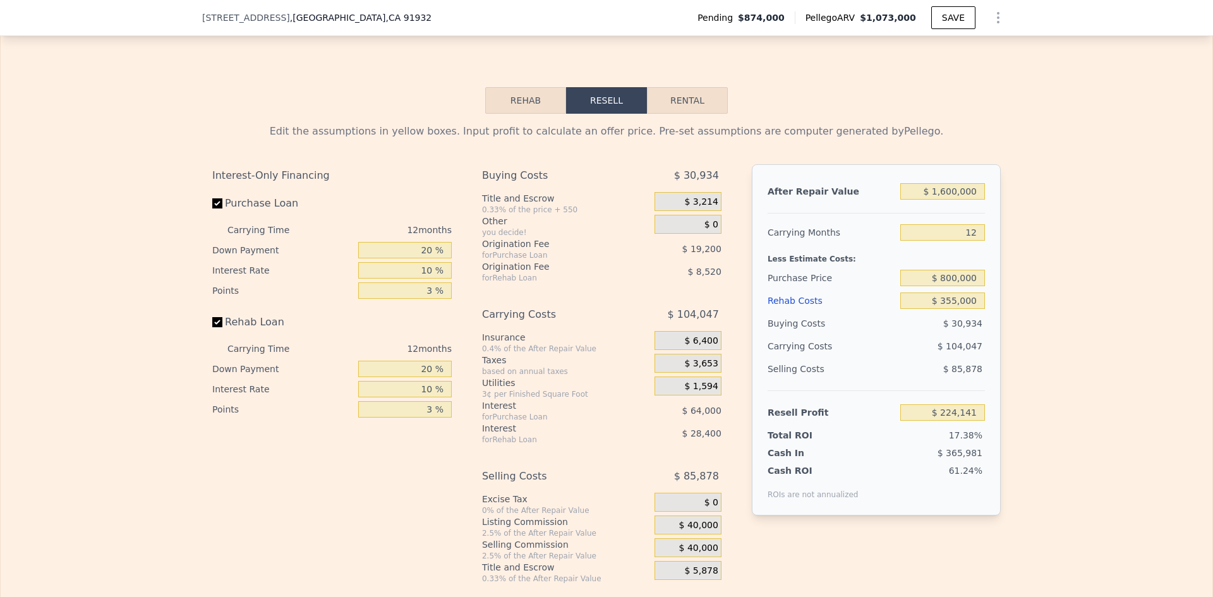
click at [887, 358] on div "$ 104,047" at bounding box center [918, 346] width 133 height 23
click at [975, 309] on input "$ 355,000" at bounding box center [942, 301] width 85 height 16
type input "$ 1"
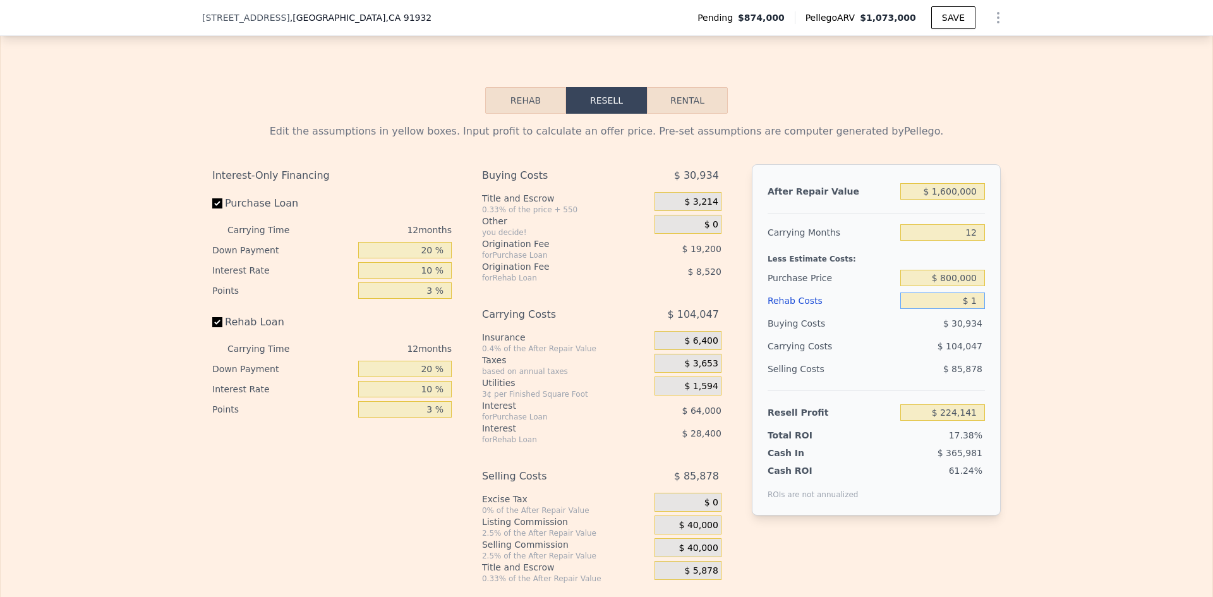
type input "$ 616,064"
type input "$ 18"
type input "$ 616,047"
type input "$ 180"
type input "$ 615,869"
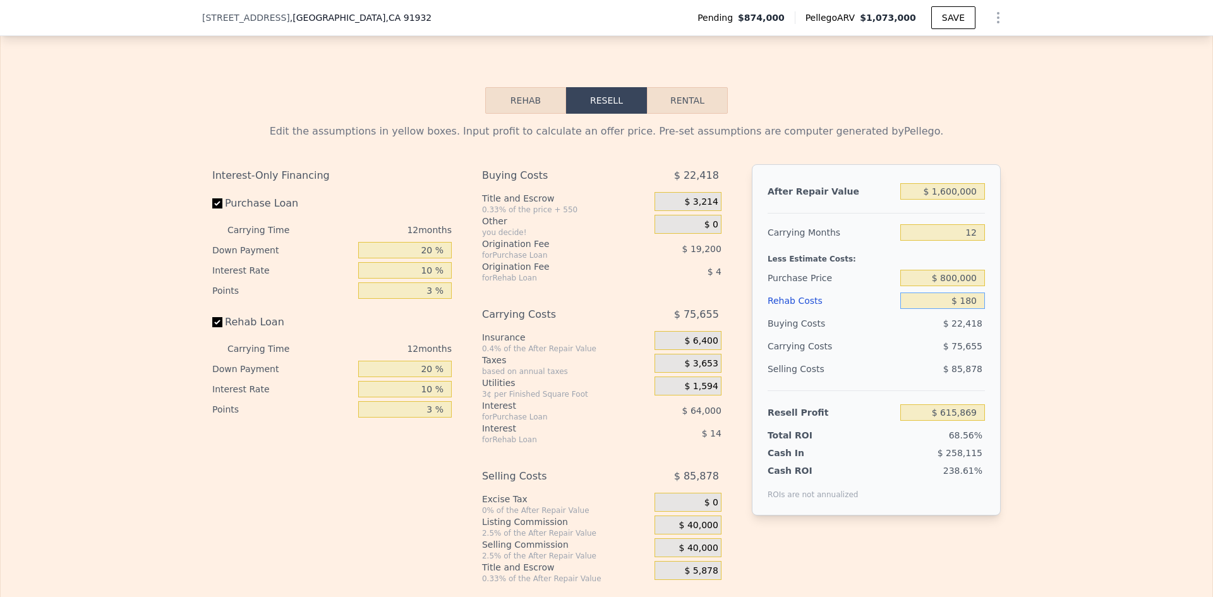
type input "$ 1,800"
type input "$ 614,078"
type input "$ 18,000"
type input "$ 596,193"
type input "$ 180,000"
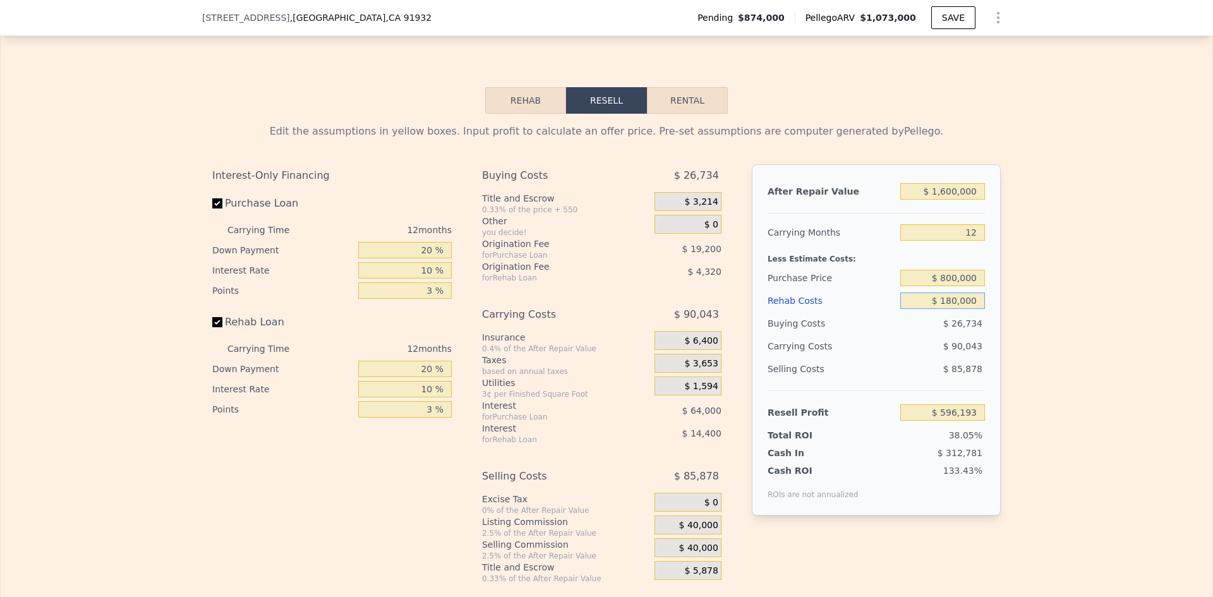
type input "$ 417,345"
type input "$ 180,000"
click at [910, 358] on div "$ 90,043" at bounding box center [918, 346] width 133 height 23
click at [965, 200] on input "$ 1,600,000" at bounding box center [942, 191] width 85 height 16
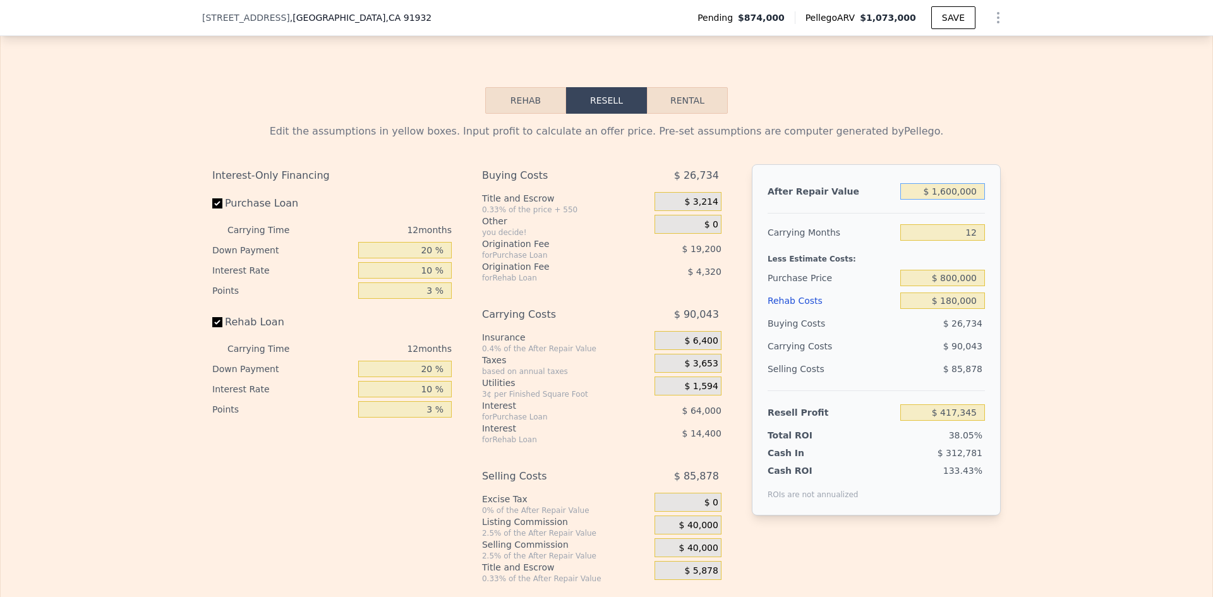
click at [965, 200] on input "$ 1,600,000" at bounding box center [942, 191] width 85 height 16
type input "$ 1"
type input "-$ 1,090,926"
type input "$ 12"
type input "-$ 1,090,915"
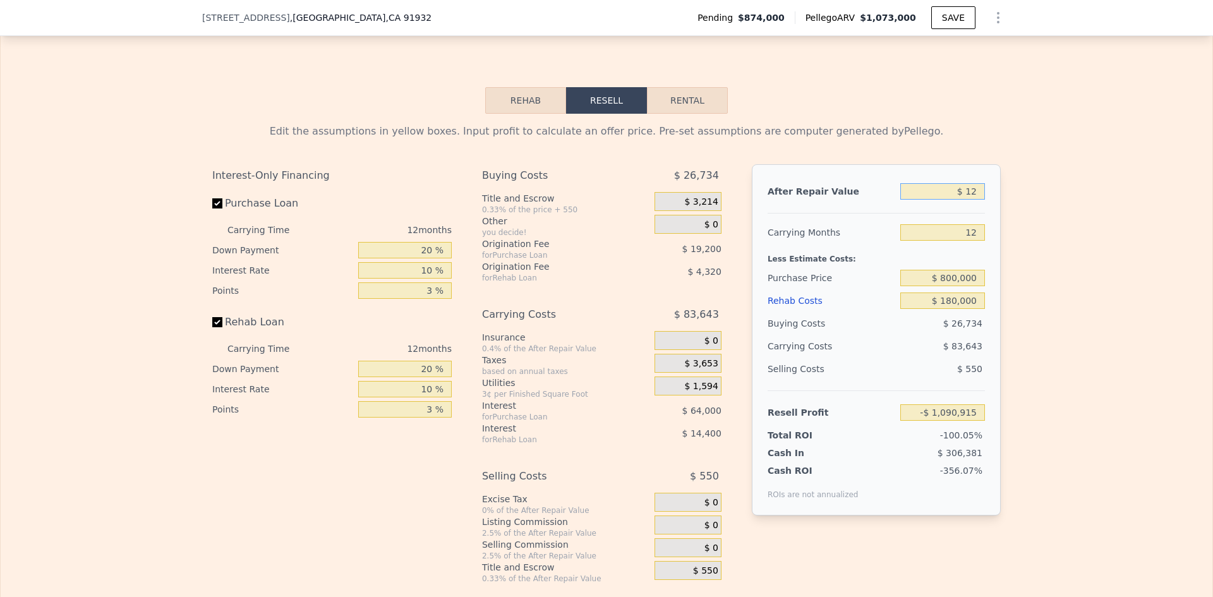
type input "$ 120"
type input "-$ 1,090,813"
type input "$ 1,200"
type input "-$ 1,089,796"
type input "$ 12,000"
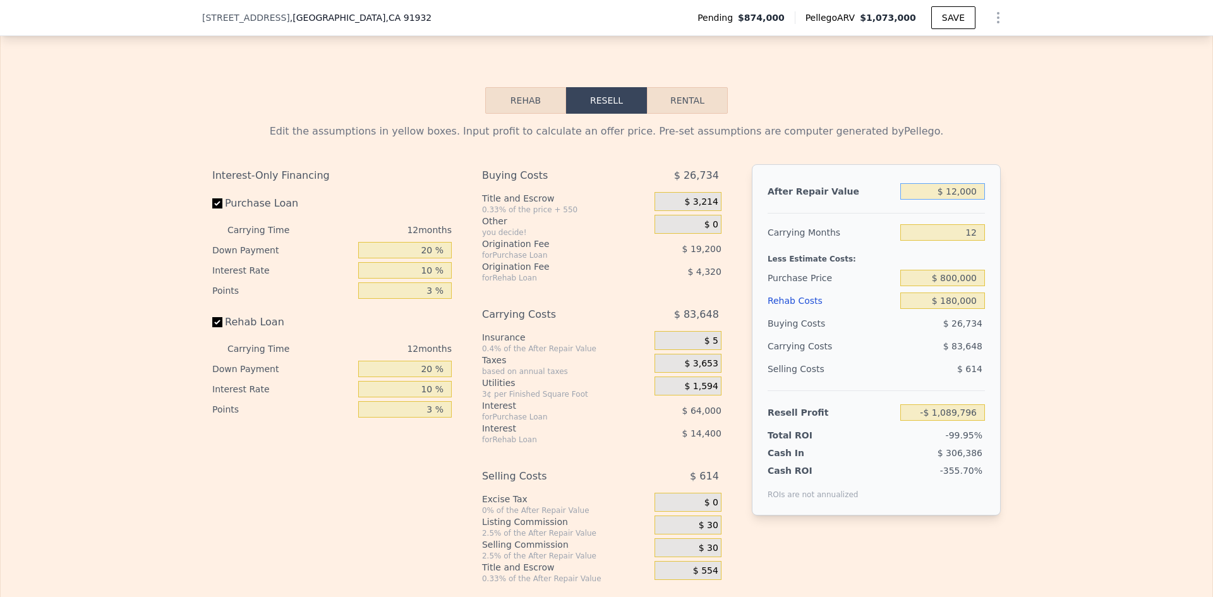
type input "-$ 1,079,615"
type input "$ 120,000"
type input "-$ 977,807"
type input "$ 1,200,000"
type input "$ 40,277"
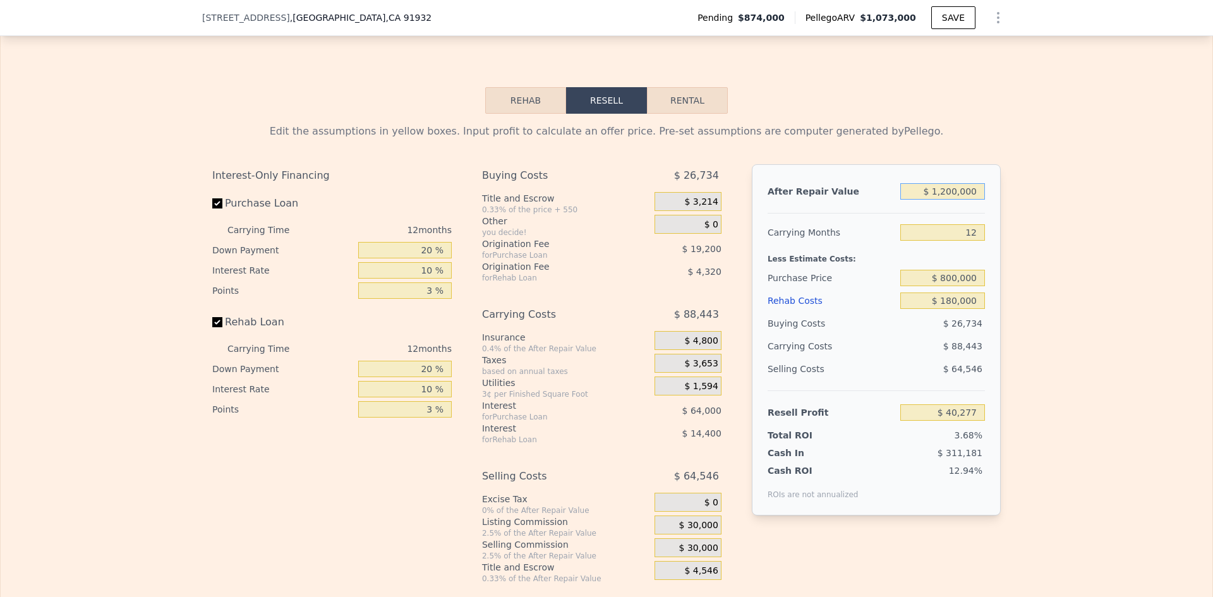
type input "$ 1,200,000"
click at [924, 358] on div "$ 88,443" at bounding box center [918, 346] width 133 height 23
click at [965, 241] on input "12" at bounding box center [942, 232] width 85 height 16
type input "6"
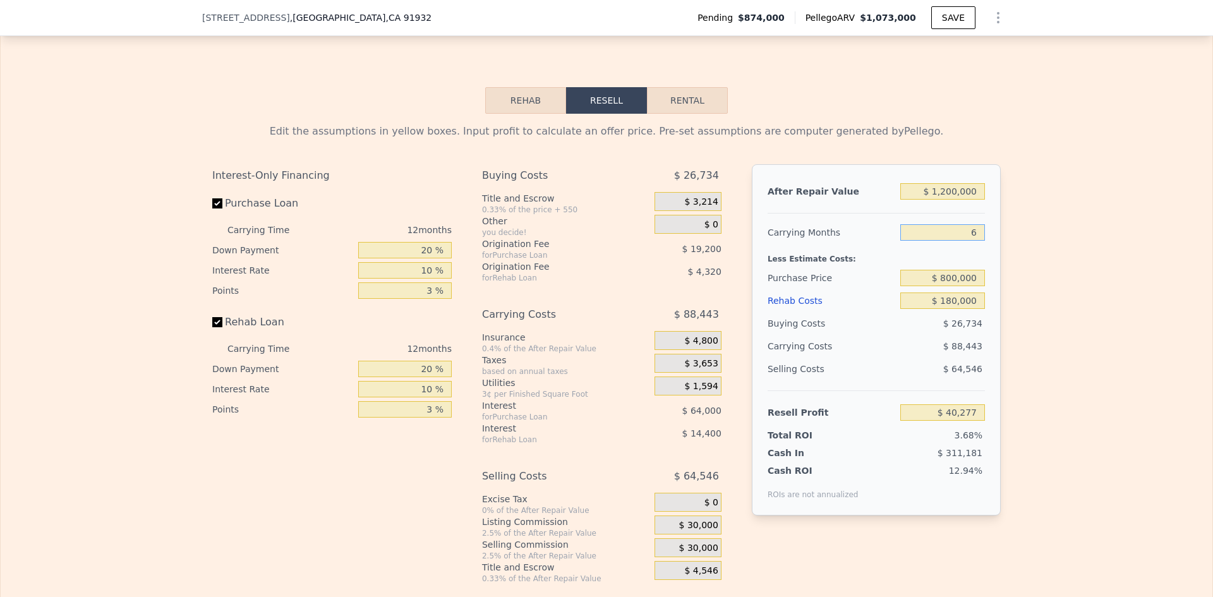
type input "$ 84,498"
type input "6"
click at [912, 358] on div "$ 44,222" at bounding box center [918, 346] width 133 height 23
click at [916, 378] on div "$ 64,546" at bounding box center [942, 369] width 85 height 23
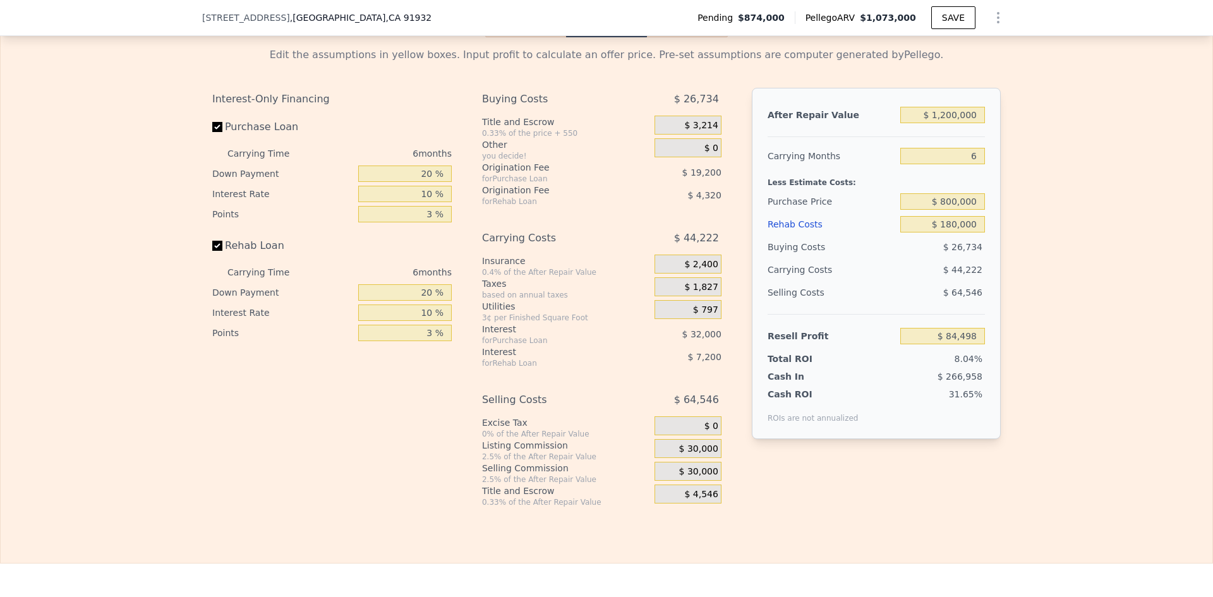
scroll to position [1933, 0]
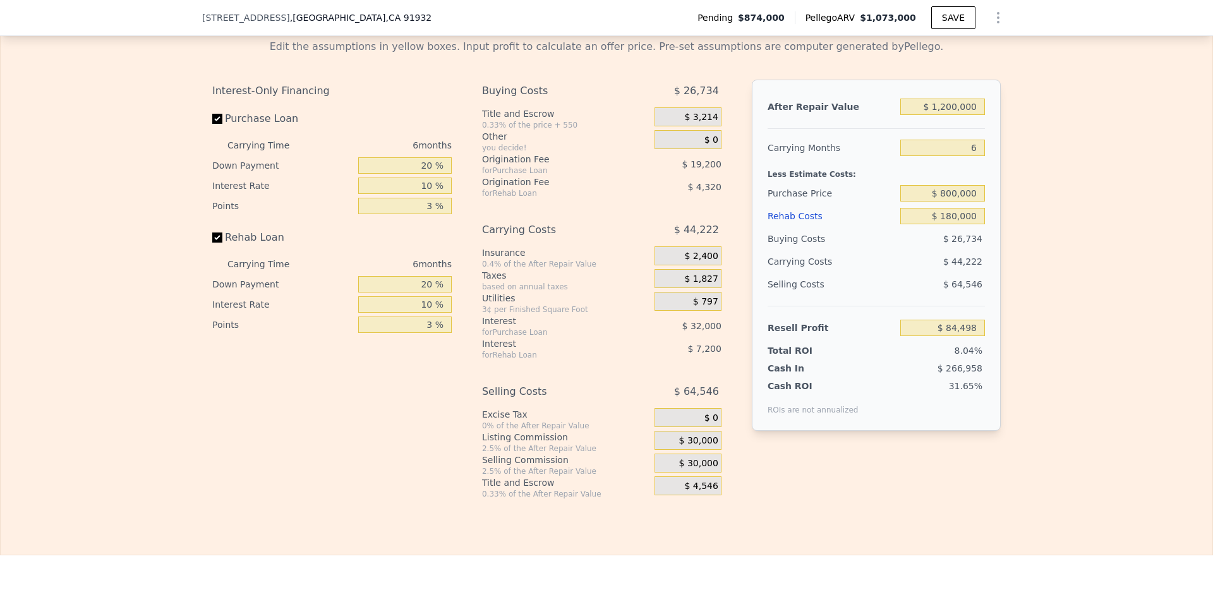
click at [668, 450] on div "$ 30,000" at bounding box center [688, 440] width 67 height 19
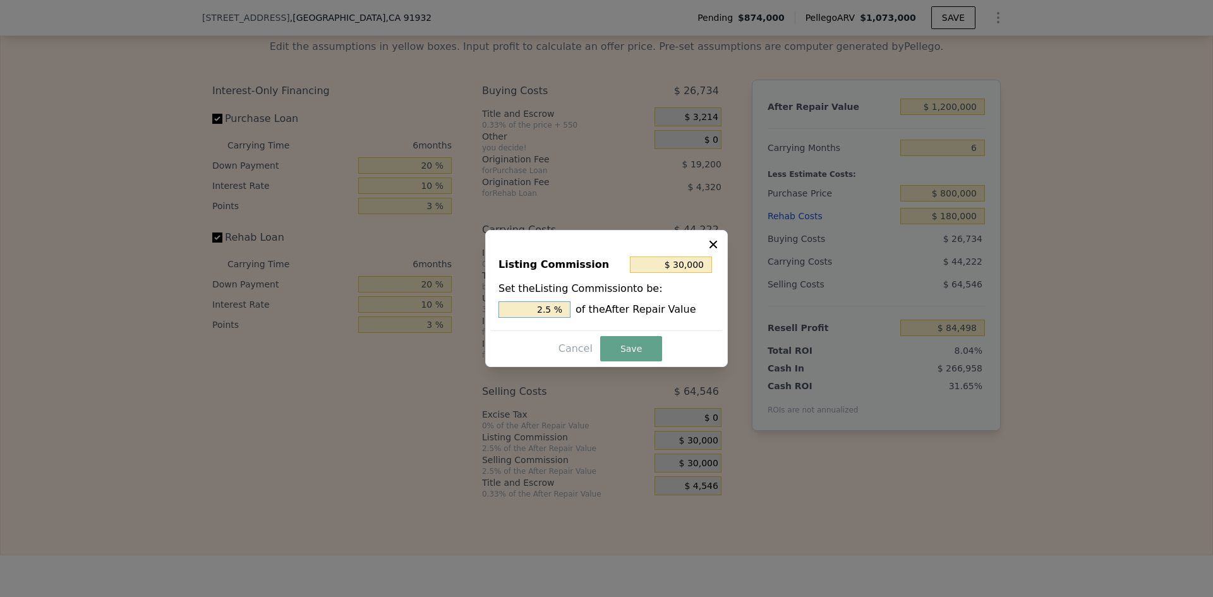
click at [554, 311] on input "2.5 %" at bounding box center [534, 309] width 72 height 16
type input "$ 24,000"
type input "2 %"
click at [610, 346] on button "Save" at bounding box center [631, 348] width 62 height 25
type input "$ 90,498"
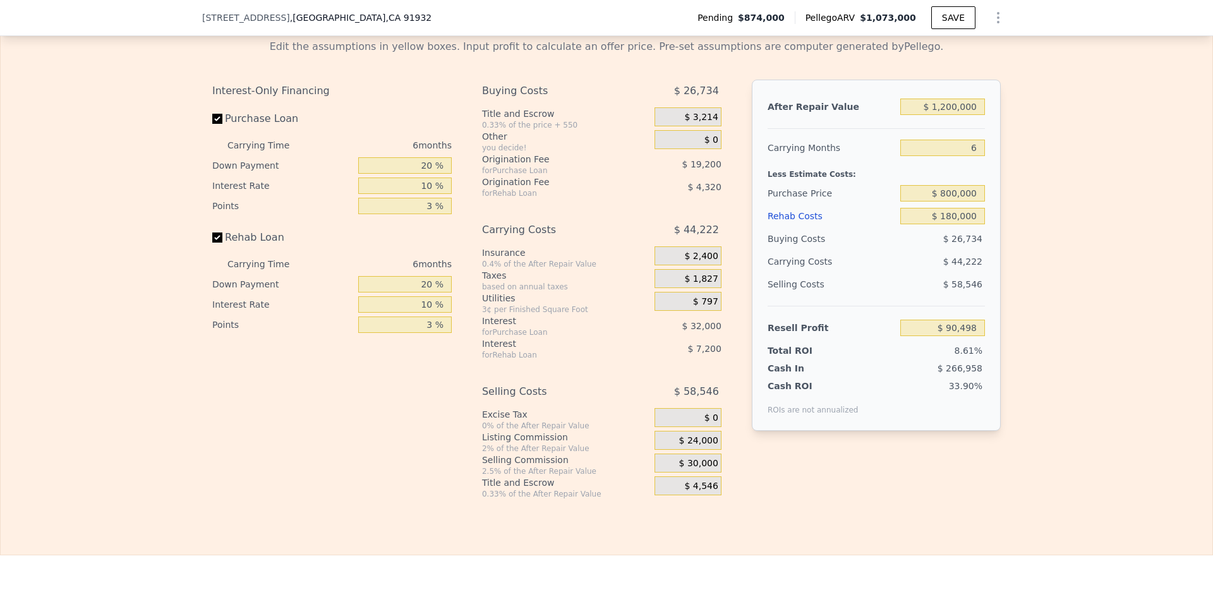
click at [655, 471] on div "$ 30,000" at bounding box center [688, 463] width 67 height 19
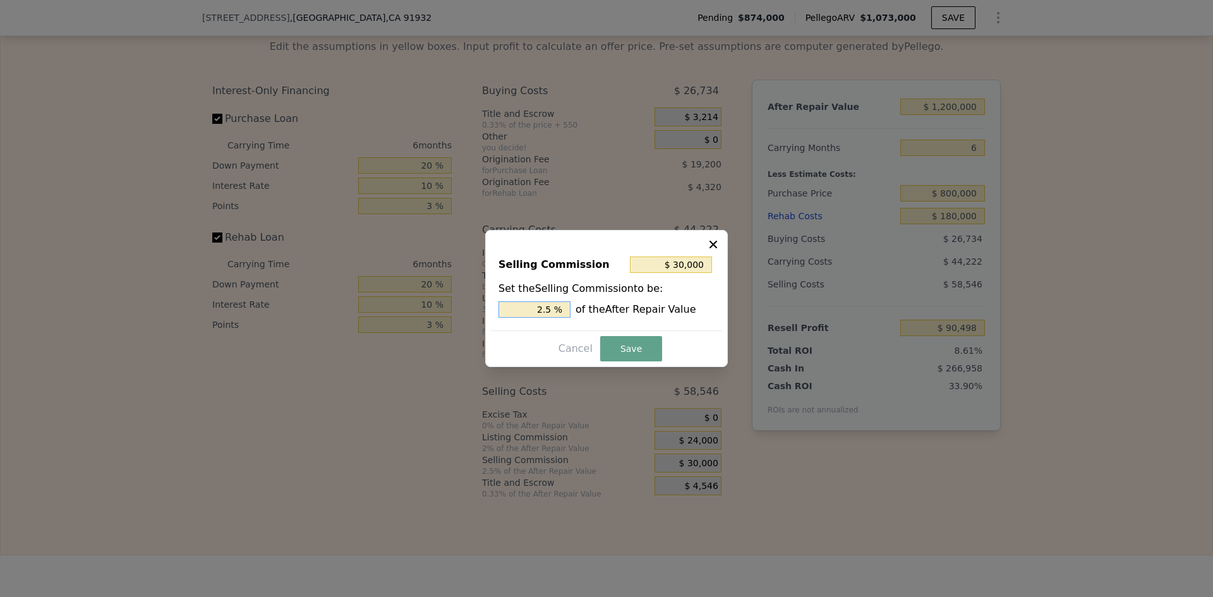
click at [552, 308] on input "2.5 %" at bounding box center [534, 309] width 72 height 16
type input "$ 24,000"
type input "2 %"
click at [640, 358] on button "Save" at bounding box center [631, 348] width 62 height 25
type input "$ 96,498"
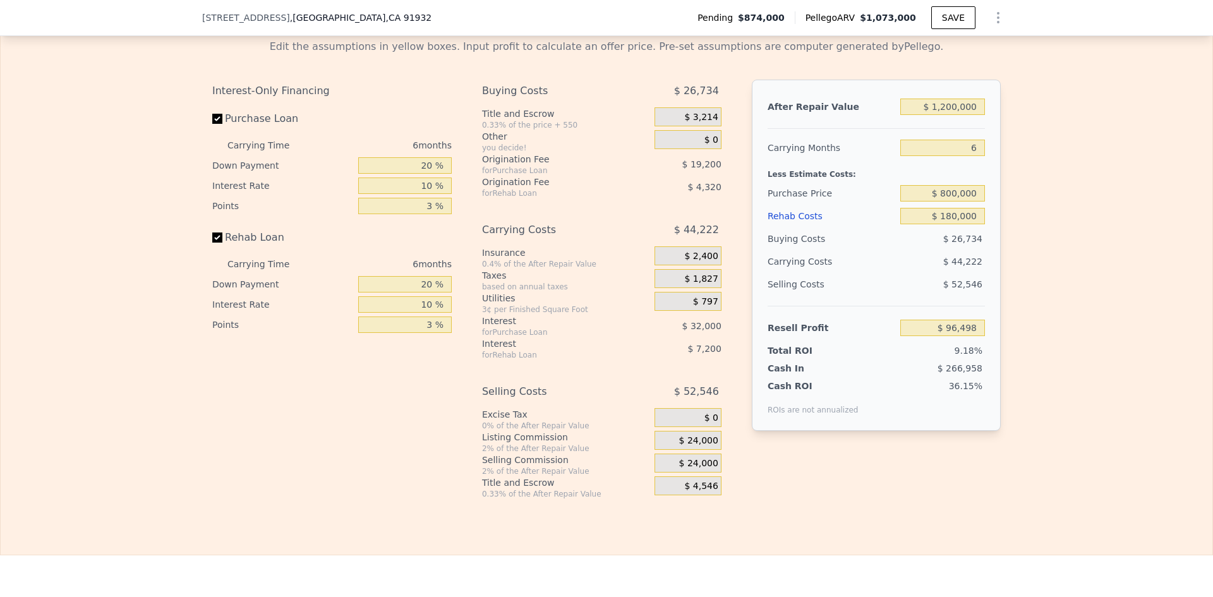
click at [902, 398] on div "36.15%" at bounding box center [924, 397] width 122 height 35
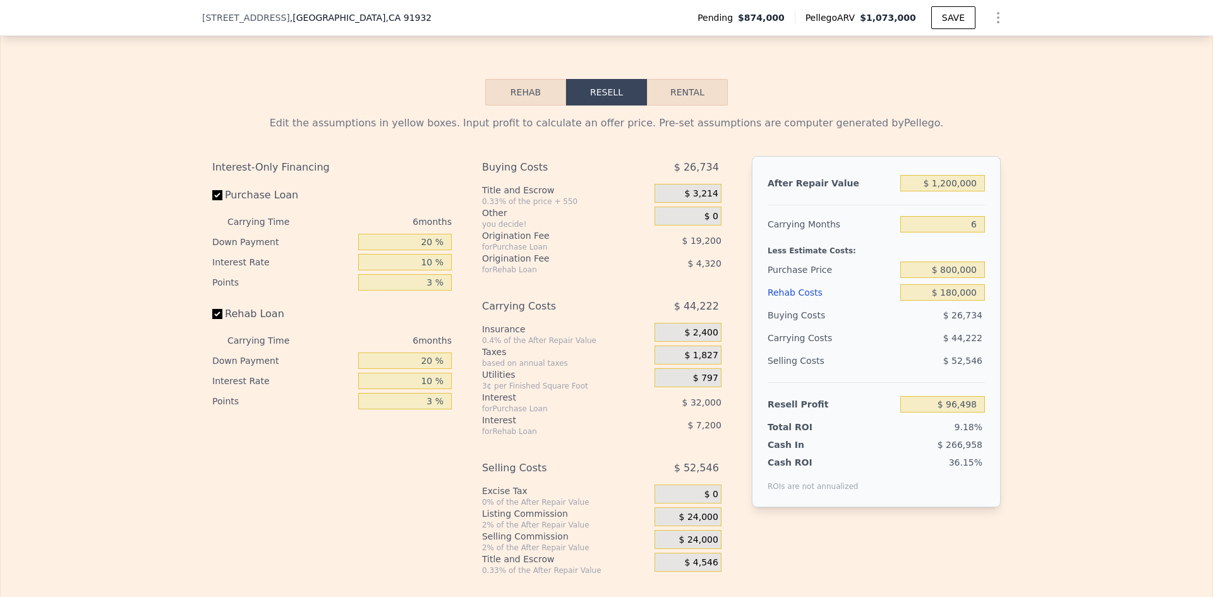
scroll to position [1849, 0]
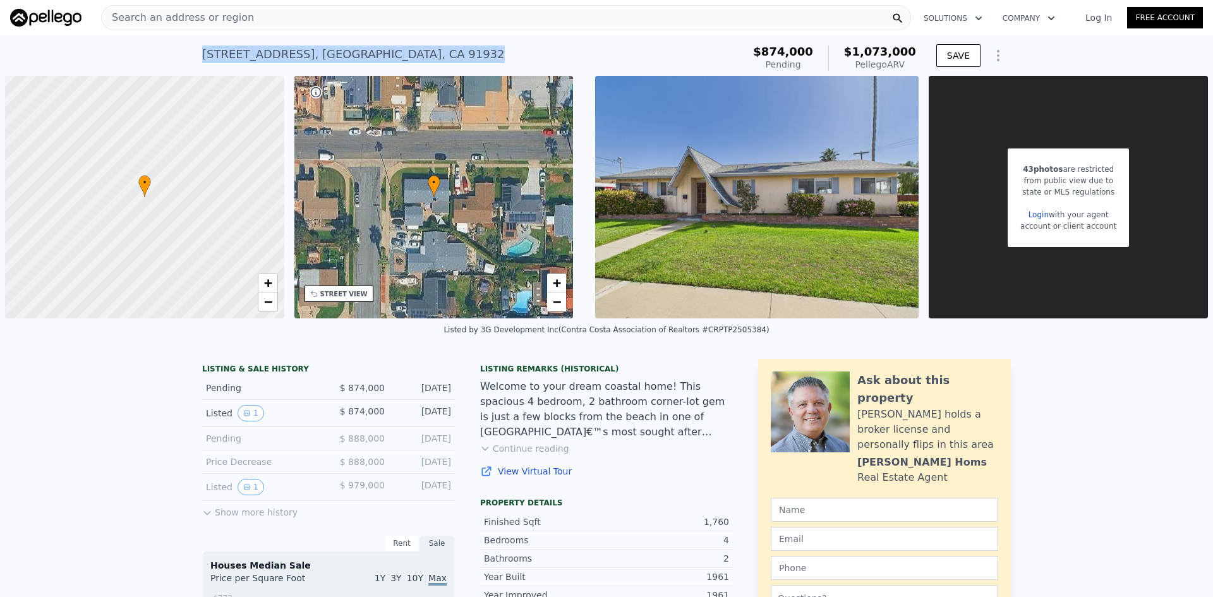
drag, startPoint x: 426, startPoint y: 56, endPoint x: 109, endPoint y: 45, distance: 316.7
click at [109, 45] on div "[STREET_ADDRESS] Pending from $874k (~ARV $1.073m ) $874,000 Pending $1,073,000…" at bounding box center [606, 55] width 1213 height 40
